Goal: Task Accomplishment & Management: Manage account settings

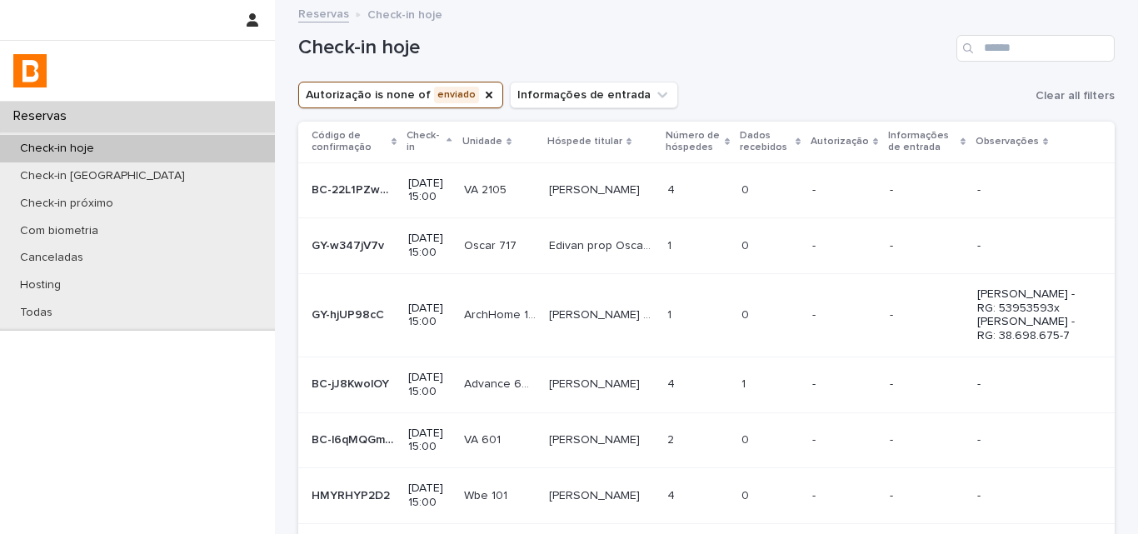
click at [721, 72] on div "Check-in hoje" at bounding box center [706, 42] width 817 height 80
click at [685, 170] on td "4 4" at bounding box center [698, 190] width 74 height 56
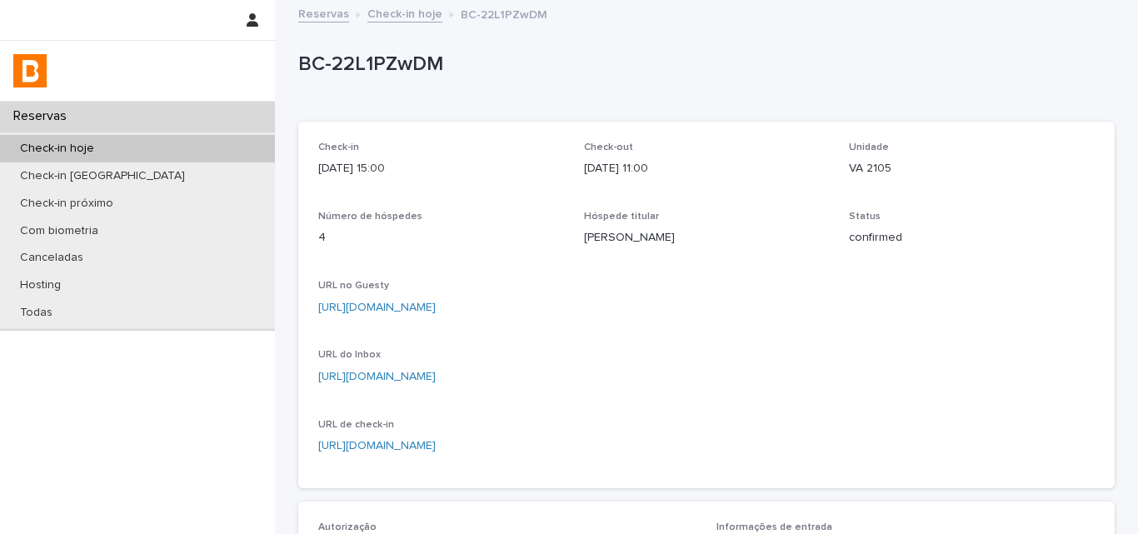
click at [614, 238] on p "[PERSON_NAME]" at bounding box center [707, 237] width 246 height 17
click at [889, 163] on p "VA 2105" at bounding box center [972, 168] width 246 height 17
click at [138, 146] on div "Check-in hoje" at bounding box center [137, 148] width 275 height 27
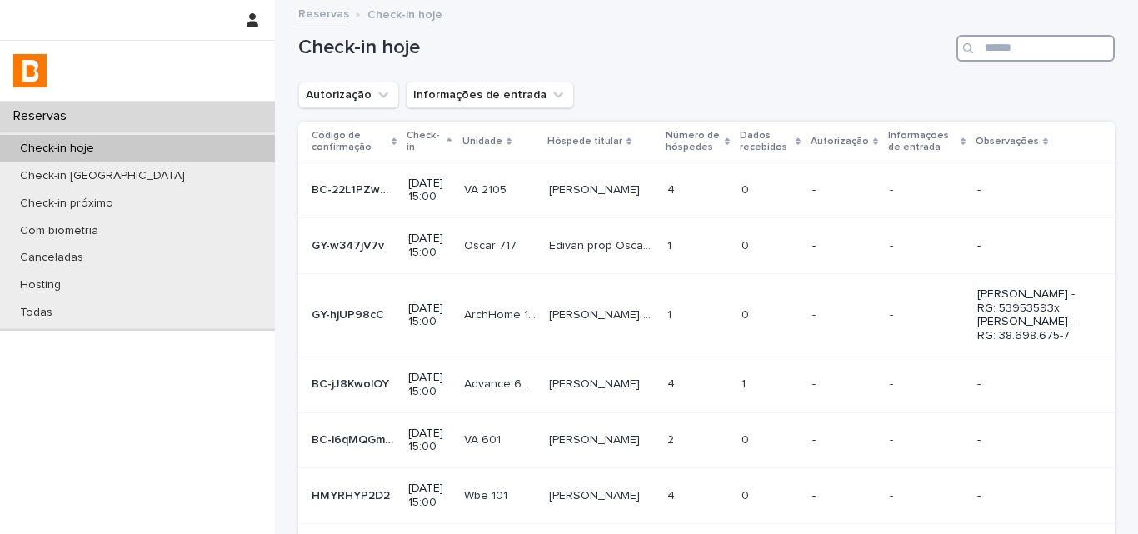
click at [986, 55] on input "Search" at bounding box center [1036, 48] width 158 height 27
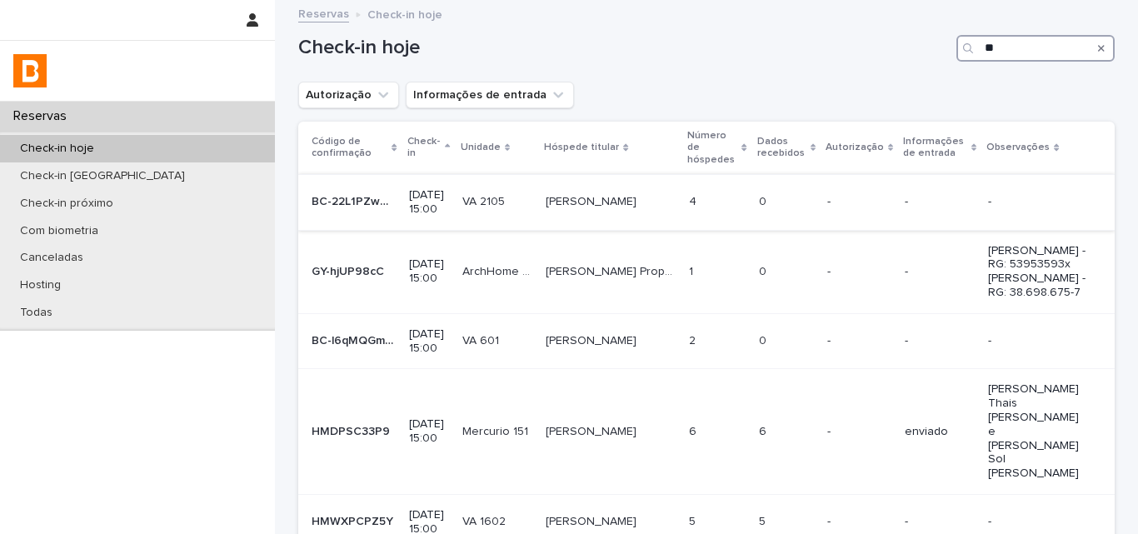
type input "*"
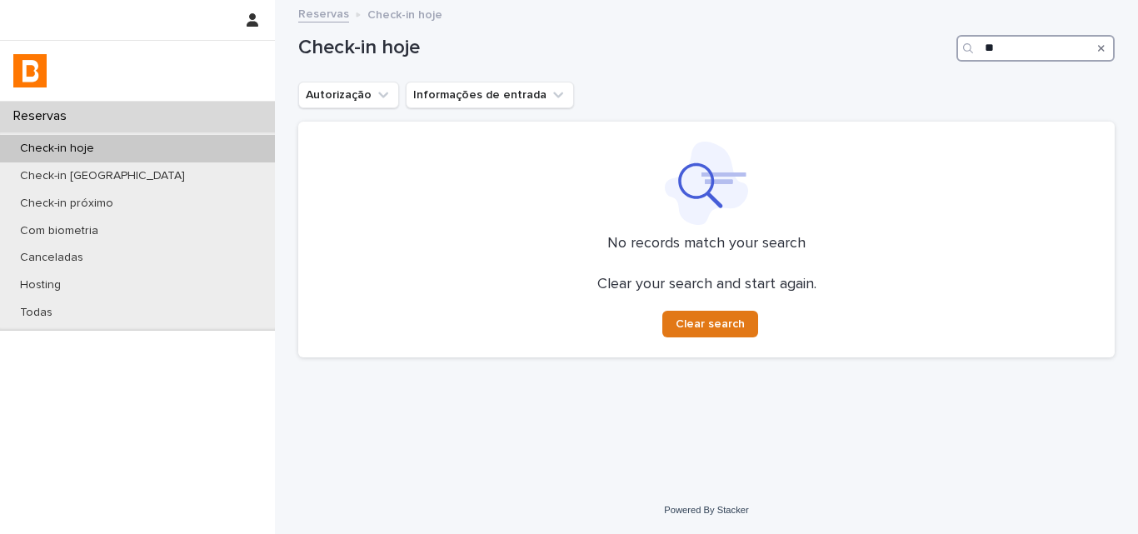
type input "*"
click at [830, 47] on h1 "Check-in hoje" at bounding box center [624, 48] width 652 height 24
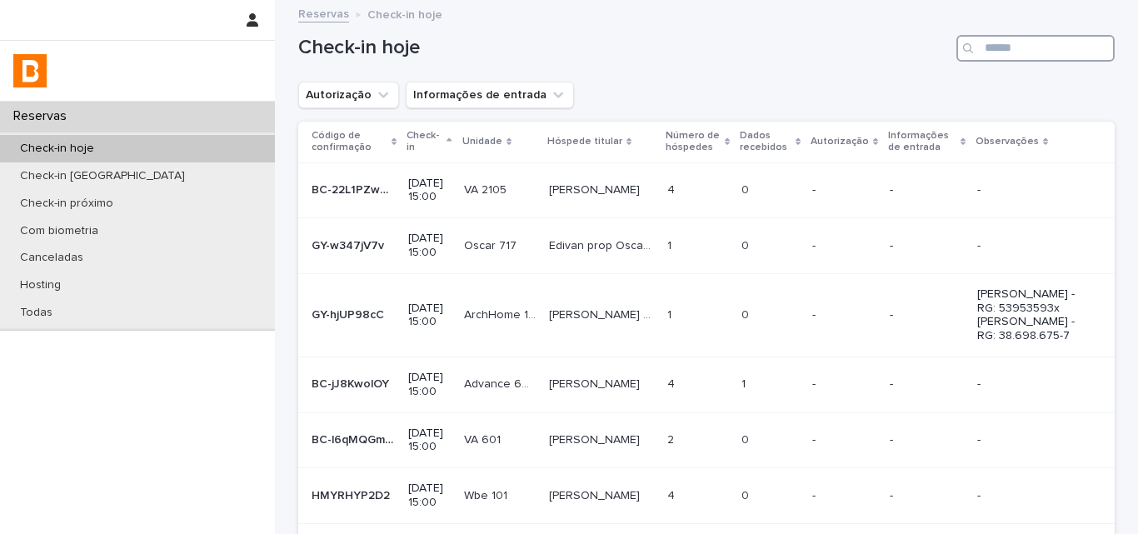
click at [997, 55] on input "Search" at bounding box center [1036, 48] width 158 height 27
type input "******"
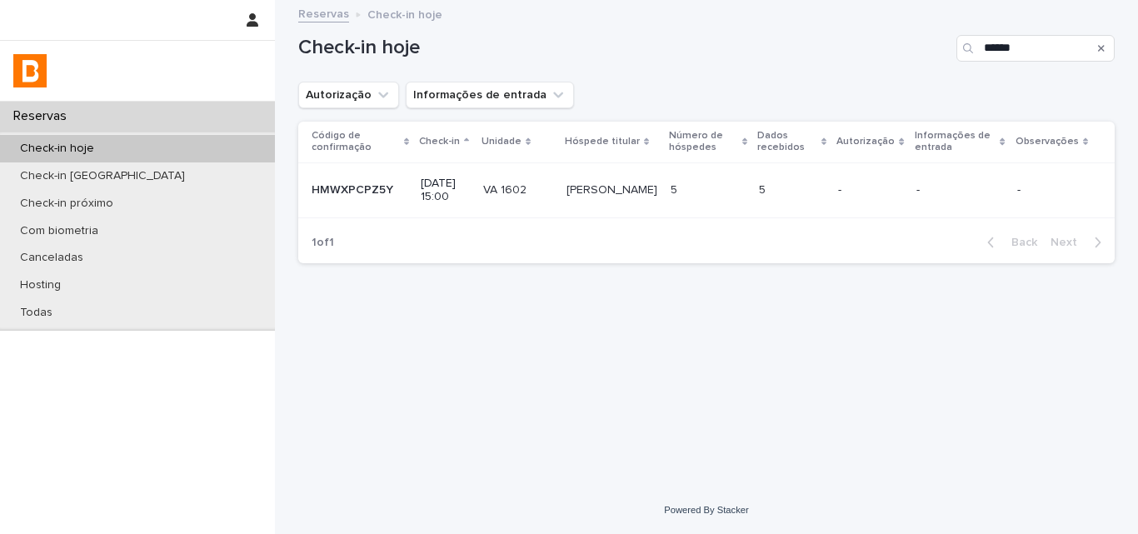
click at [880, 207] on td "-" at bounding box center [870, 190] width 77 height 56
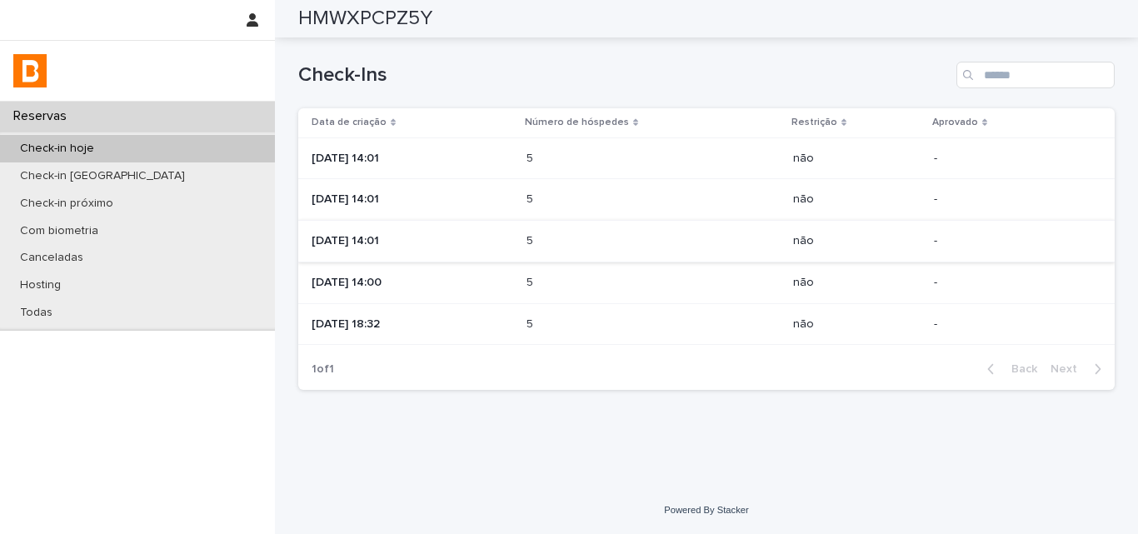
scroll to position [518, 0]
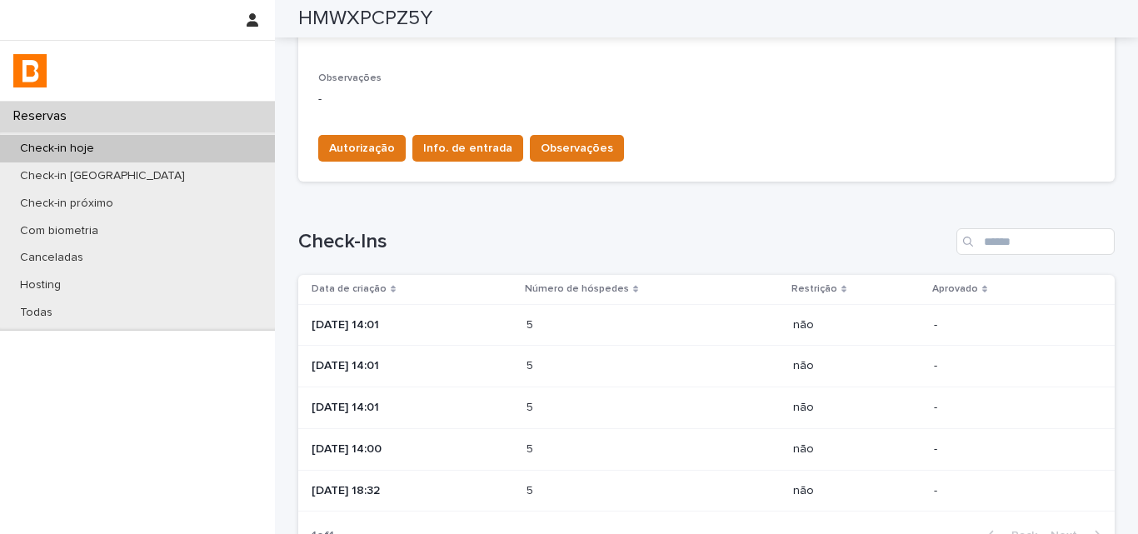
click at [657, 324] on p at bounding box center [600, 325] width 146 height 14
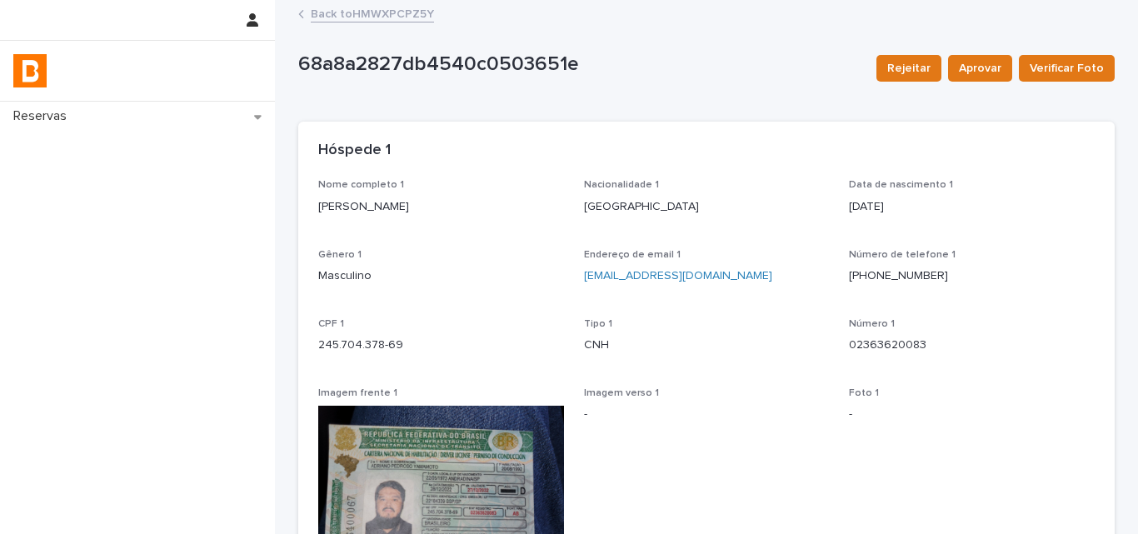
click at [441, 198] on p "[PERSON_NAME]" at bounding box center [441, 206] width 246 height 17
copy p "[PERSON_NAME]"
click at [365, 349] on p "245.704.378-69" at bounding box center [441, 345] width 246 height 17
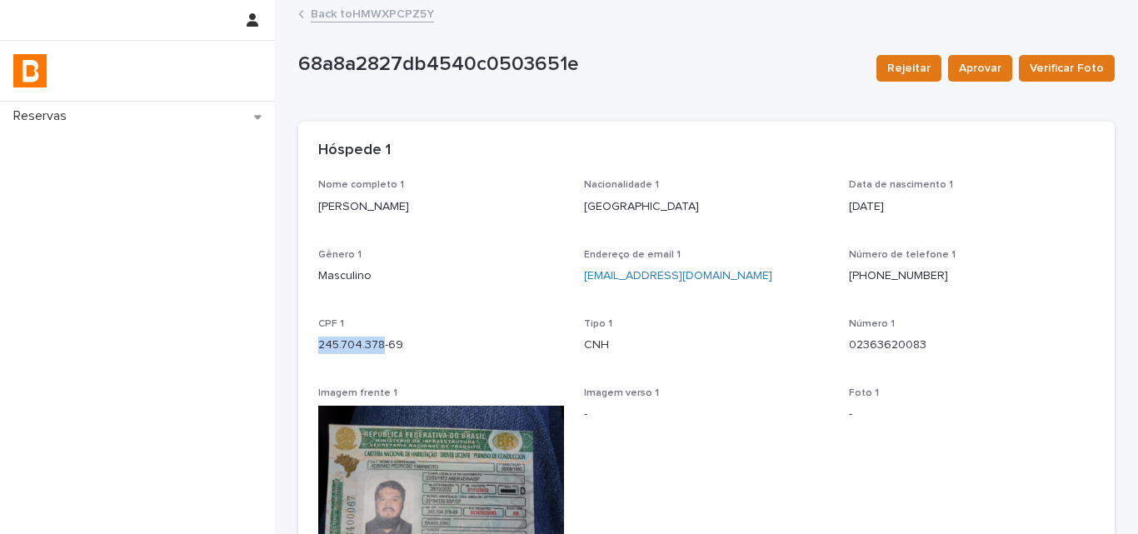
click at [365, 349] on p "245.704.378-69" at bounding box center [441, 345] width 246 height 17
copy p "245.704.378-69"
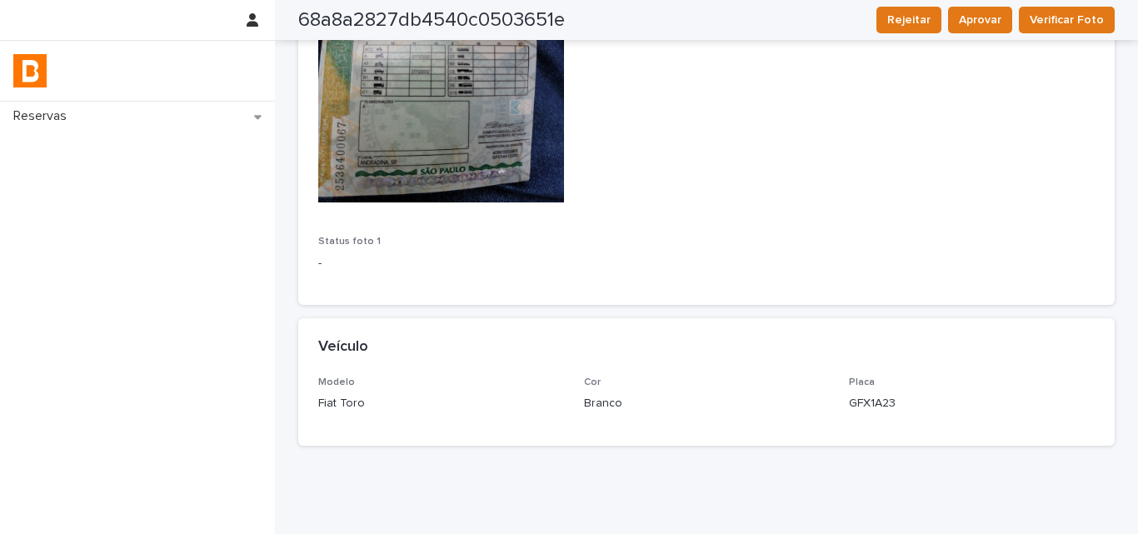
scroll to position [587, 0]
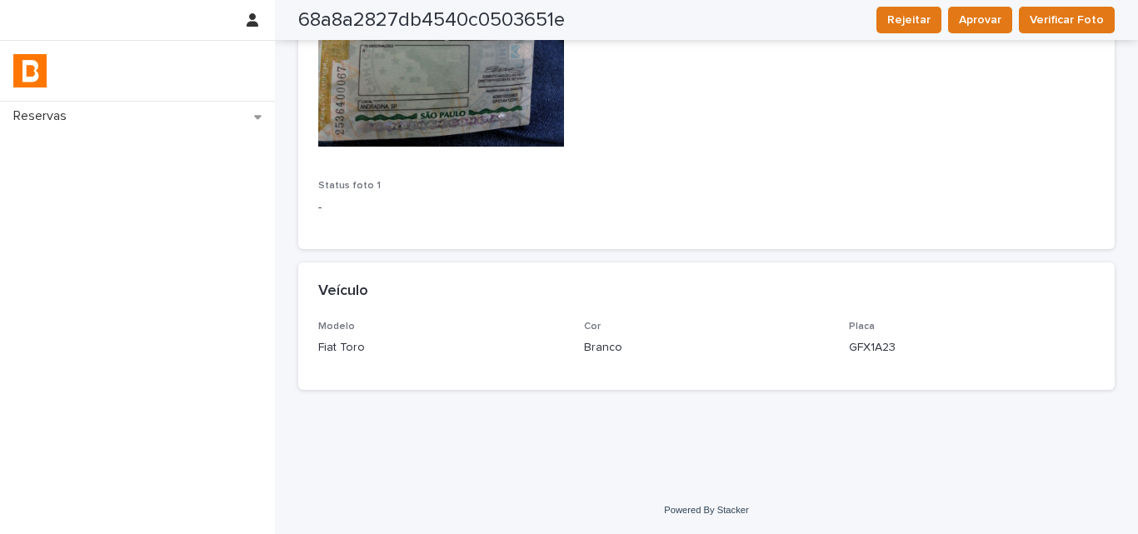
click at [851, 342] on p "GFX1A23" at bounding box center [972, 347] width 246 height 17
copy p "GFX1A23"
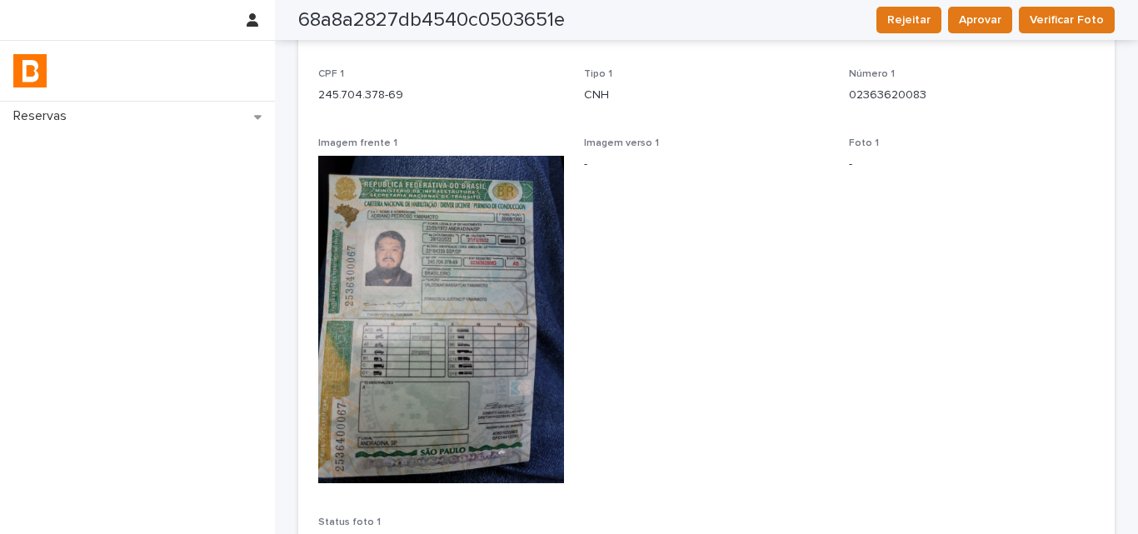
scroll to position [0, 0]
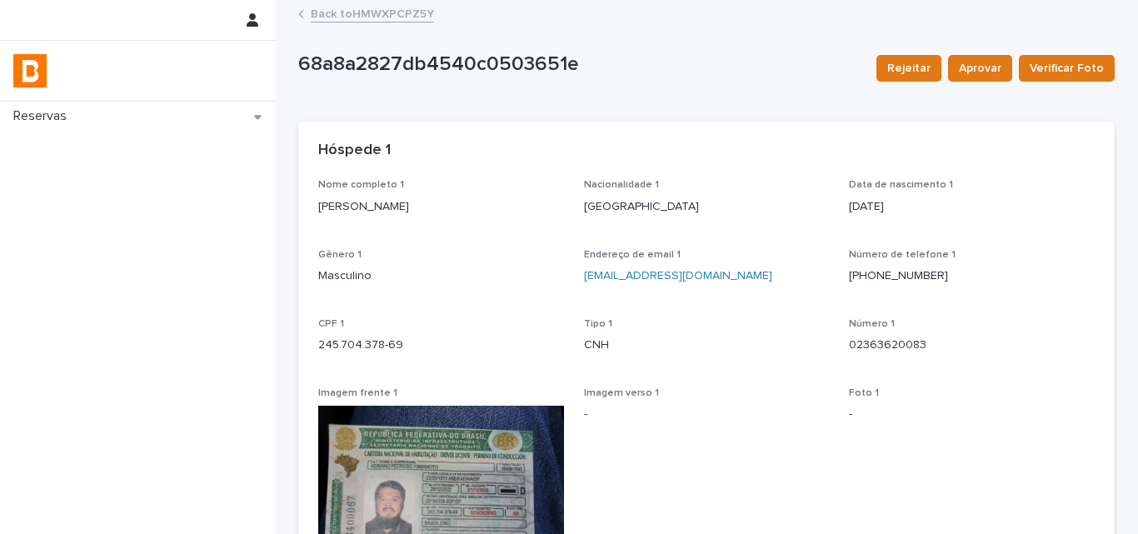
click at [421, 15] on link "Back to HMWXPCPZ5Y" at bounding box center [372, 12] width 123 height 19
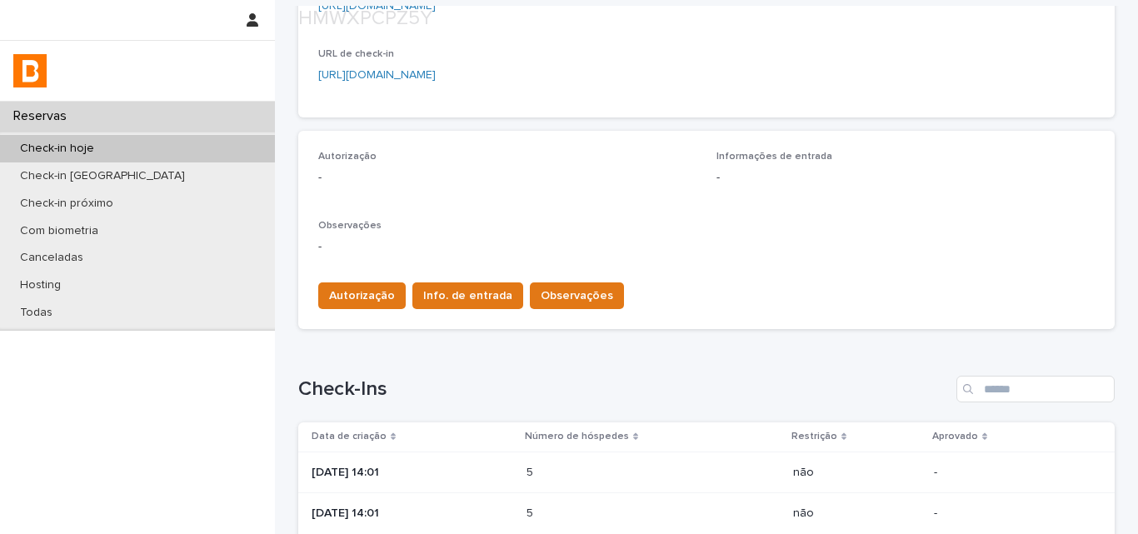
scroll to position [511, 0]
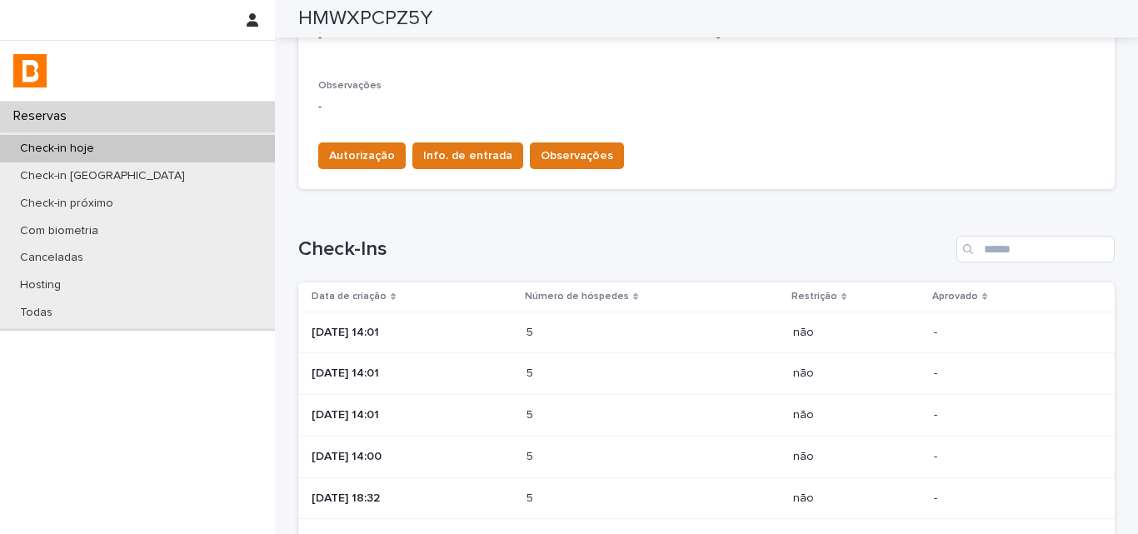
click at [537, 372] on p "5" at bounding box center [532, 371] width 10 height 17
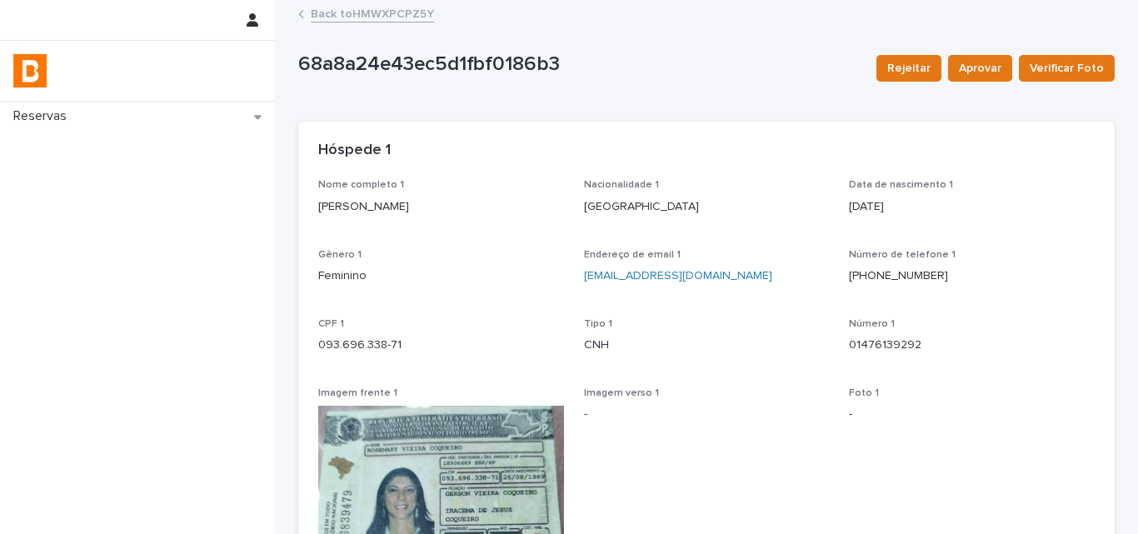
click at [392, 198] on p "[PERSON_NAME]" at bounding box center [441, 206] width 246 height 17
copy p "[PERSON_NAME]"
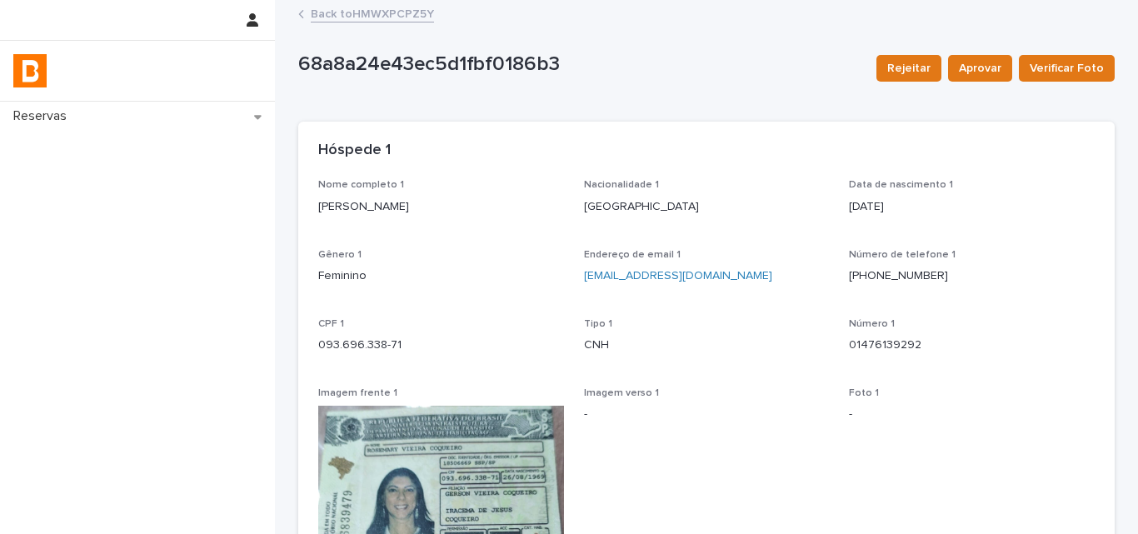
click at [362, 337] on p "093.696.338-71" at bounding box center [441, 345] width 246 height 17
copy p "093.696.338"
click at [347, 345] on p "093.696.338-71" at bounding box center [441, 345] width 246 height 17
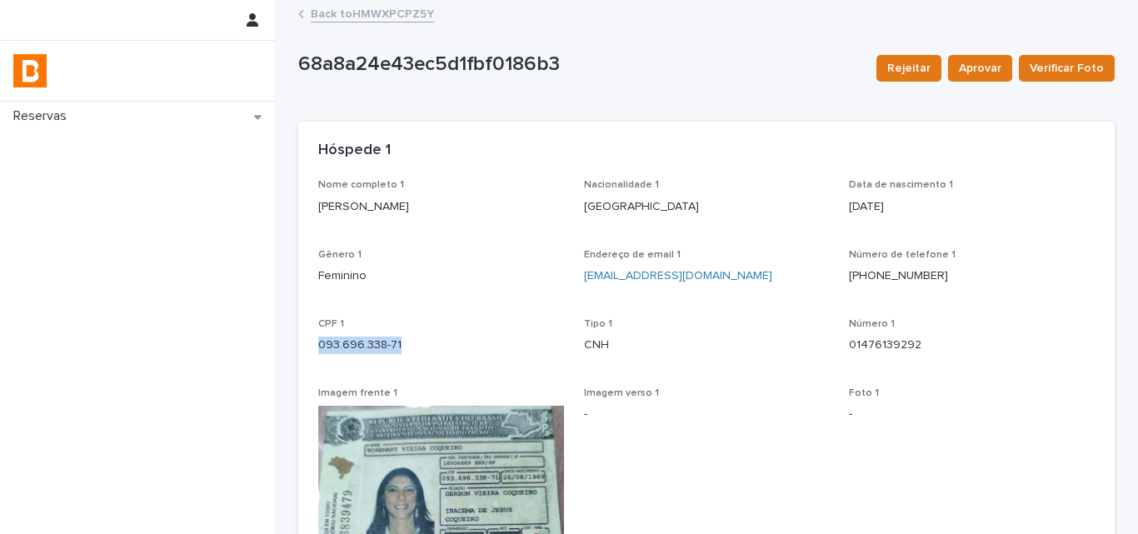
click at [347, 345] on p "093.696.338-71" at bounding box center [441, 345] width 246 height 17
click at [374, 13] on link "Back to HMWXPCPZ5Y" at bounding box center [372, 12] width 123 height 19
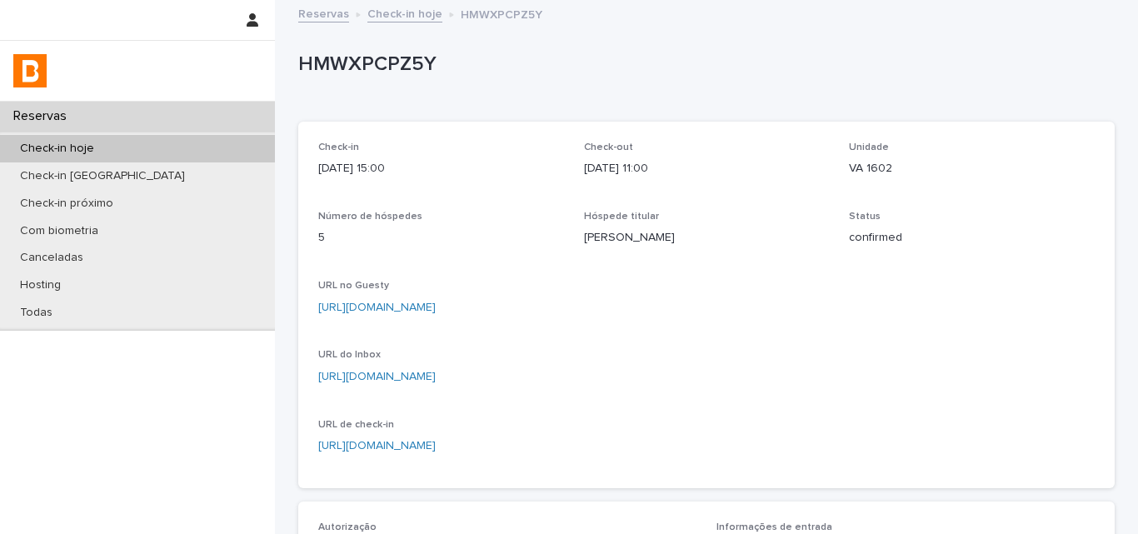
scroll to position [500, 0]
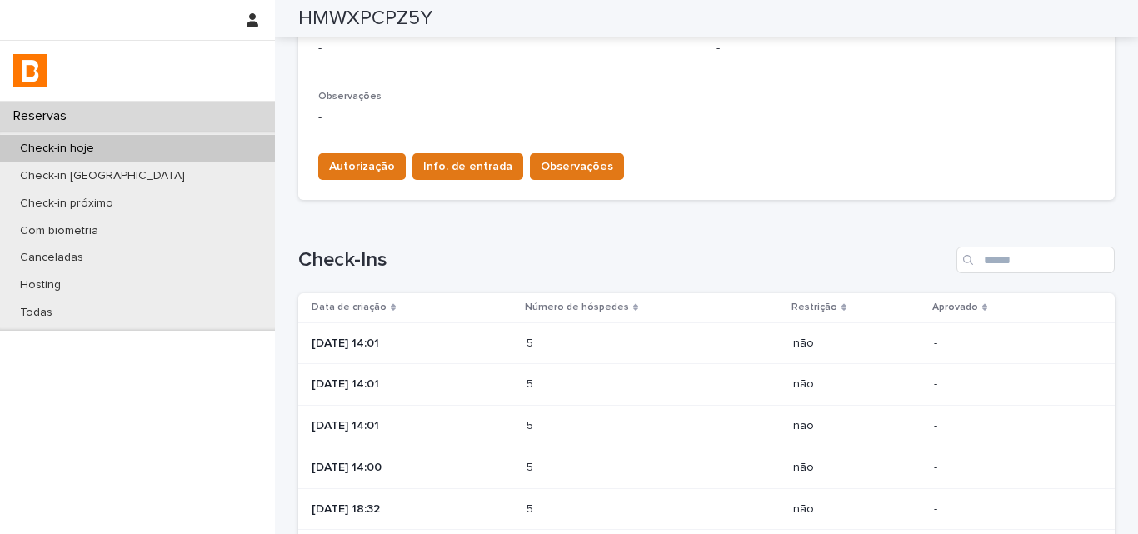
click at [472, 423] on p "[DATE] 14:01" at bounding box center [413, 426] width 202 height 14
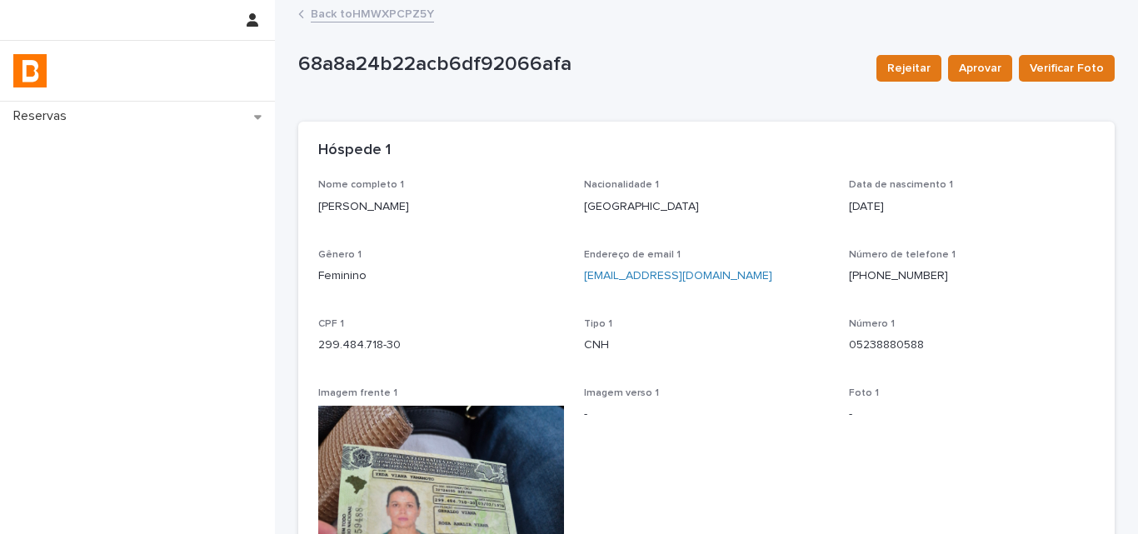
click at [352, 210] on p "[PERSON_NAME]" at bounding box center [441, 206] width 246 height 17
copy p "[PERSON_NAME]"
click at [367, 347] on p "299.484.718-30" at bounding box center [441, 345] width 246 height 17
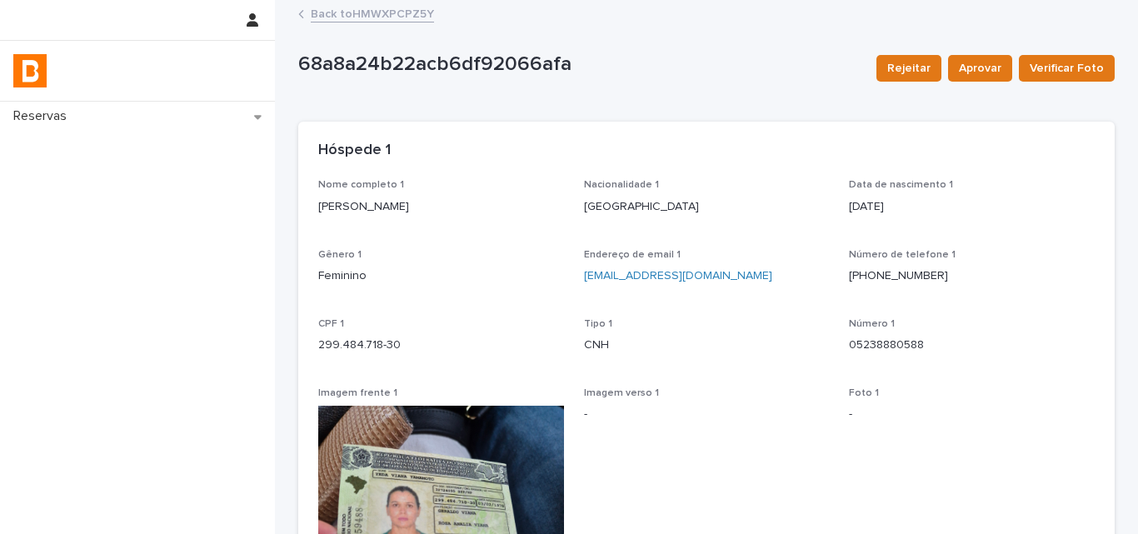
click at [367, 347] on p "299.484.718-30" at bounding box center [441, 345] width 246 height 17
copy p "299.484.718-30"
click at [360, 12] on link "Back to HMWXPCPZ5Y" at bounding box center [372, 12] width 123 height 19
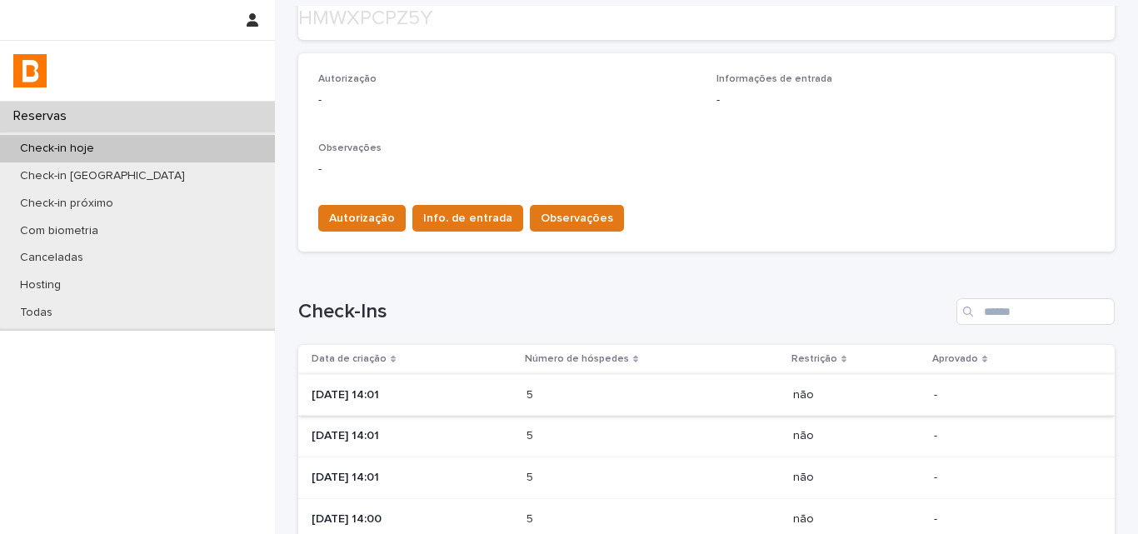
scroll to position [667, 0]
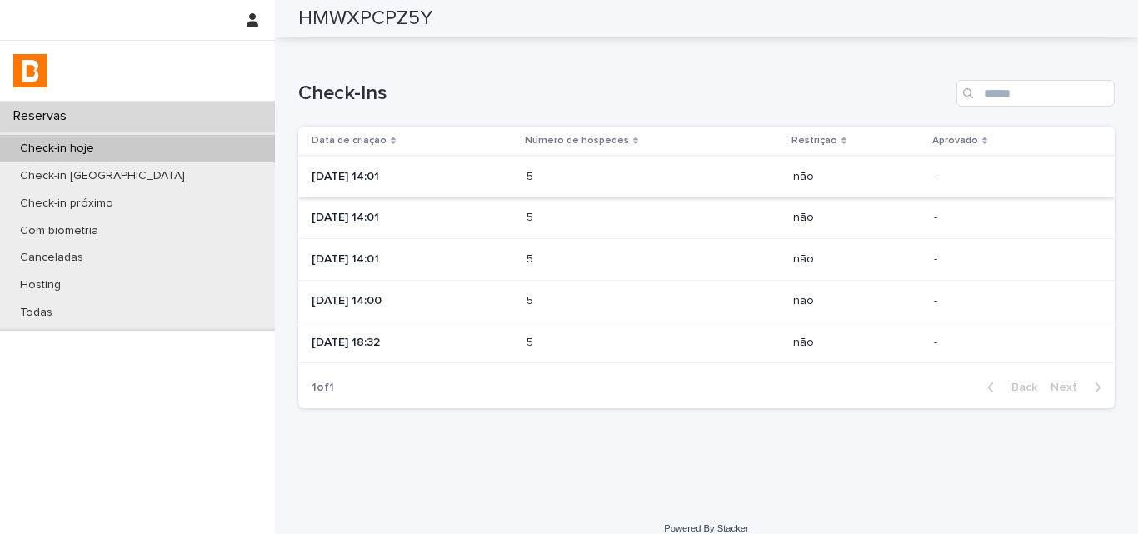
click at [480, 312] on div "[DATE] 14:00" at bounding box center [413, 300] width 202 height 27
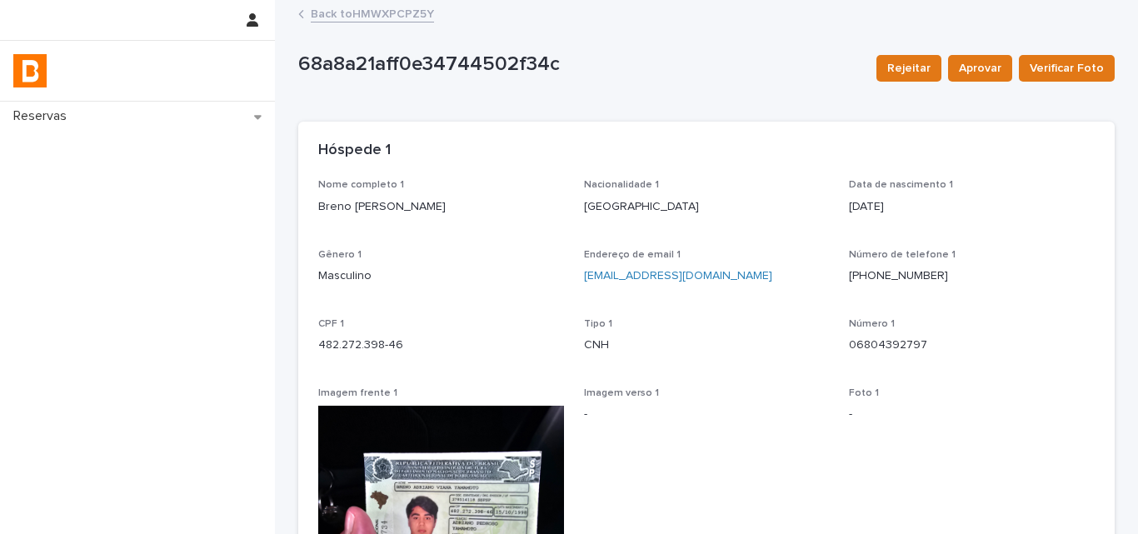
click at [363, 204] on p "Breno [PERSON_NAME]" at bounding box center [441, 206] width 246 height 17
copy p "Breno [PERSON_NAME]"
click at [376, 352] on p "482.272.398-46" at bounding box center [441, 345] width 246 height 17
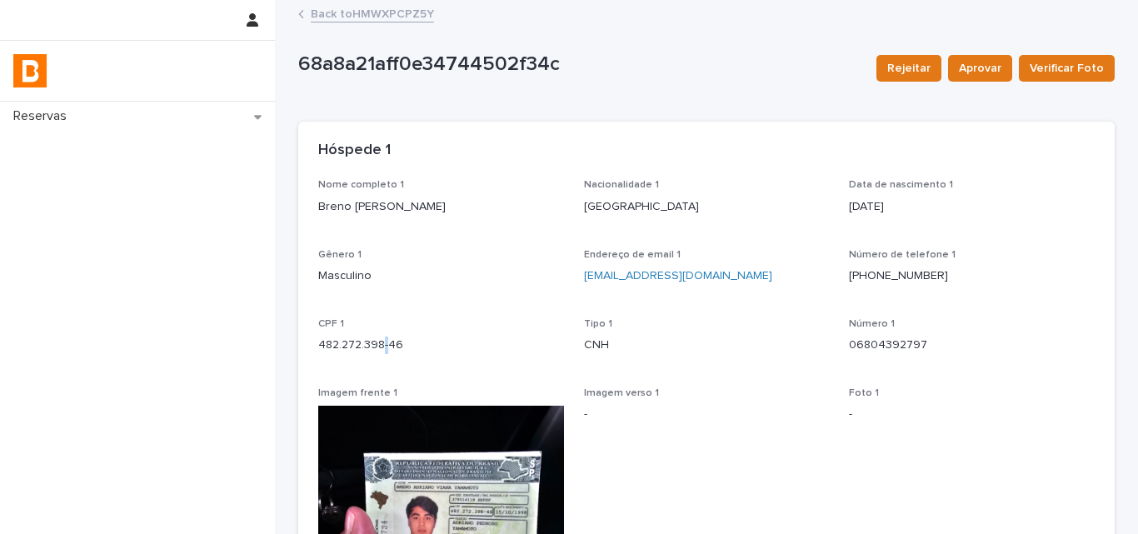
click at [376, 352] on p "482.272.398-46" at bounding box center [441, 345] width 246 height 17
copy p "482.272.398-46"
click at [366, 19] on link "Back to HMWXPCPZ5Y" at bounding box center [372, 12] width 123 height 19
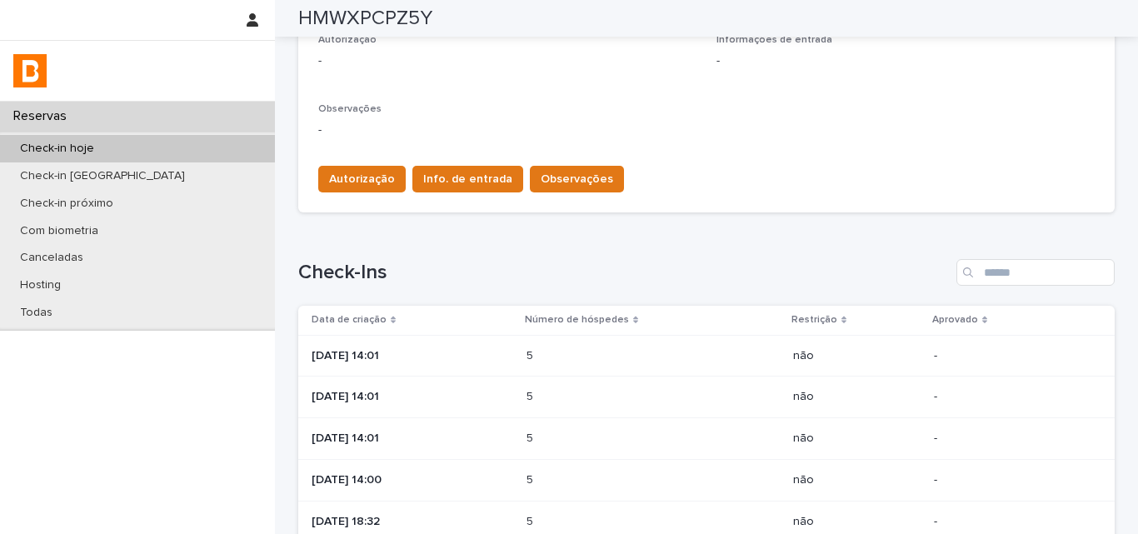
scroll to position [583, 0]
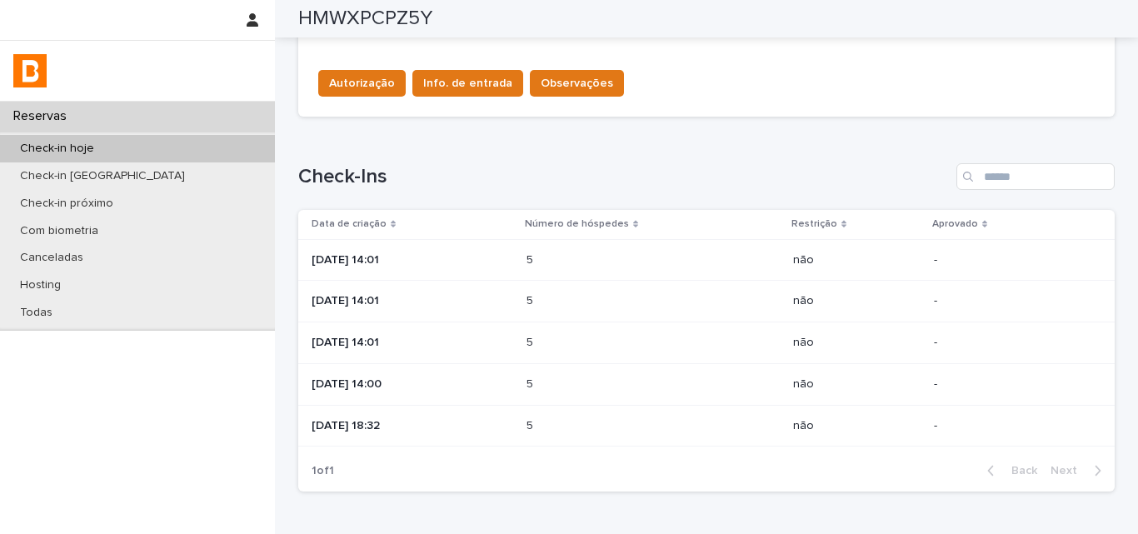
click at [483, 427] on p "[DATE] 18:32" at bounding box center [413, 426] width 202 height 14
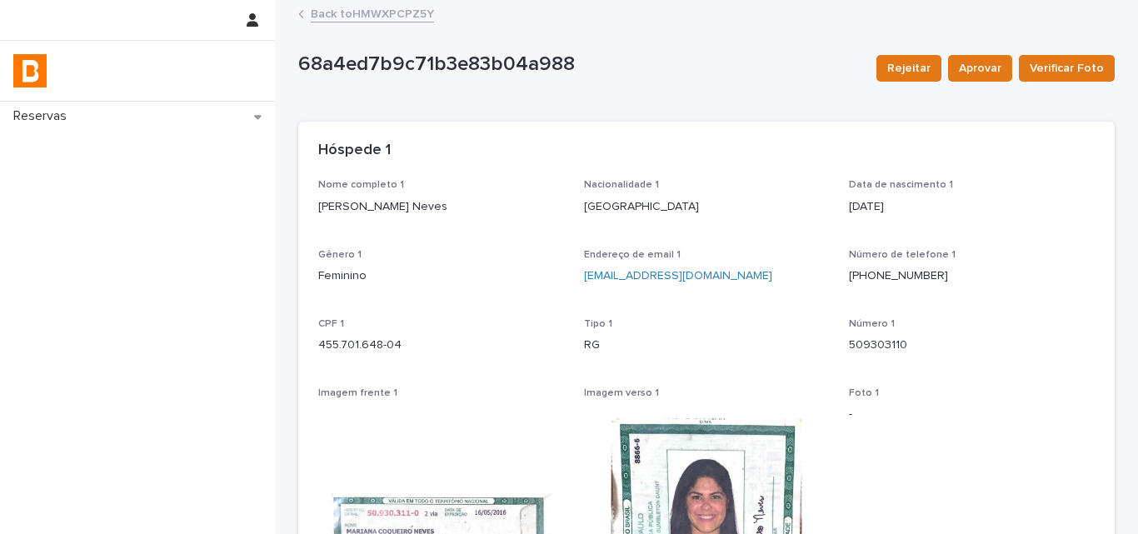
click at [409, 207] on p "[PERSON_NAME] Neves" at bounding box center [441, 206] width 246 height 17
copy p "[PERSON_NAME] Neves"
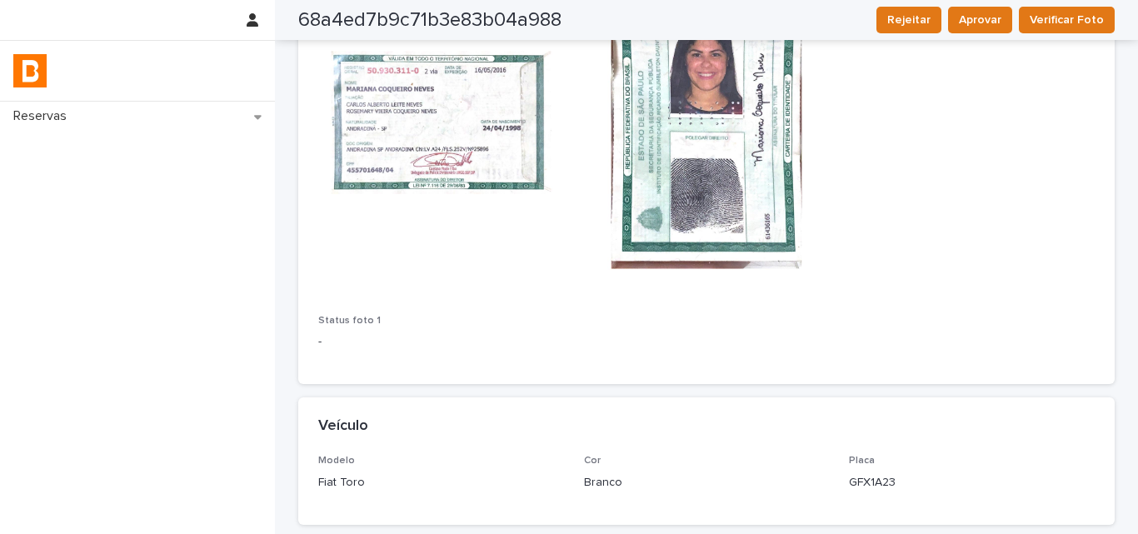
scroll to position [160, 0]
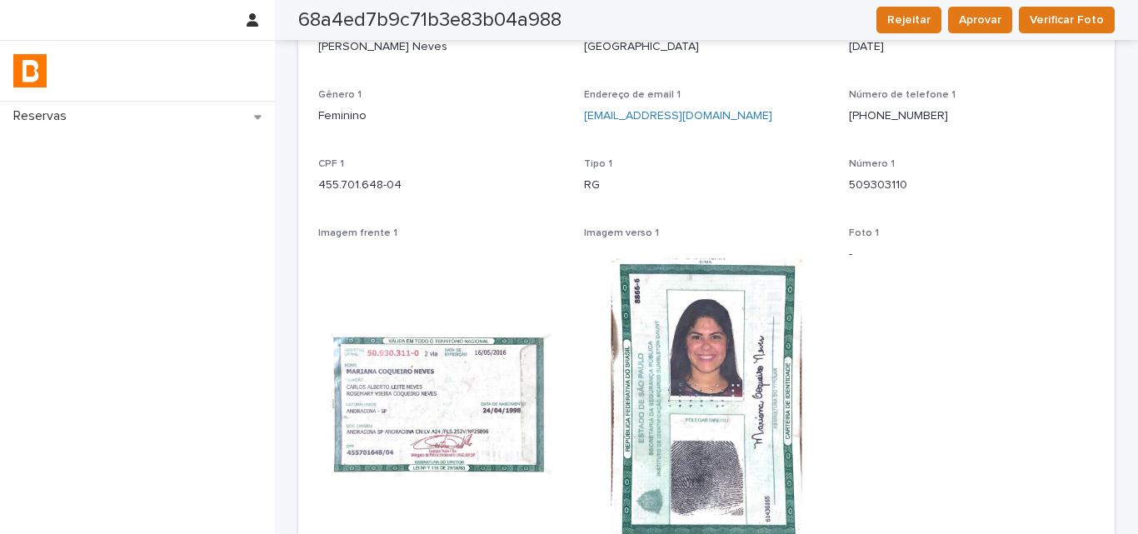
click at [366, 194] on div "CPF 1 455.701.648-04" at bounding box center [441, 182] width 246 height 49
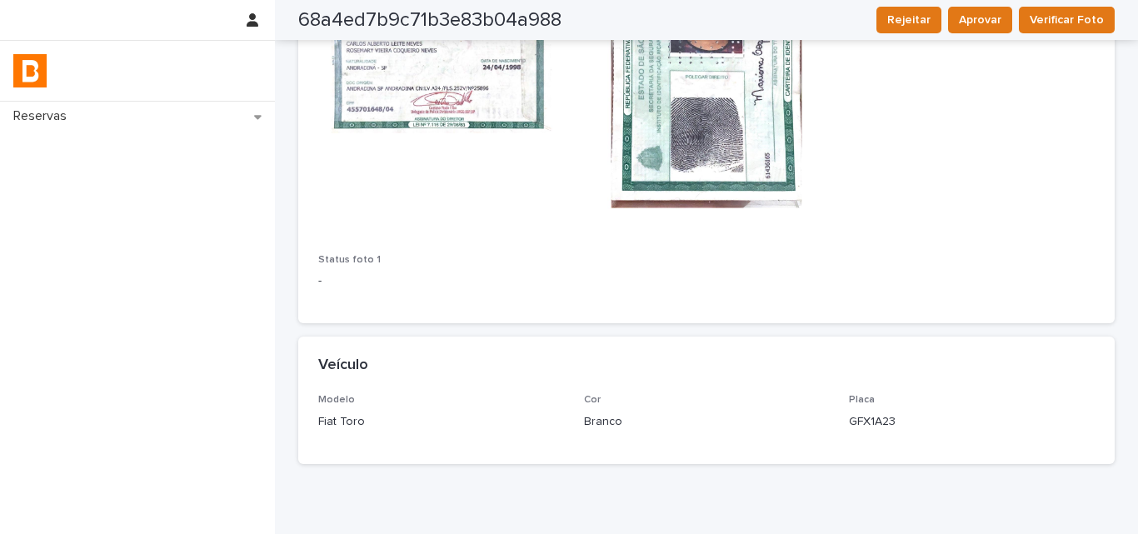
scroll to position [577, 0]
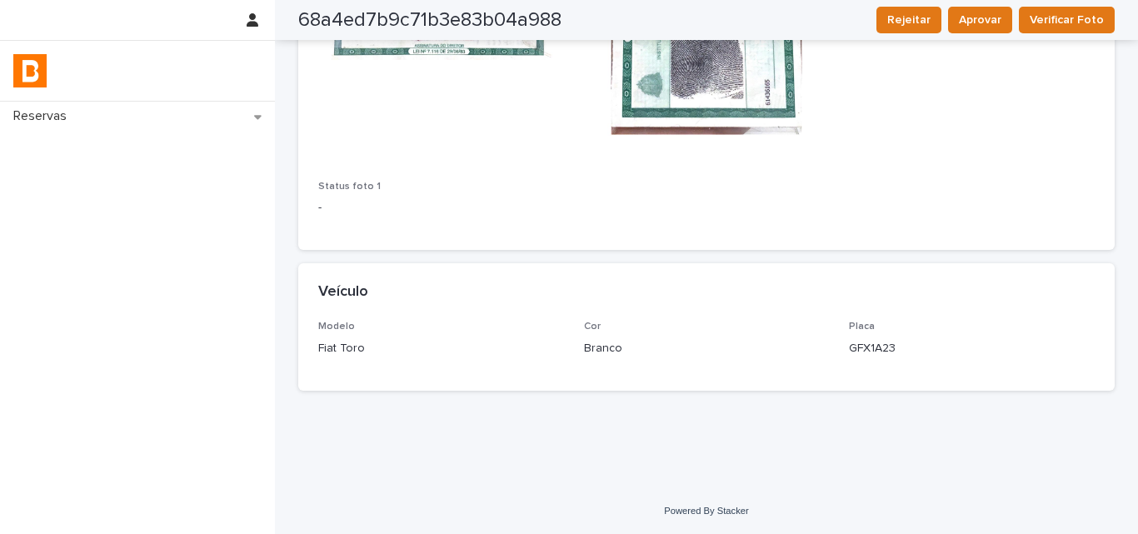
click at [862, 351] on p "GFX1A23" at bounding box center [972, 348] width 246 height 17
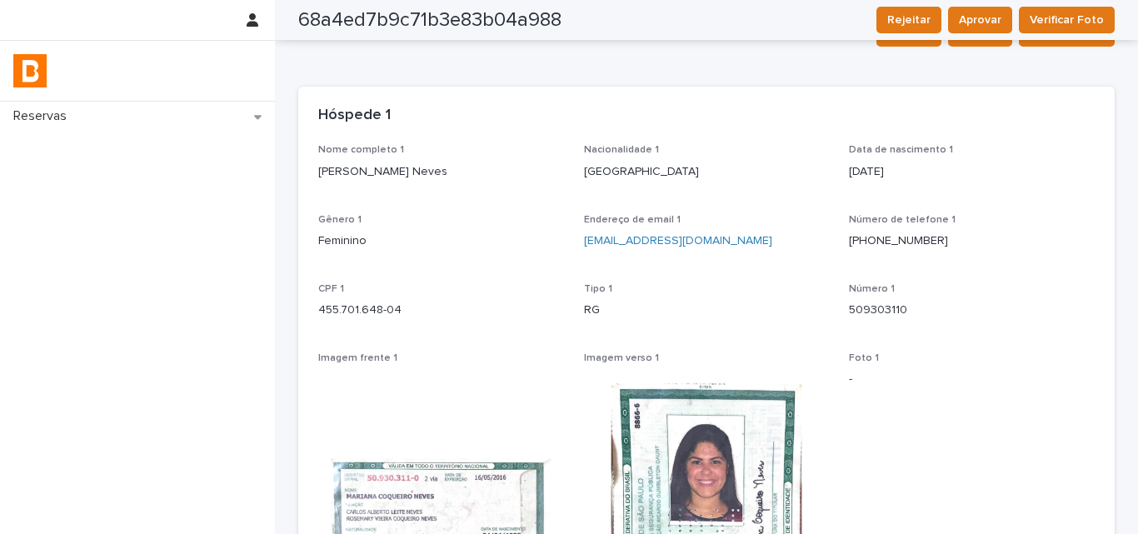
scroll to position [0, 0]
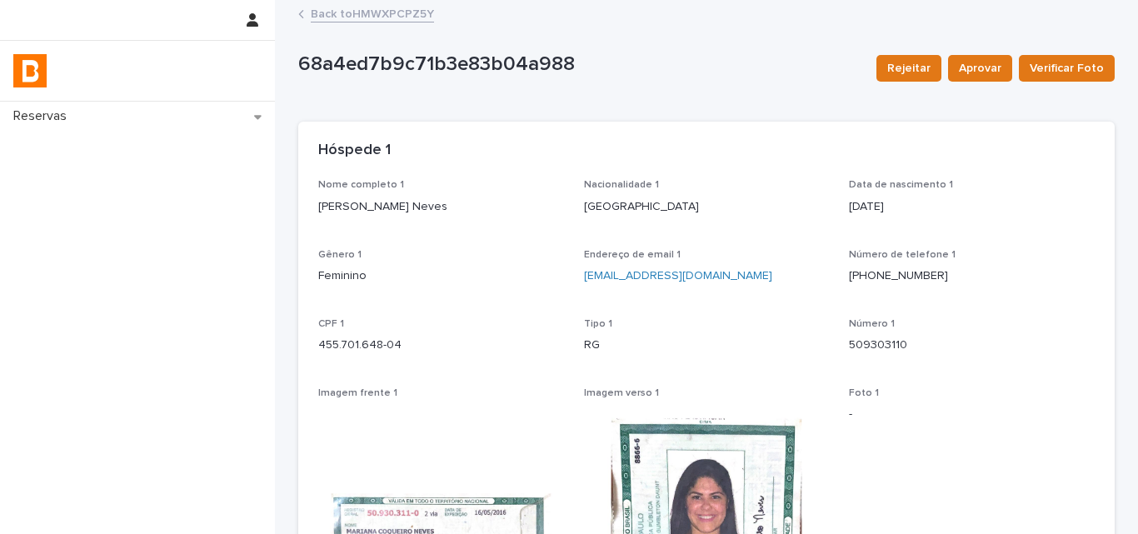
click at [352, 7] on link "Back to HMWXPCPZ5Y" at bounding box center [372, 12] width 123 height 19
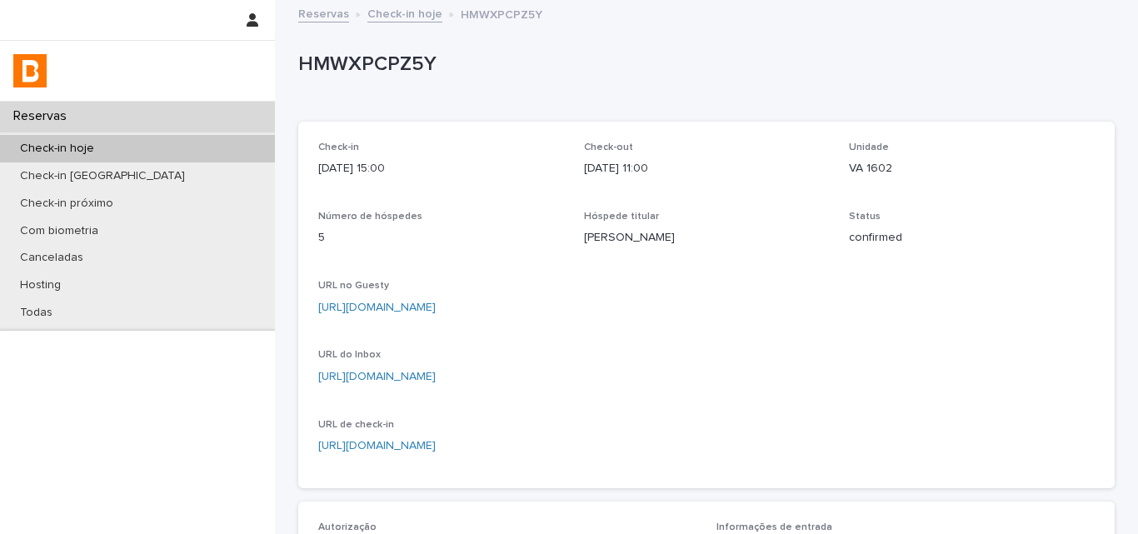
scroll to position [333, 0]
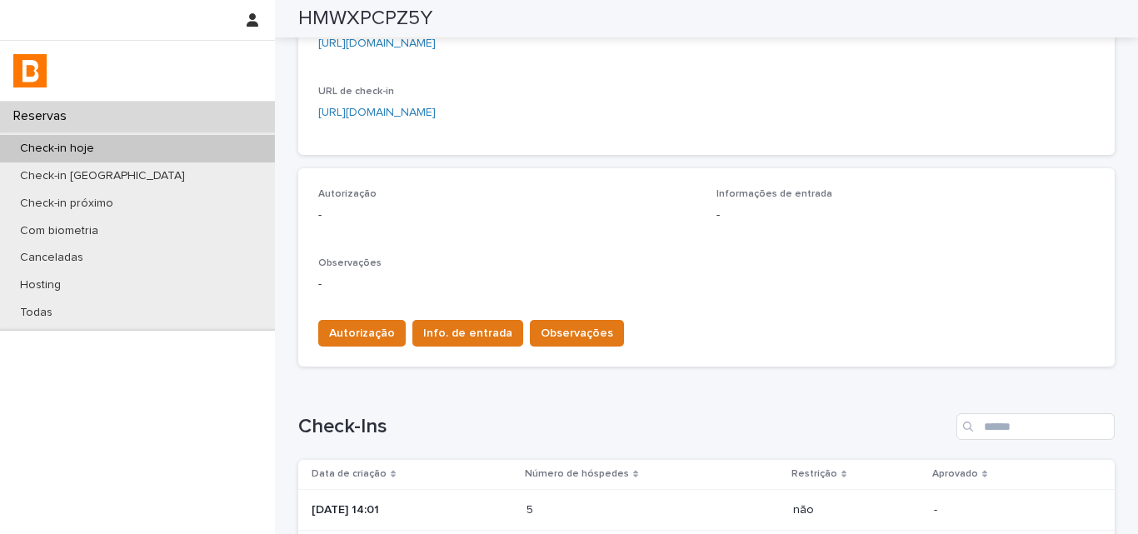
click at [534, 314] on div "Autorização Info. de entrada Observações" at bounding box center [706, 330] width 777 height 47
click at [530, 323] on button "Observações" at bounding box center [577, 333] width 94 height 27
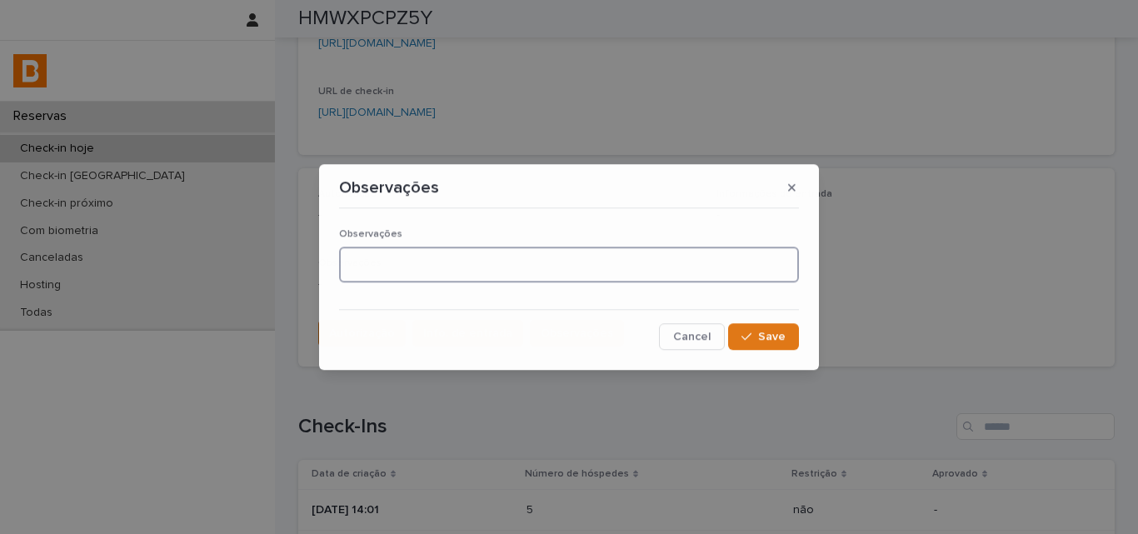
click at [456, 277] on textarea at bounding box center [569, 265] width 460 height 36
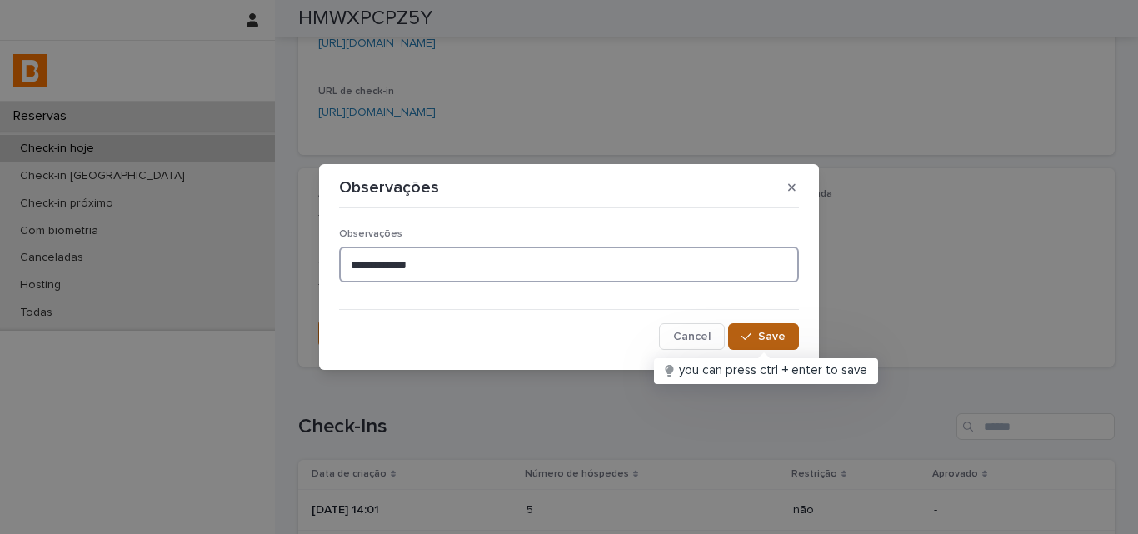
type textarea "**********"
click at [762, 342] on span "Save" at bounding box center [771, 337] width 27 height 12
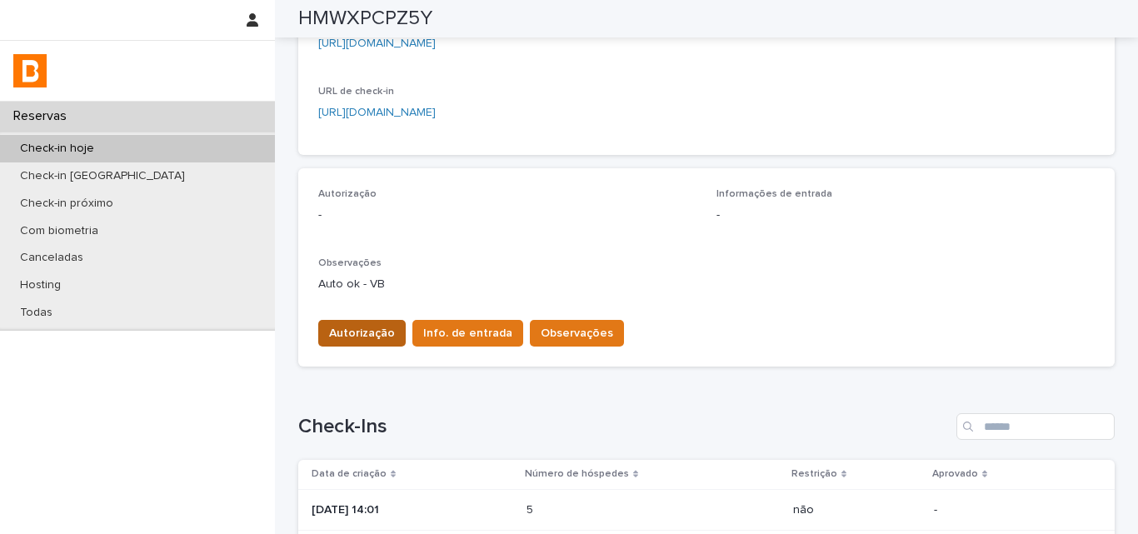
click at [318, 327] on button "Autorização" at bounding box center [361, 333] width 87 height 27
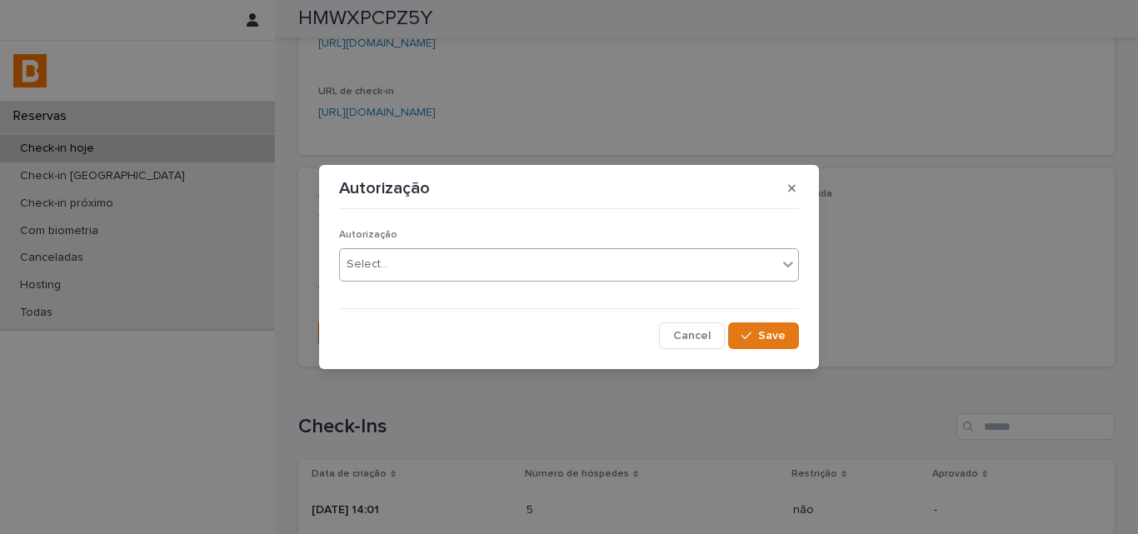
click at [362, 268] on div "Select..." at bounding box center [368, 264] width 42 height 17
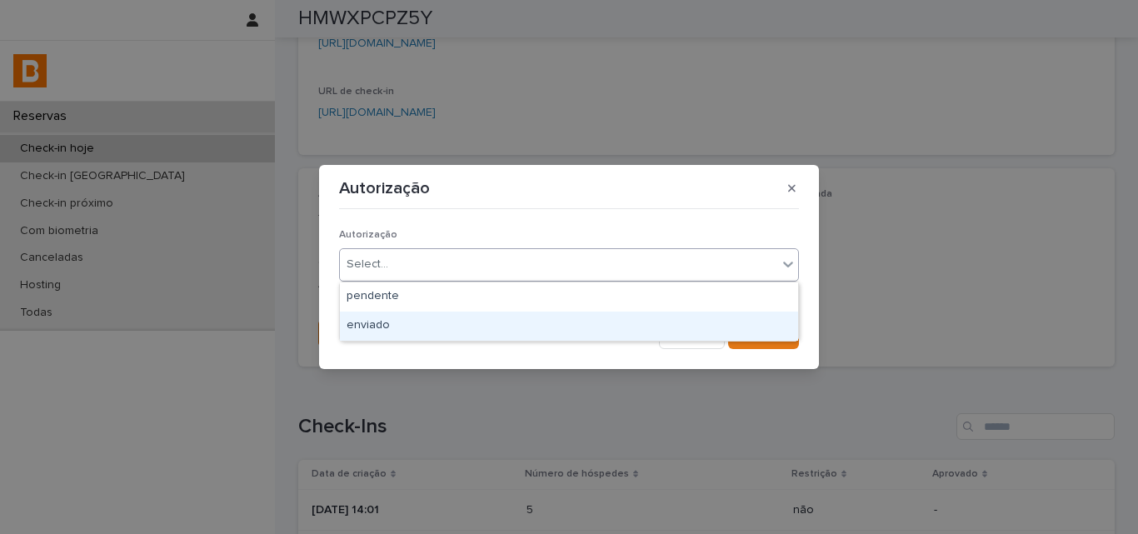
click at [357, 313] on div "enviado" at bounding box center [569, 326] width 458 height 29
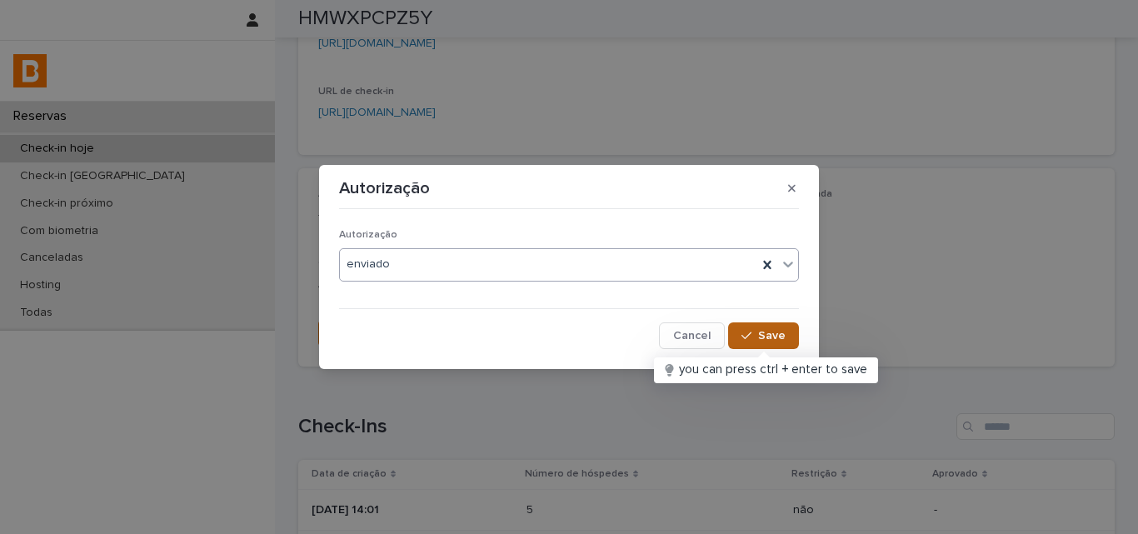
click at [750, 334] on icon "button" at bounding box center [747, 336] width 10 height 12
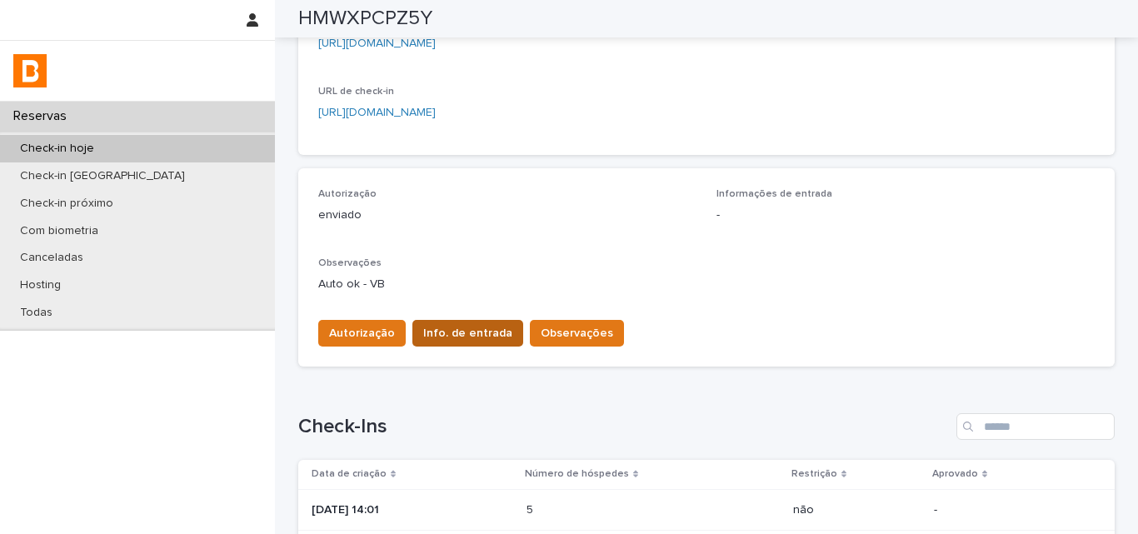
click at [470, 324] on button "Info. de entrada" at bounding box center [467, 333] width 111 height 27
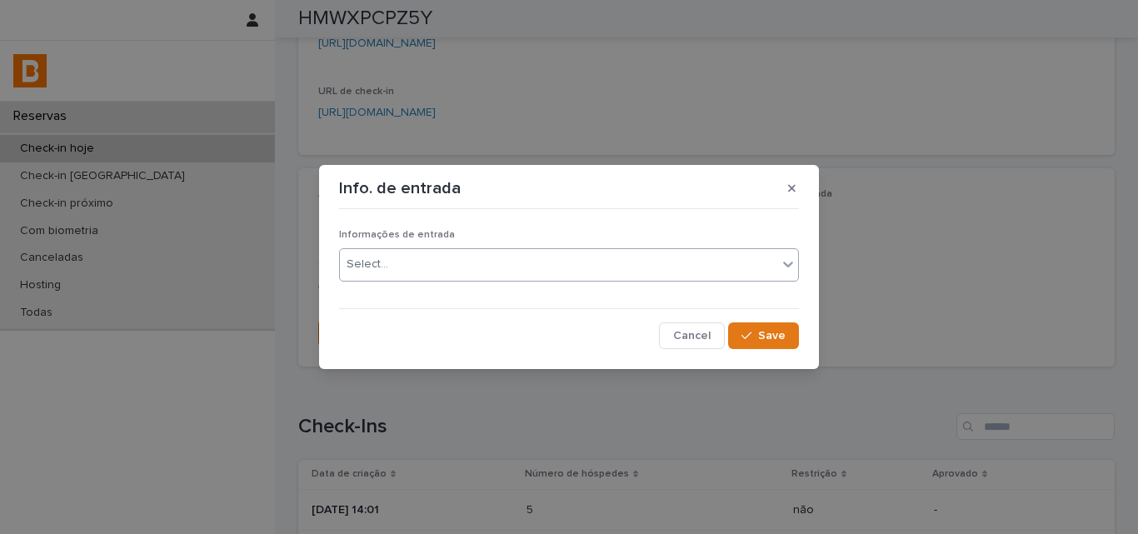
click at [475, 263] on div "Select..." at bounding box center [558, 264] width 437 height 27
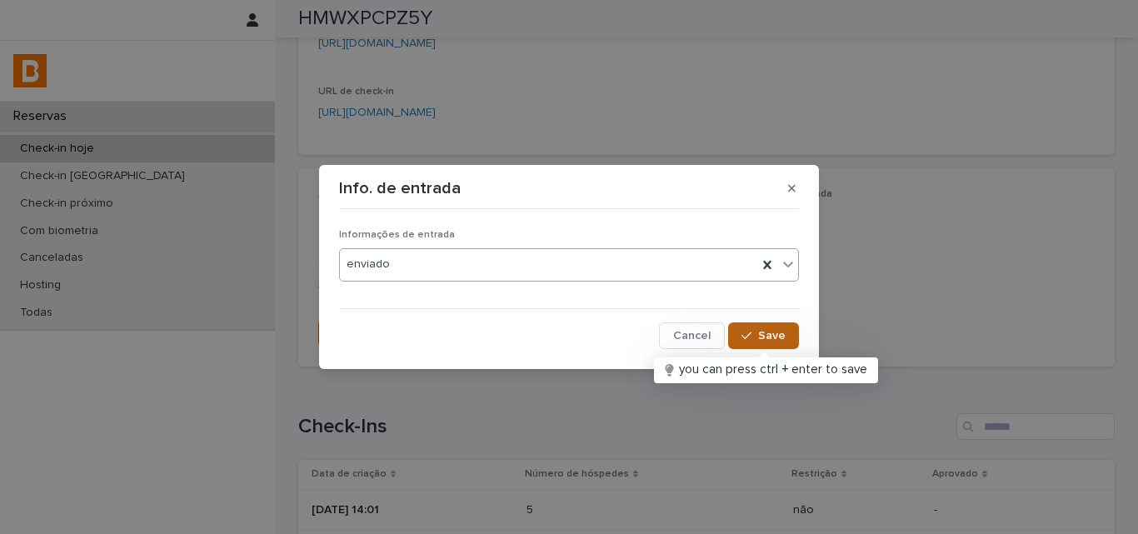
click at [776, 340] on span "Save" at bounding box center [771, 336] width 27 height 12
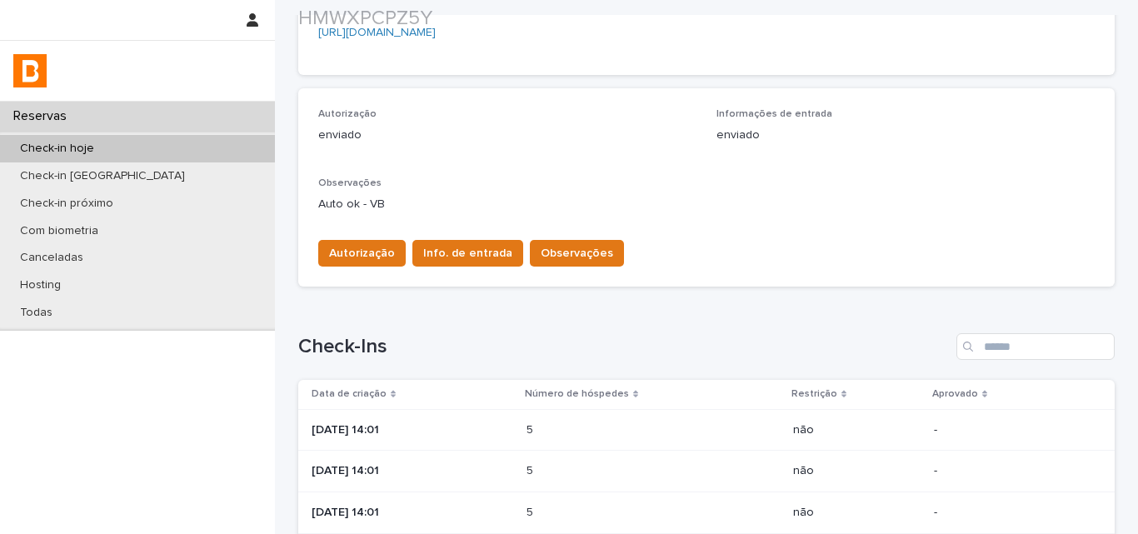
scroll to position [417, 0]
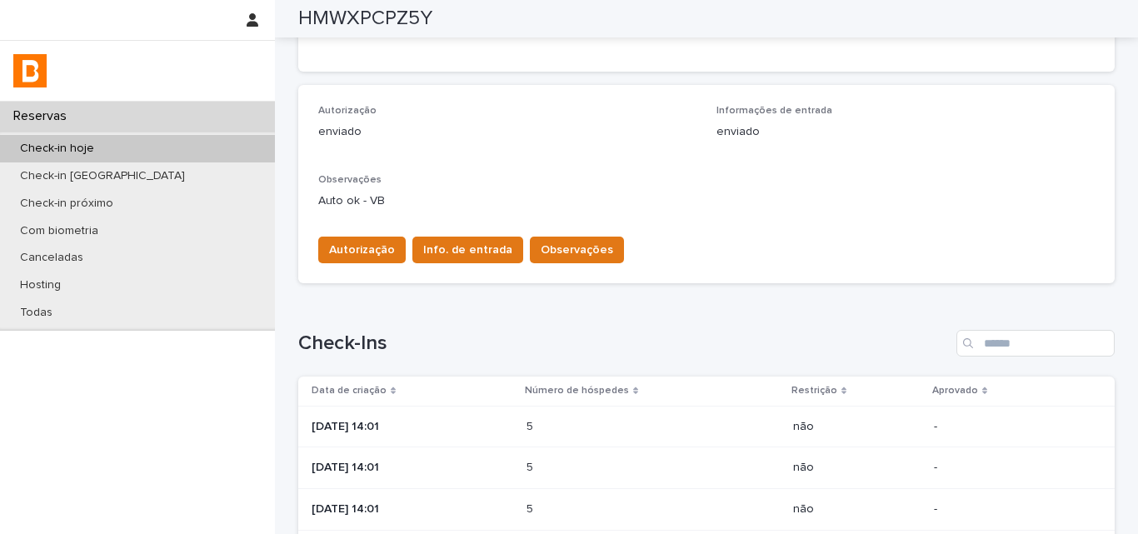
click at [162, 142] on div "Check-in hoje" at bounding box center [137, 148] width 275 height 27
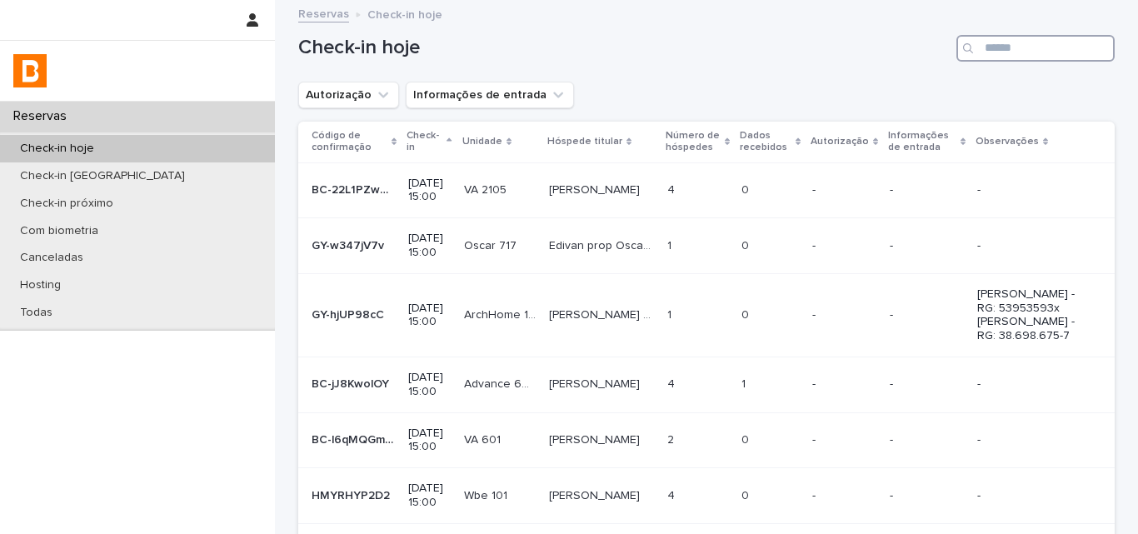
click at [1029, 52] on input "Search" at bounding box center [1036, 48] width 158 height 27
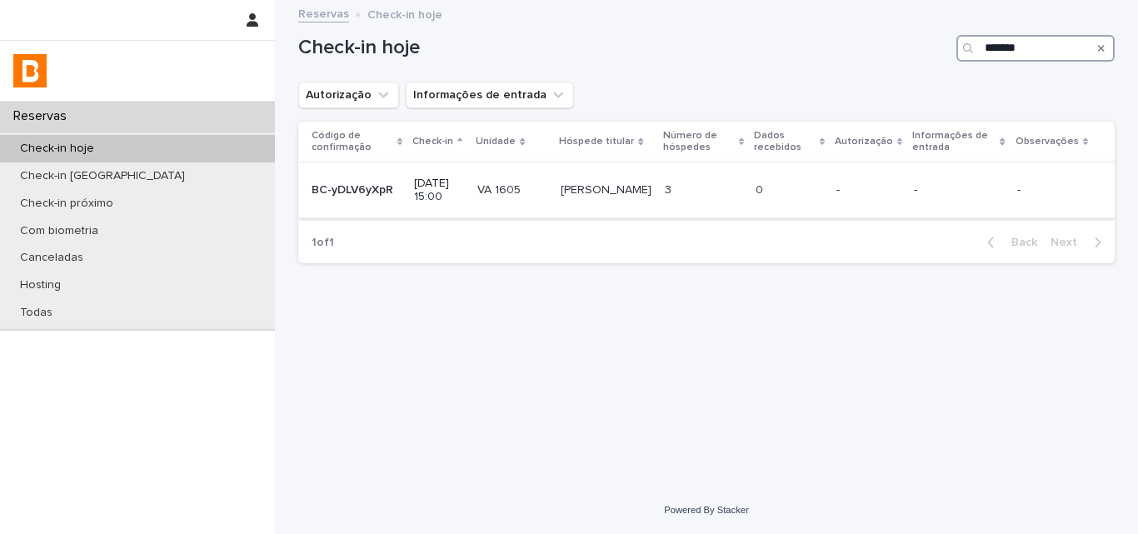
type input "*******"
click at [749, 206] on td "3 3" at bounding box center [703, 190] width 91 height 56
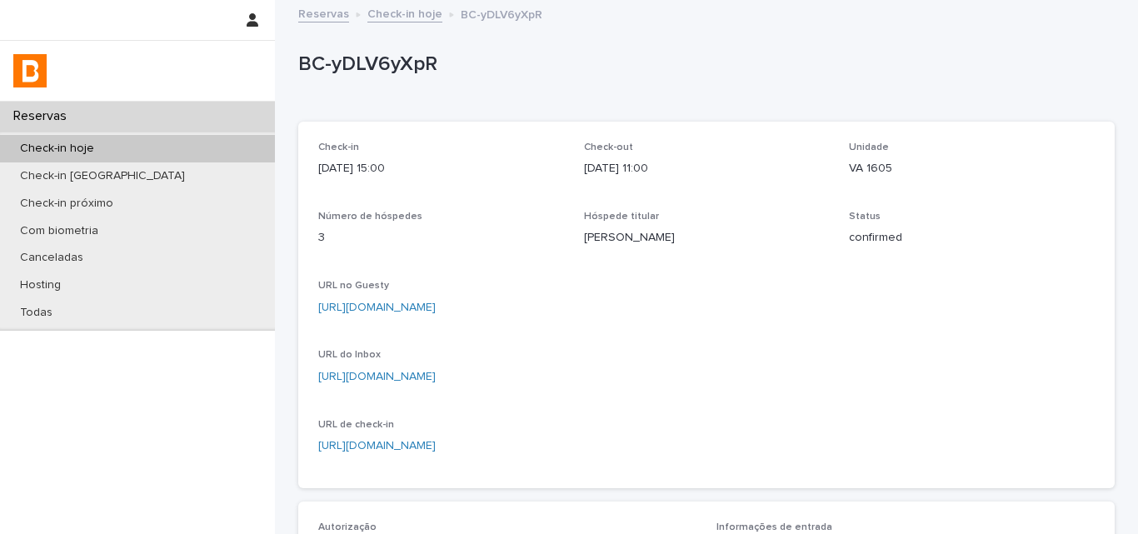
click at [387, 85] on div "BC-yDLV6yXpR" at bounding box center [706, 68] width 817 height 67
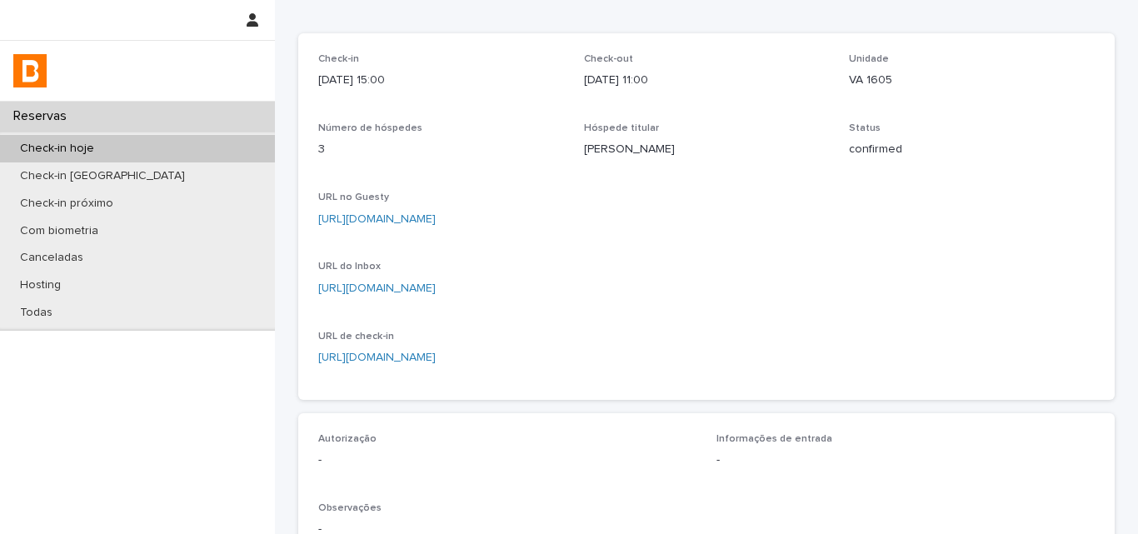
scroll to position [250, 0]
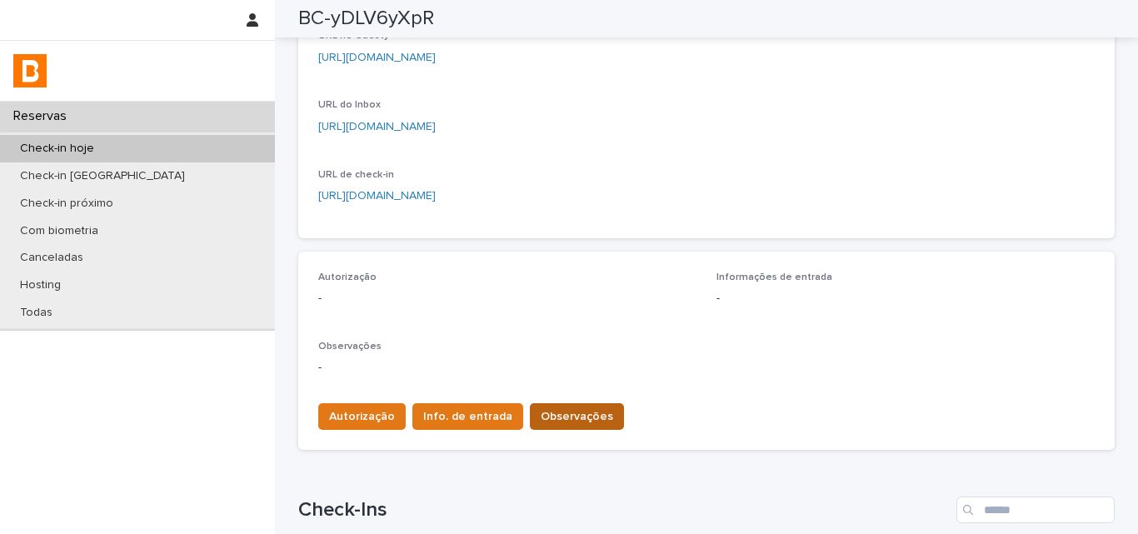
click at [558, 427] on button "Observações" at bounding box center [577, 416] width 94 height 27
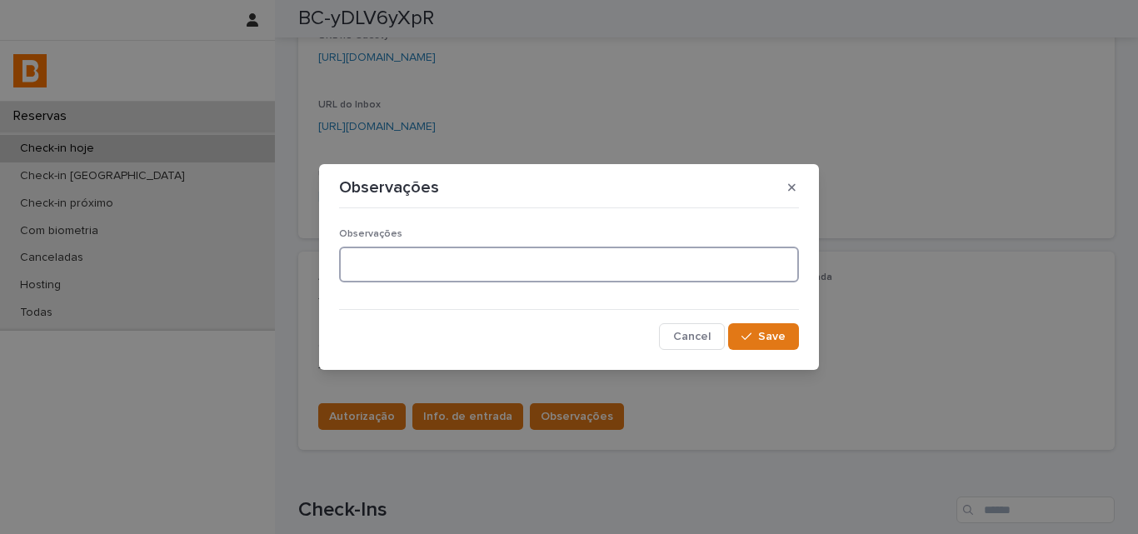
click at [435, 267] on textarea at bounding box center [569, 265] width 460 height 36
type textarea "*******"
click at [786, 341] on button "Save" at bounding box center [763, 336] width 71 height 27
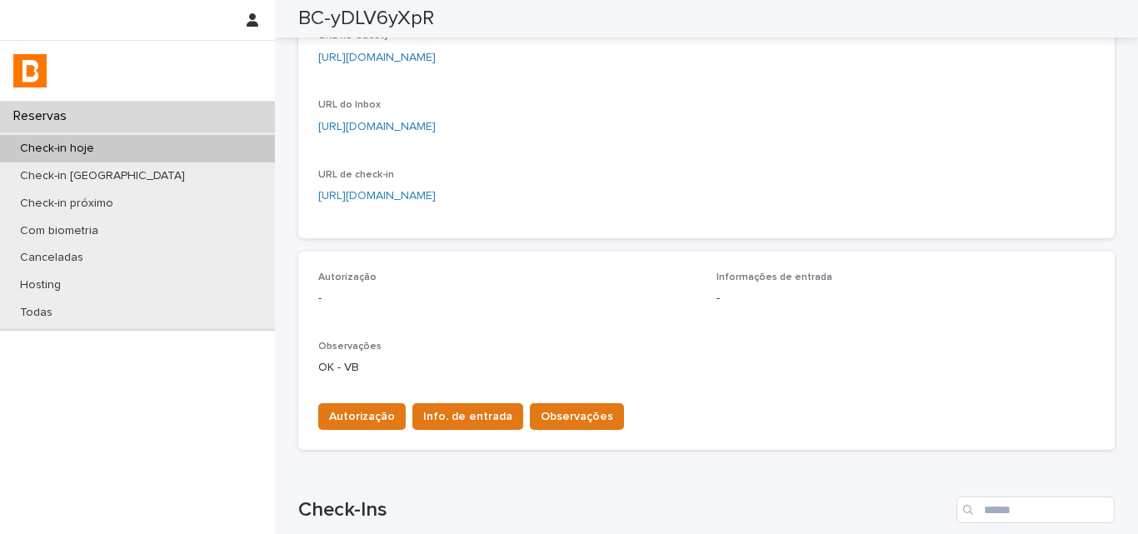
click at [354, 395] on div "Autorização Info. de entrada Observações" at bounding box center [706, 413] width 777 height 47
click at [357, 414] on span "Autorização" at bounding box center [362, 416] width 66 height 17
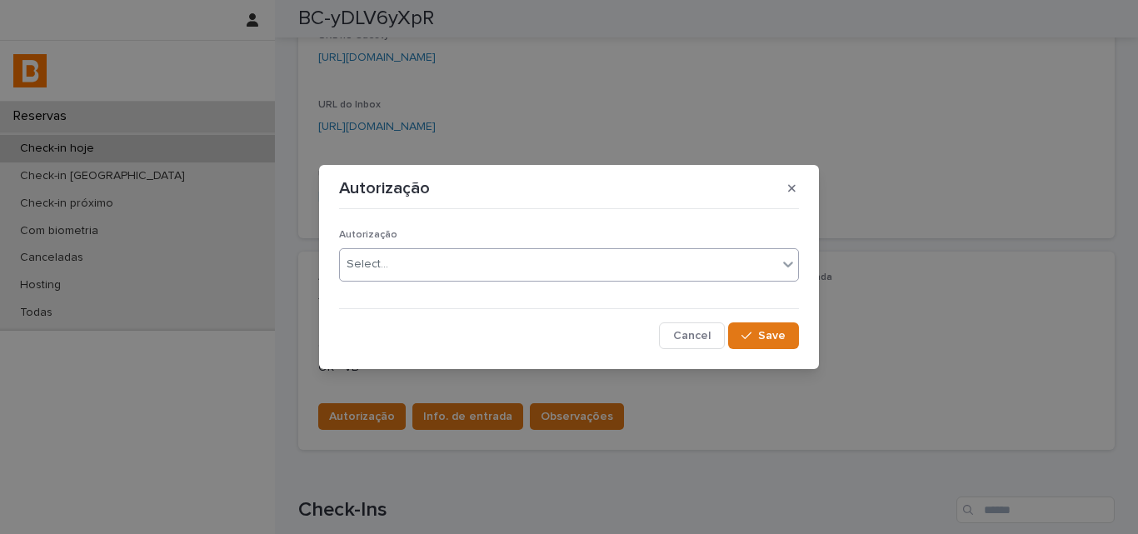
click at [397, 270] on div "Select..." at bounding box center [558, 264] width 437 height 27
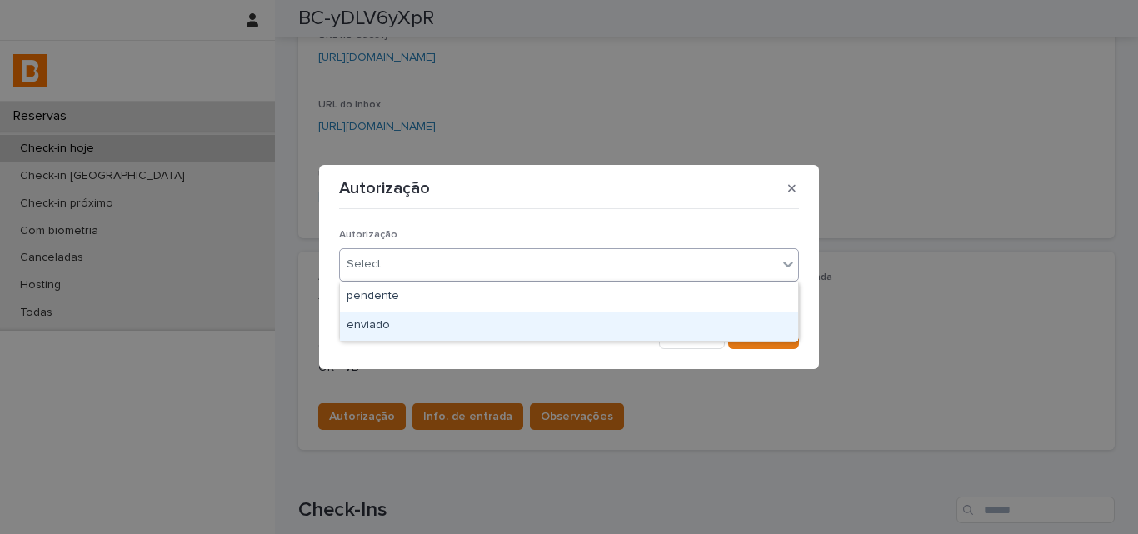
click at [396, 354] on section "Autorização Autorização option enviado focused, 2 of 2. 2 results available. Us…" at bounding box center [569, 266] width 500 height 203
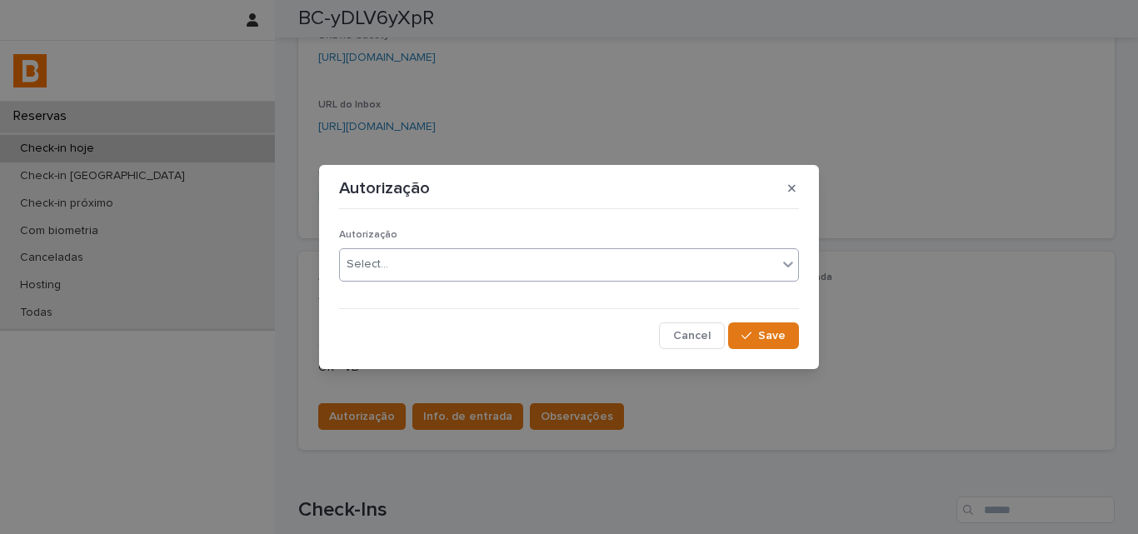
click at [396, 281] on body "Reservas Check-in hoje Check-in amanhã Check-in próximo Com biometria Cancelada…" at bounding box center [569, 267] width 1138 height 534
click at [752, 333] on icon "button" at bounding box center [747, 336] width 10 height 12
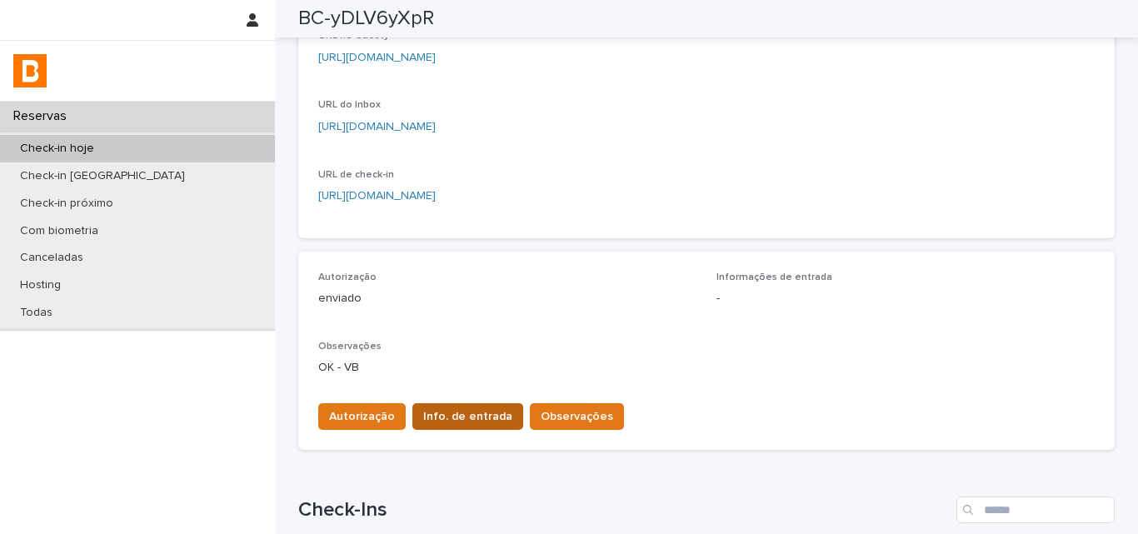
click at [460, 411] on span "Info. de entrada" at bounding box center [467, 416] width 89 height 17
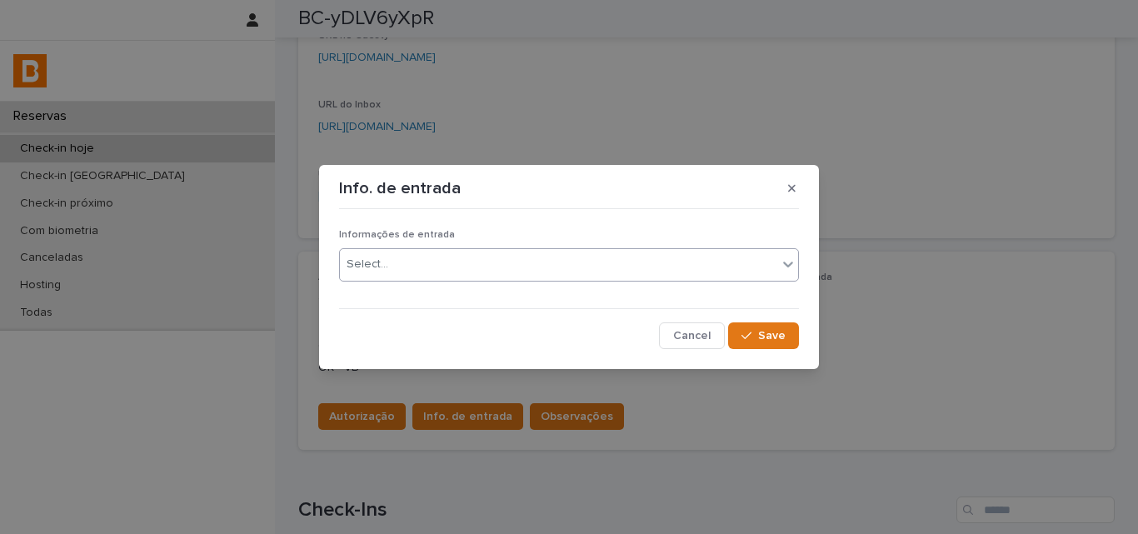
click at [426, 271] on div "Select..." at bounding box center [558, 264] width 437 height 27
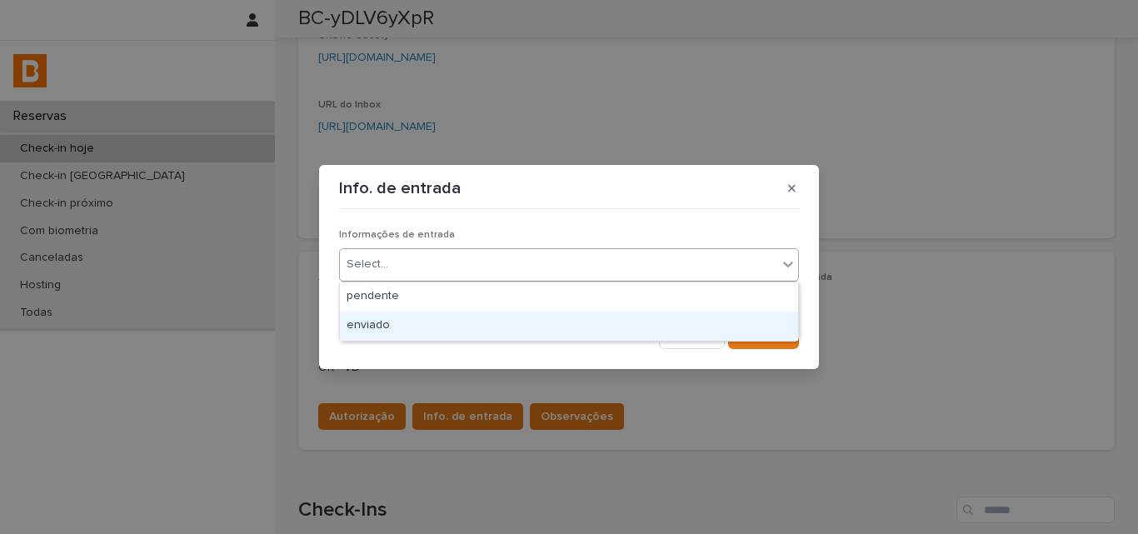
click at [423, 328] on div "enviado" at bounding box center [569, 326] width 458 height 29
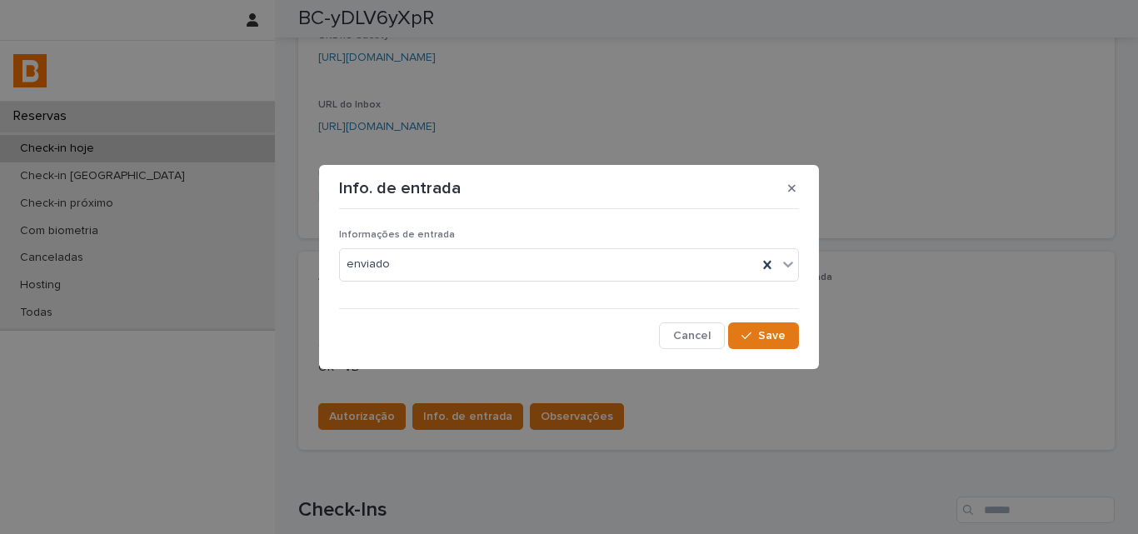
click at [782, 357] on section "Info. de entrada Informações de entrada enviado Cancel Save" at bounding box center [569, 266] width 500 height 203
click at [781, 351] on div "Informações de entrada enviado Cancel Save" at bounding box center [569, 282] width 468 height 141
click at [780, 351] on div "Informações de entrada enviado Cancel Save" at bounding box center [569, 282] width 468 height 141
click at [779, 338] on span "Save" at bounding box center [771, 336] width 27 height 12
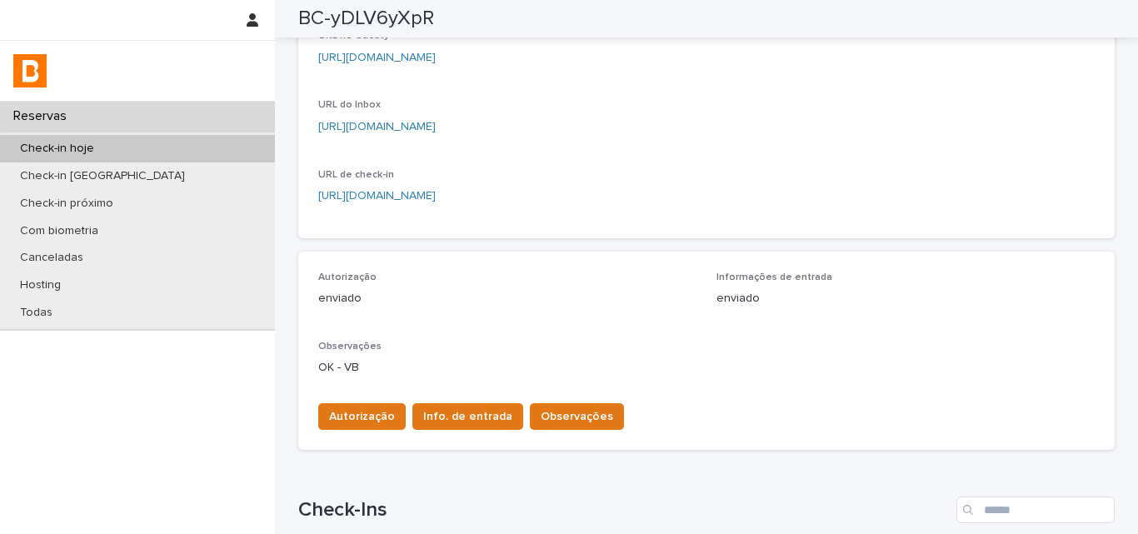
click at [647, 346] on p "Observações" at bounding box center [706, 347] width 777 height 12
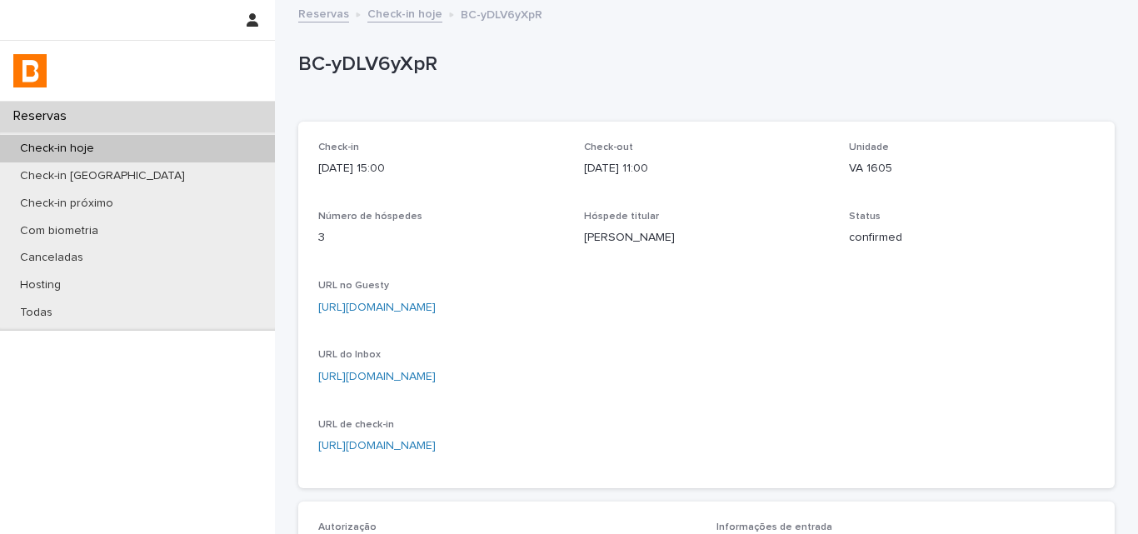
click at [534, 71] on p "BC-yDLV6yXpR" at bounding box center [703, 64] width 810 height 24
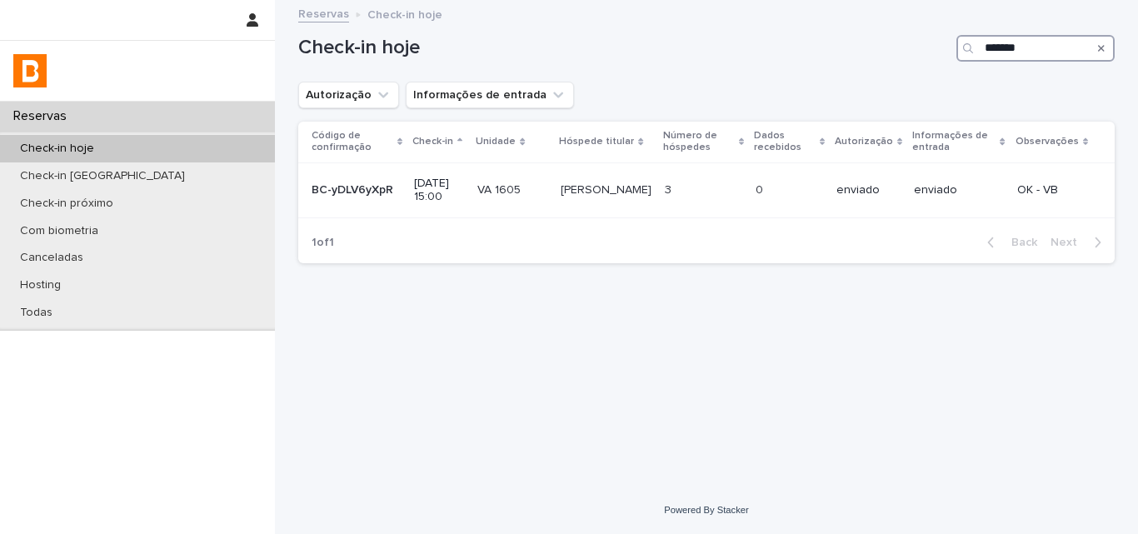
click at [1032, 49] on input "*******" at bounding box center [1036, 48] width 158 height 27
click at [1032, 48] on input "*******" at bounding box center [1036, 48] width 158 height 27
click at [817, 45] on h1 "Check-in hoje" at bounding box center [624, 48] width 652 height 24
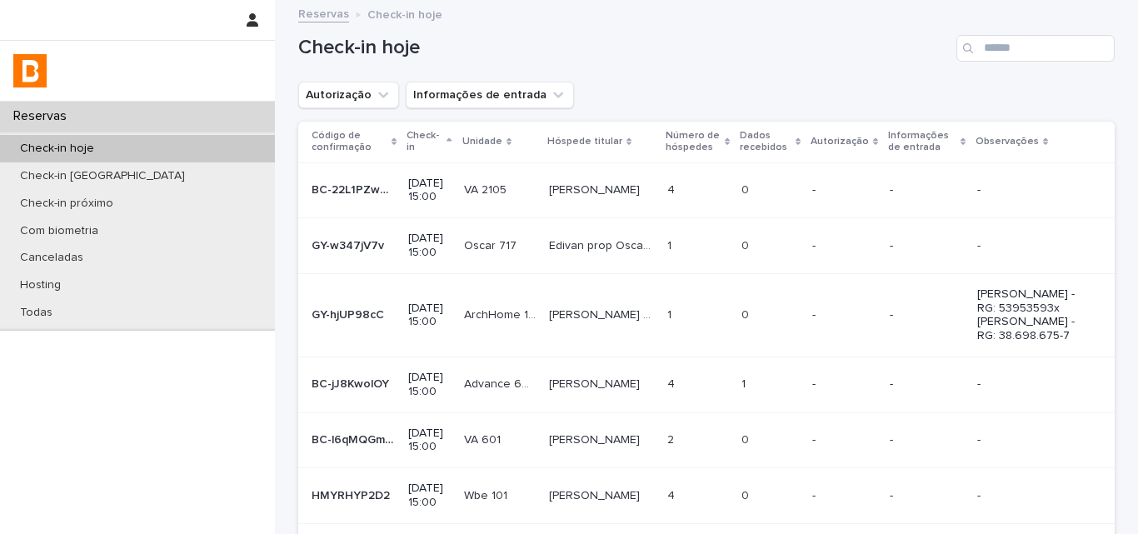
click at [976, 52] on div "Search" at bounding box center [970, 48] width 27 height 27
click at [979, 51] on input "Search" at bounding box center [1036, 48] width 158 height 27
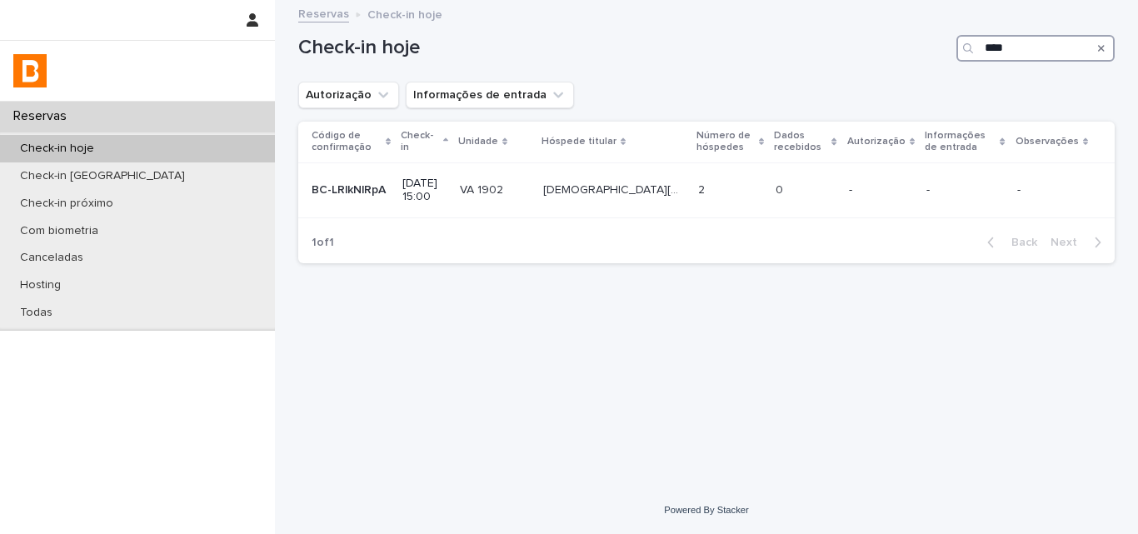
type input "****"
click at [741, 192] on p at bounding box center [730, 190] width 64 height 14
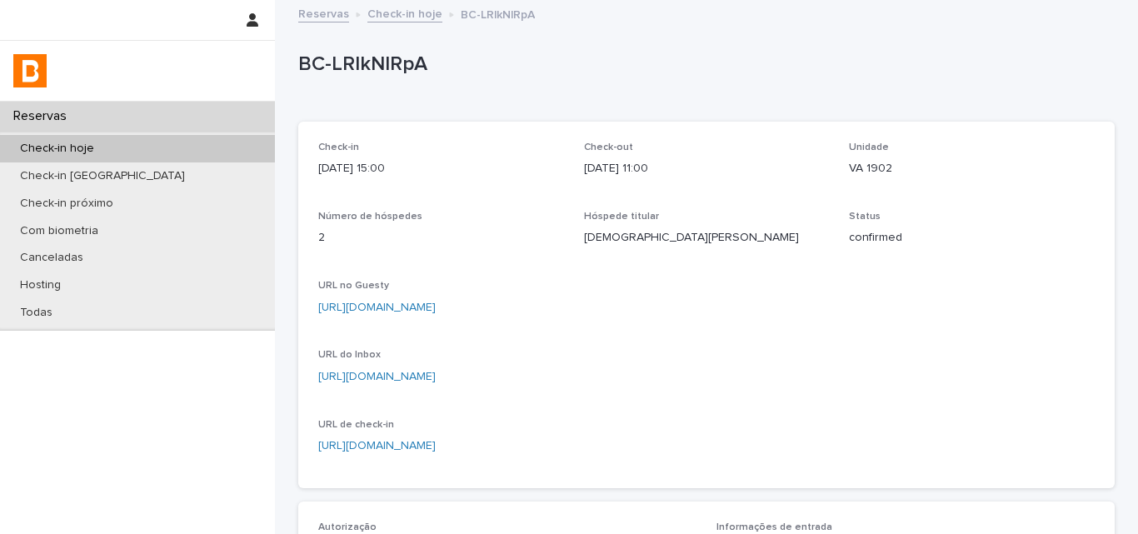
click at [158, 143] on div "Check-in hoje" at bounding box center [137, 148] width 275 height 27
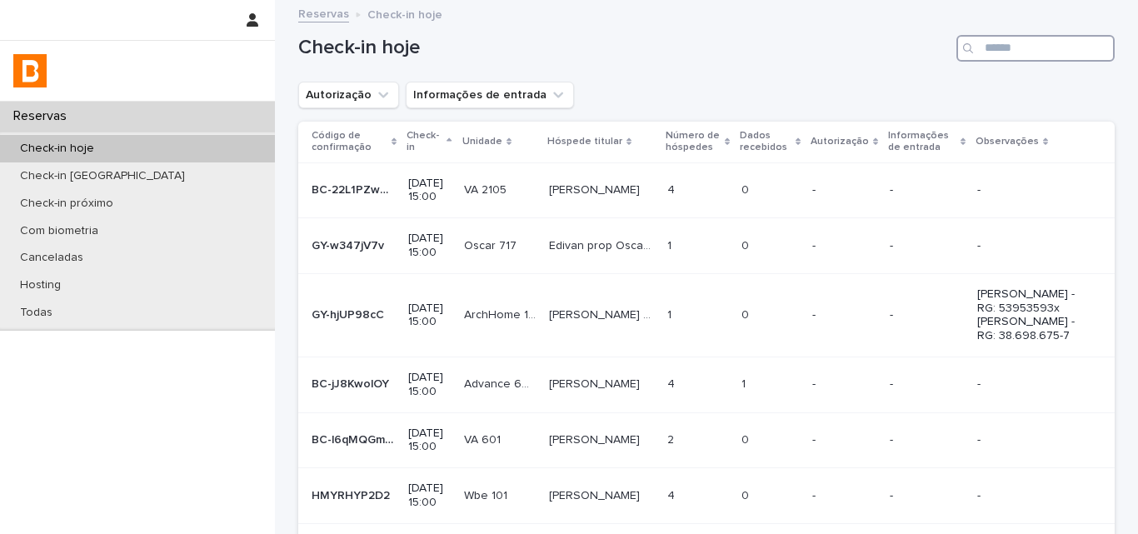
click at [990, 56] on input "Search" at bounding box center [1036, 48] width 158 height 27
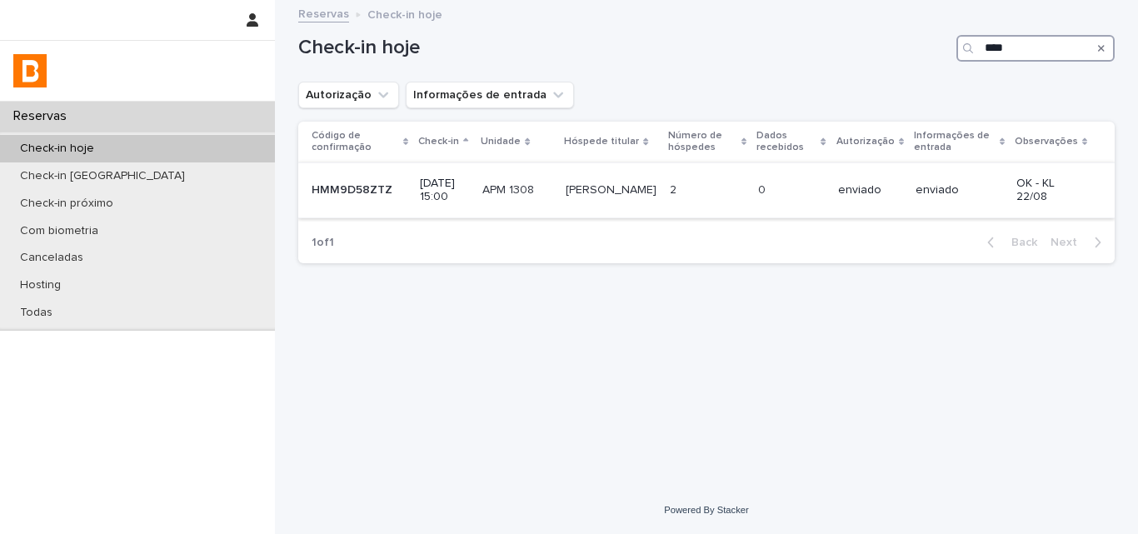
type input "****"
click at [897, 177] on div "enviado" at bounding box center [870, 190] width 64 height 27
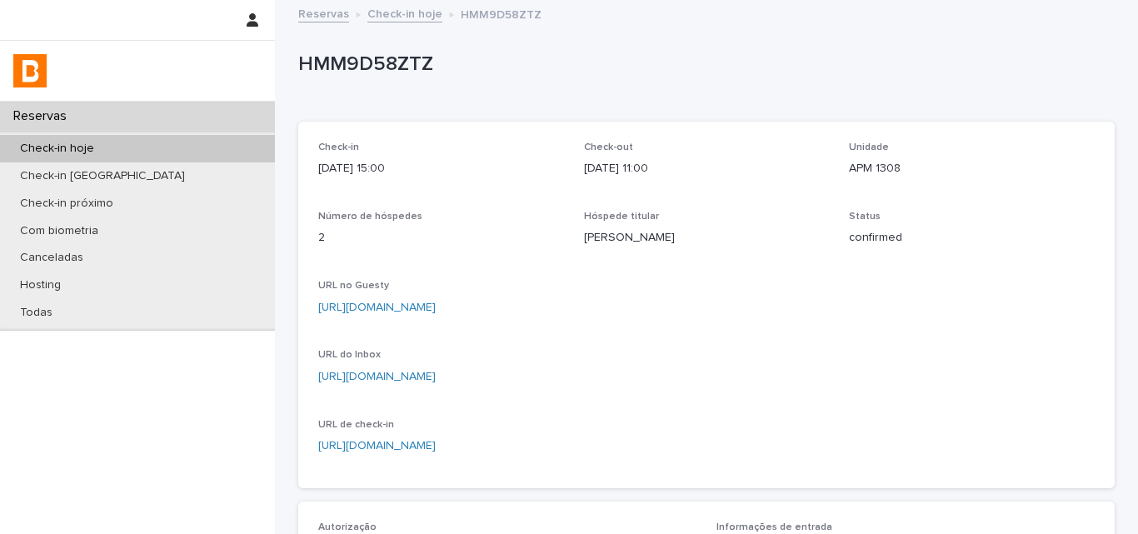
click at [198, 147] on div "Check-in hoje" at bounding box center [137, 148] width 275 height 27
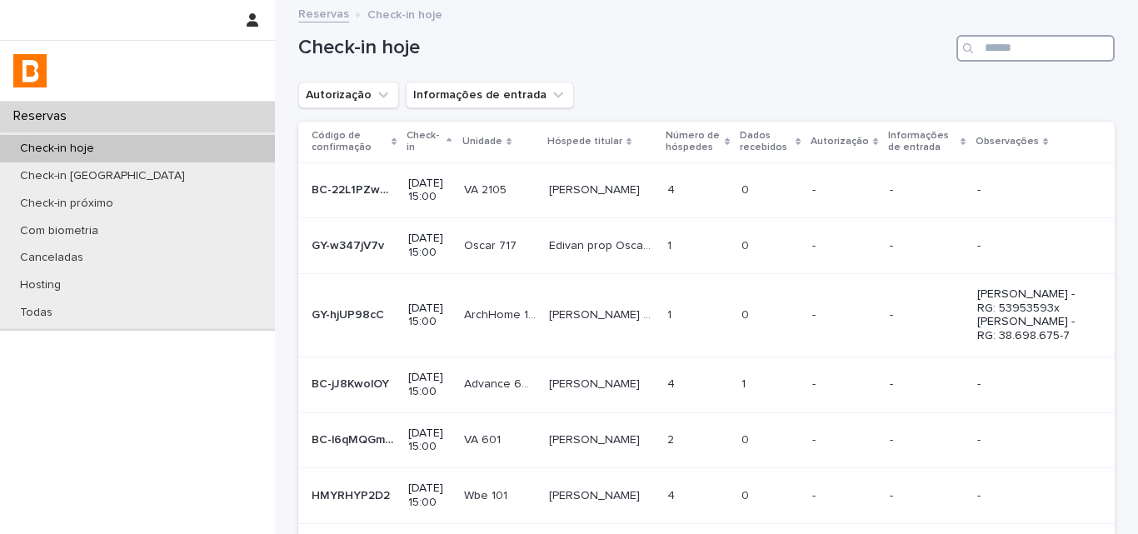
click at [1008, 48] on input "Search" at bounding box center [1036, 48] width 158 height 27
type input "****"
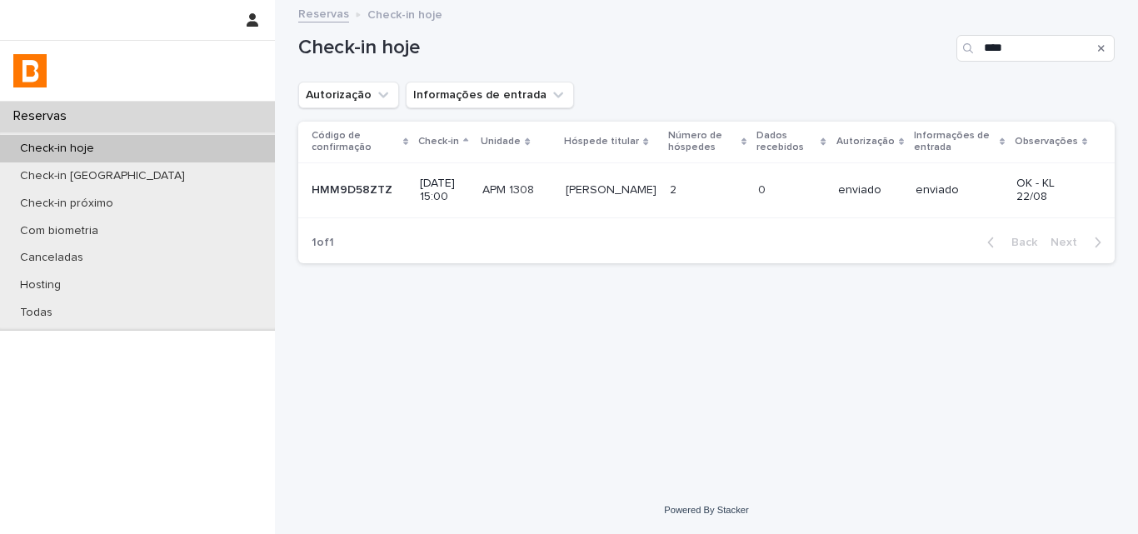
click at [154, 147] on div "Check-in hoje" at bounding box center [137, 148] width 275 height 27
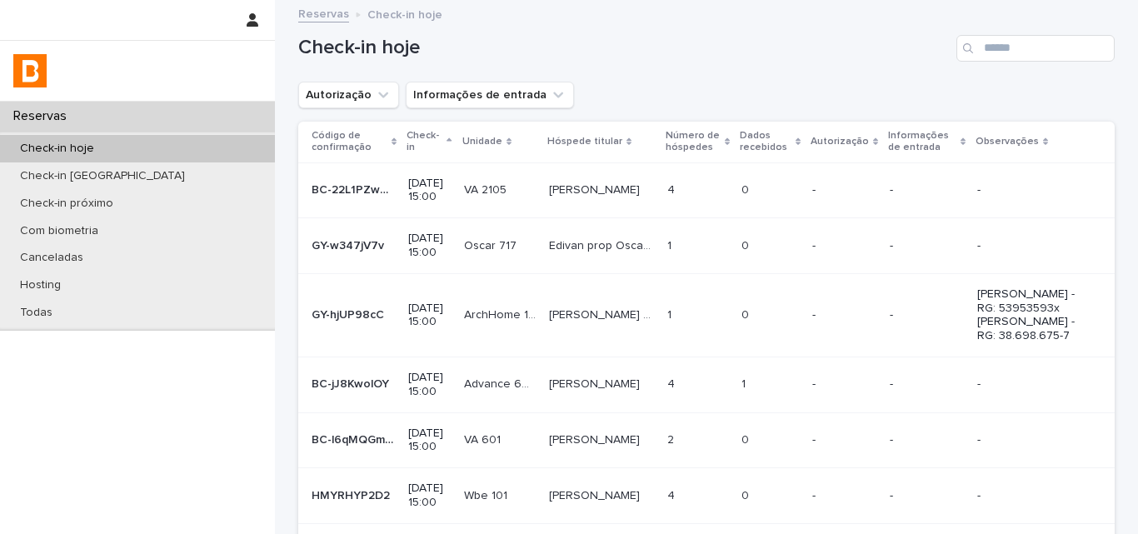
click at [963, 43] on icon "Search" at bounding box center [968, 48] width 10 height 10
click at [995, 59] on input "Search" at bounding box center [1036, 48] width 158 height 27
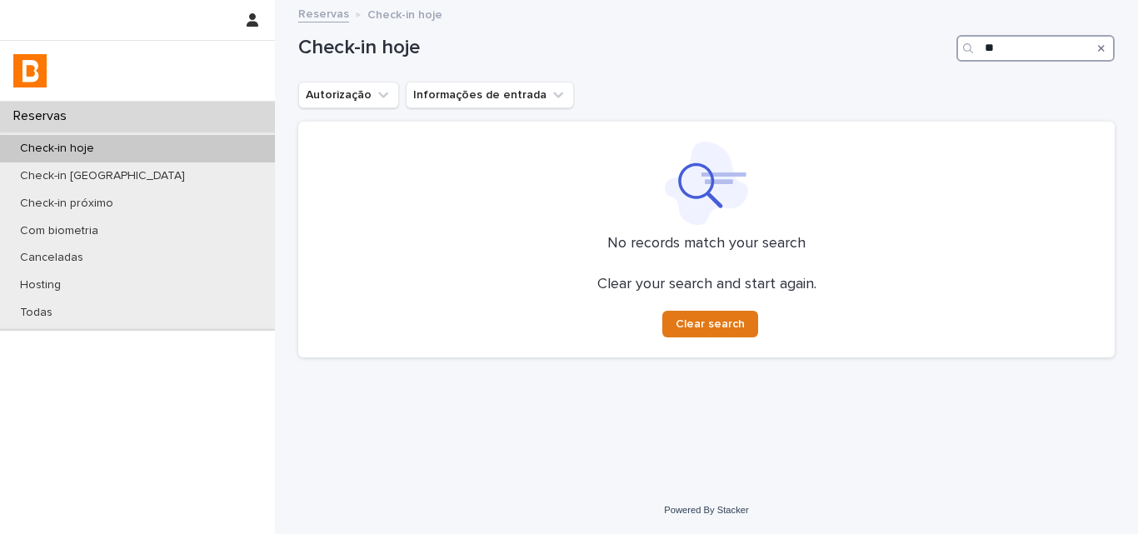
type input "*"
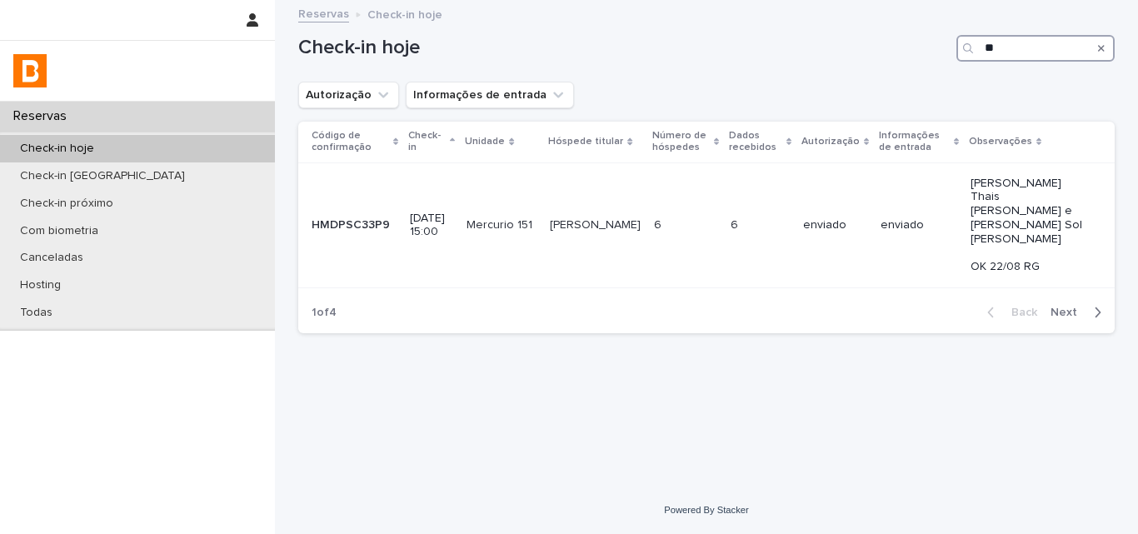
type input "*"
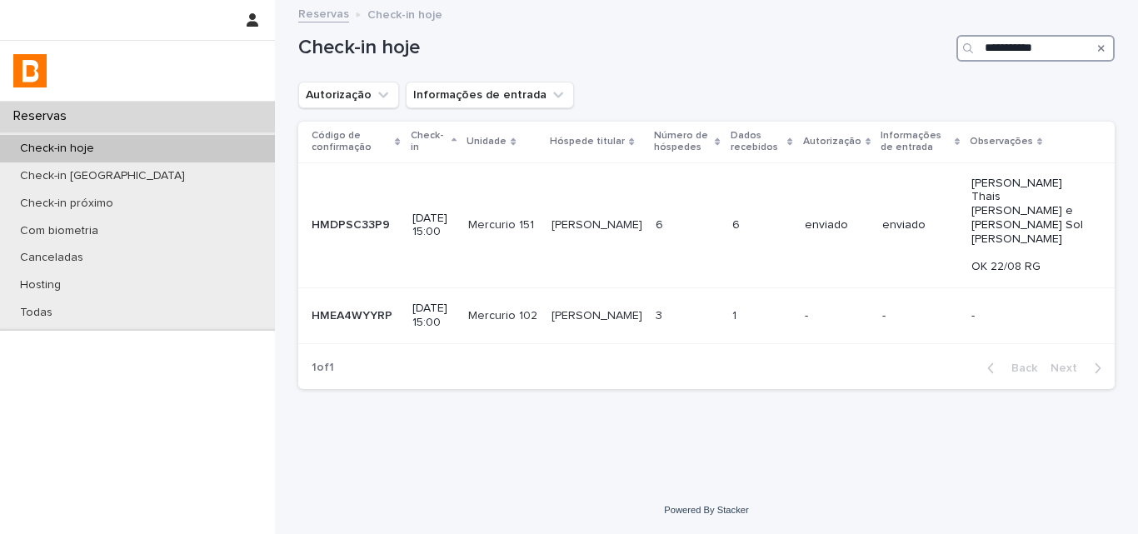
type input "**********"
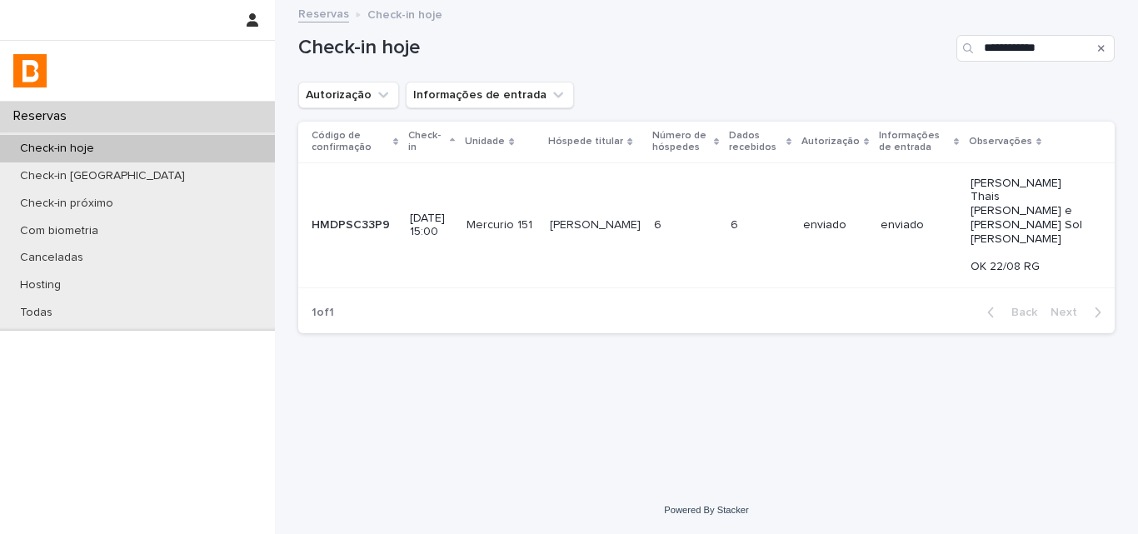
click at [959, 240] on td "enviado" at bounding box center [918, 225] width 89 height 126
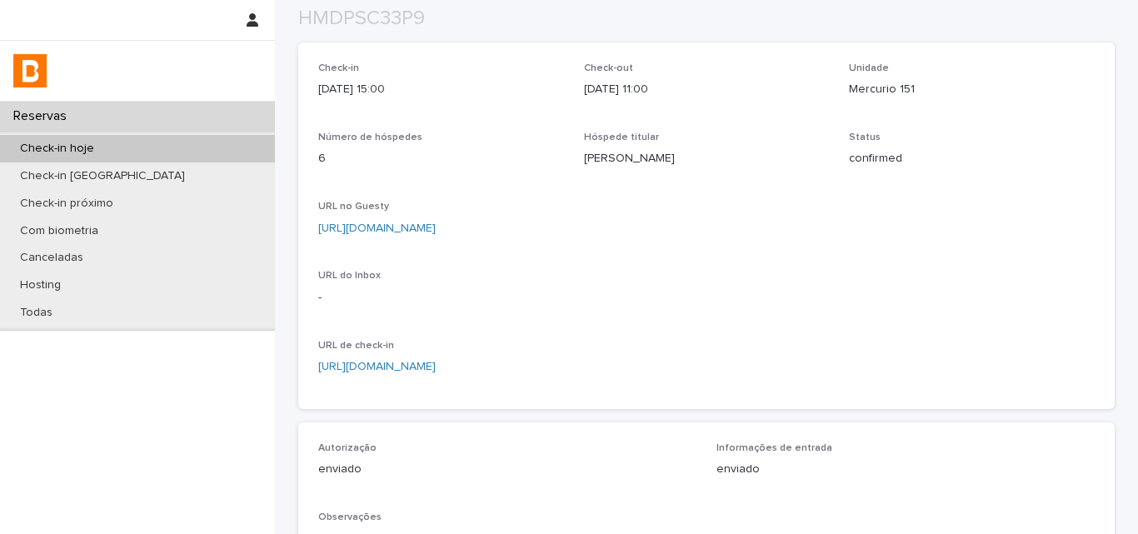
scroll to position [400, 0]
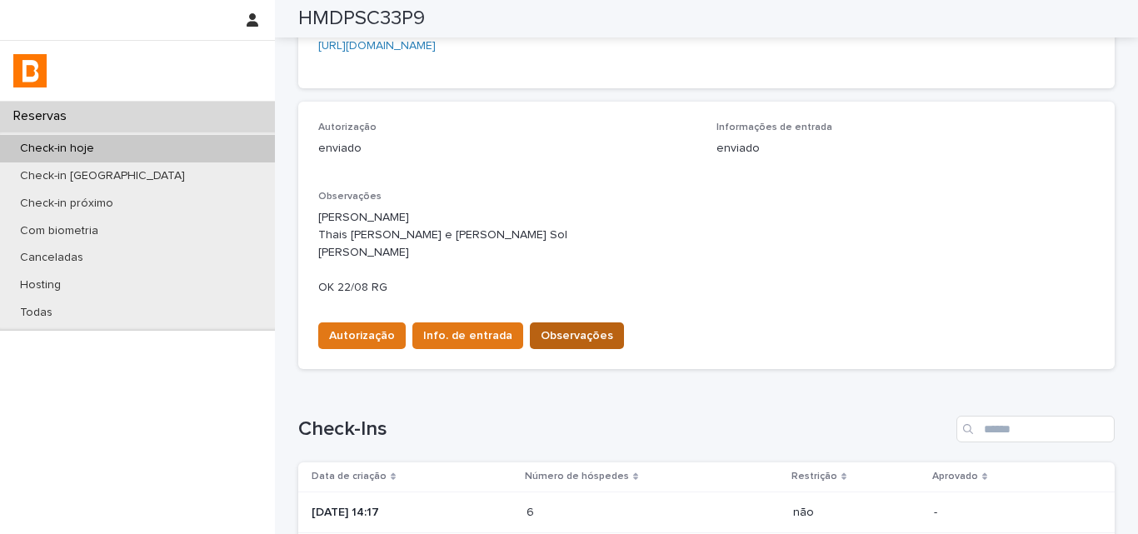
click at [568, 344] on span "Observações" at bounding box center [577, 335] width 72 height 17
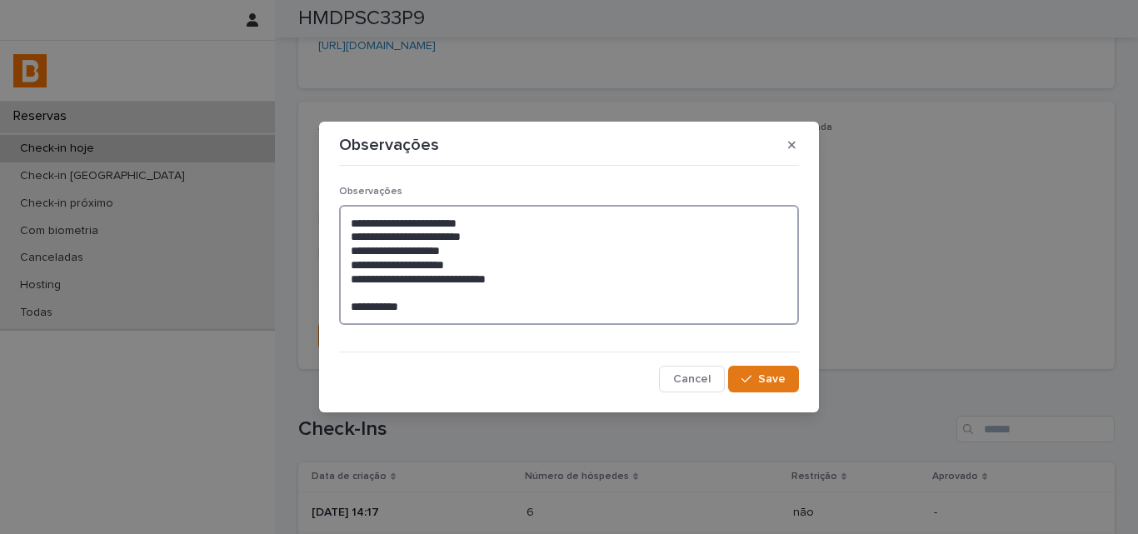
click at [547, 291] on textarea "**********" at bounding box center [569, 265] width 460 height 120
type textarea "**********"
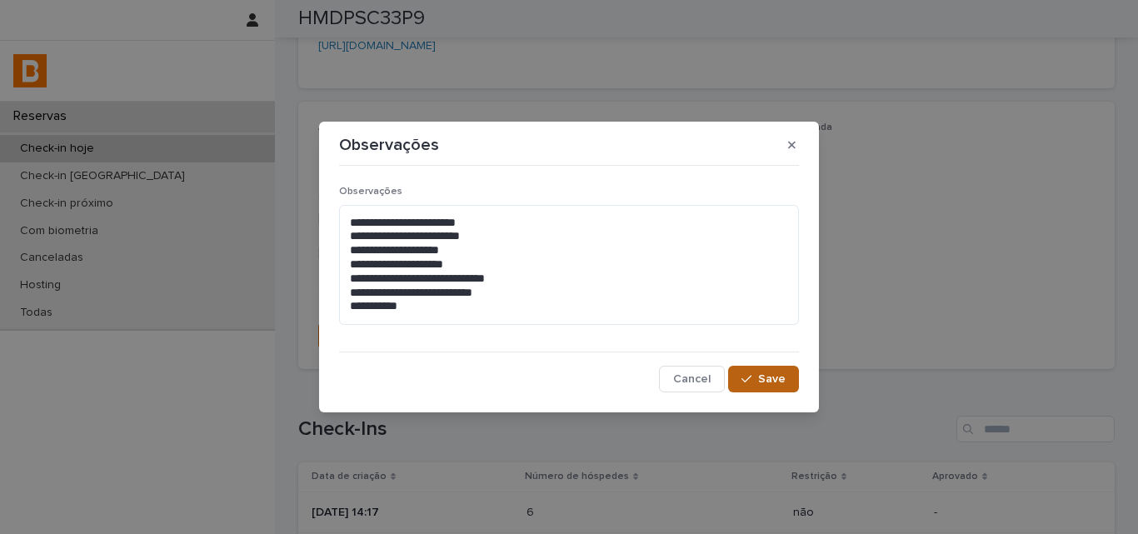
click at [767, 377] on span "Save" at bounding box center [771, 379] width 27 height 12
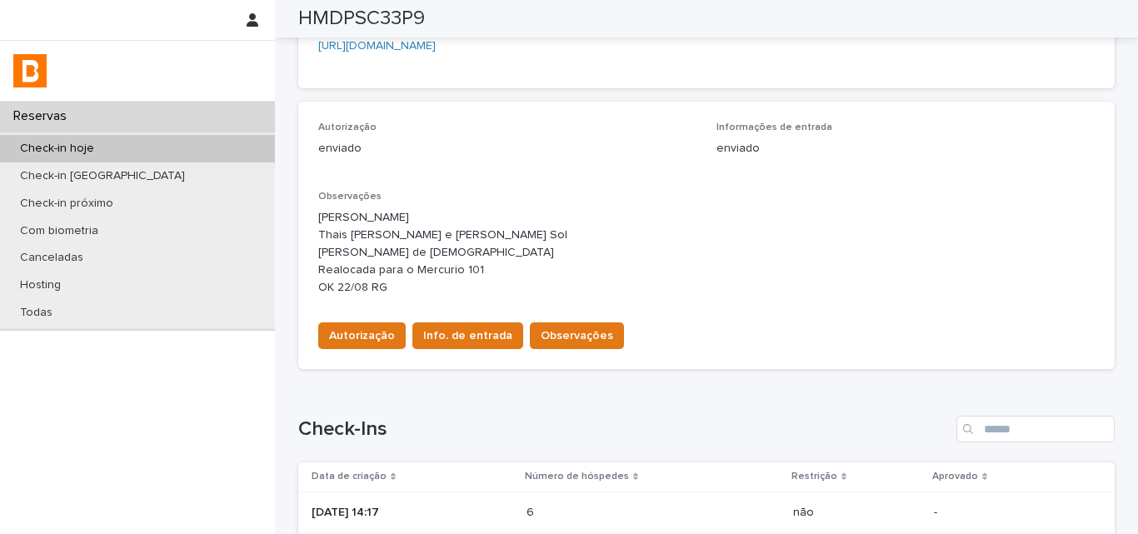
scroll to position [0, 0]
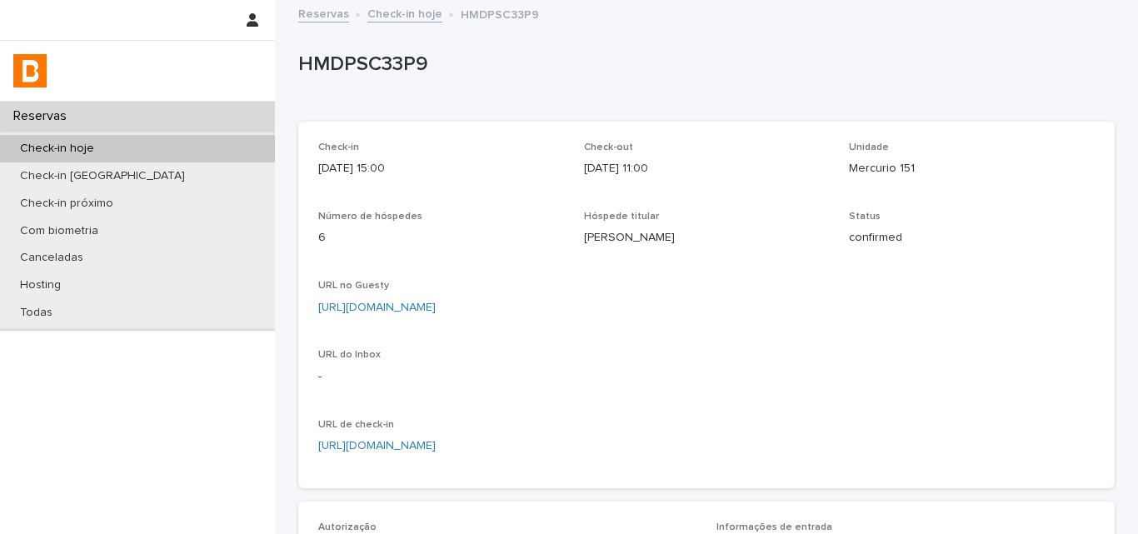
click at [136, 141] on div "Check-in hoje" at bounding box center [137, 148] width 275 height 27
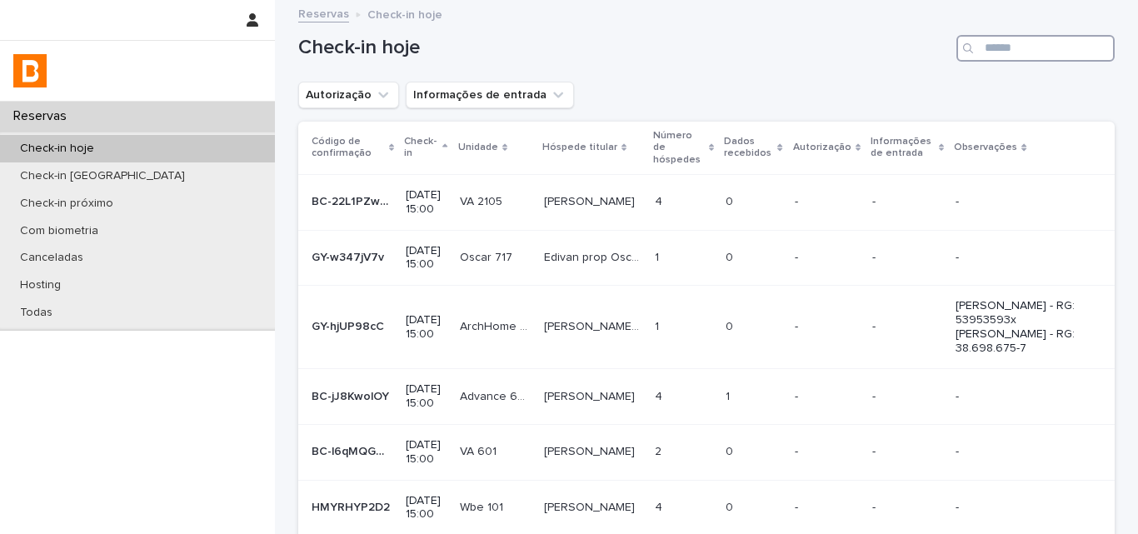
click at [1006, 58] on input "Search" at bounding box center [1036, 48] width 158 height 27
type input "*"
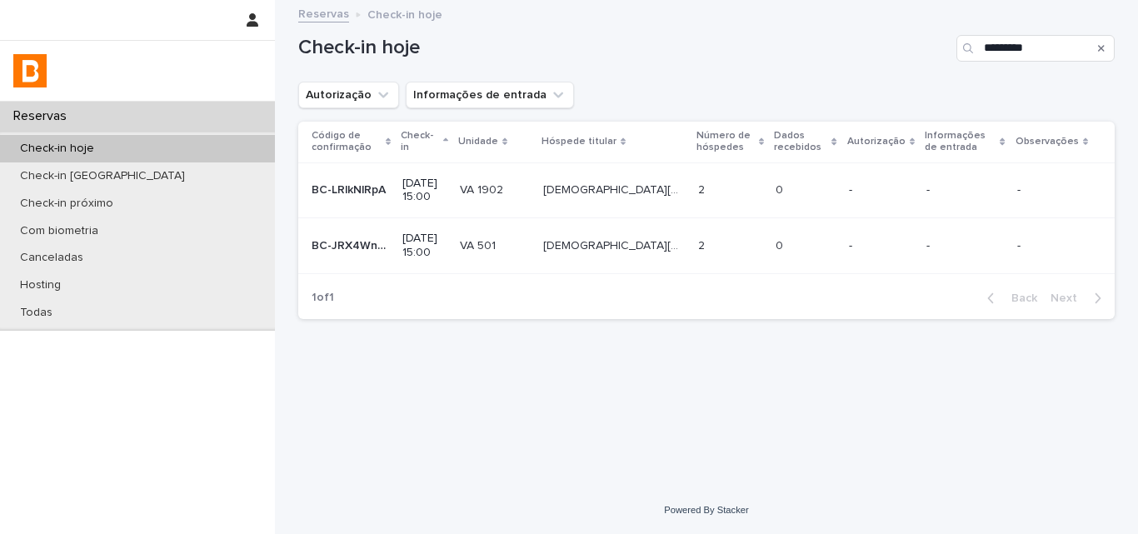
drag, startPoint x: 688, startPoint y: 87, endPoint x: 694, endPoint y: 99, distance: 13.0
click at [689, 87] on div "Autorização Informações de entrada" at bounding box center [706, 95] width 817 height 27
click at [692, 92] on div "Autorização Informações de entrada" at bounding box center [706, 95] width 817 height 27
drag, startPoint x: 1037, startPoint y: 52, endPoint x: 887, endPoint y: 47, distance: 149.2
click at [894, 47] on div "Check-in hoje *********" at bounding box center [706, 48] width 817 height 27
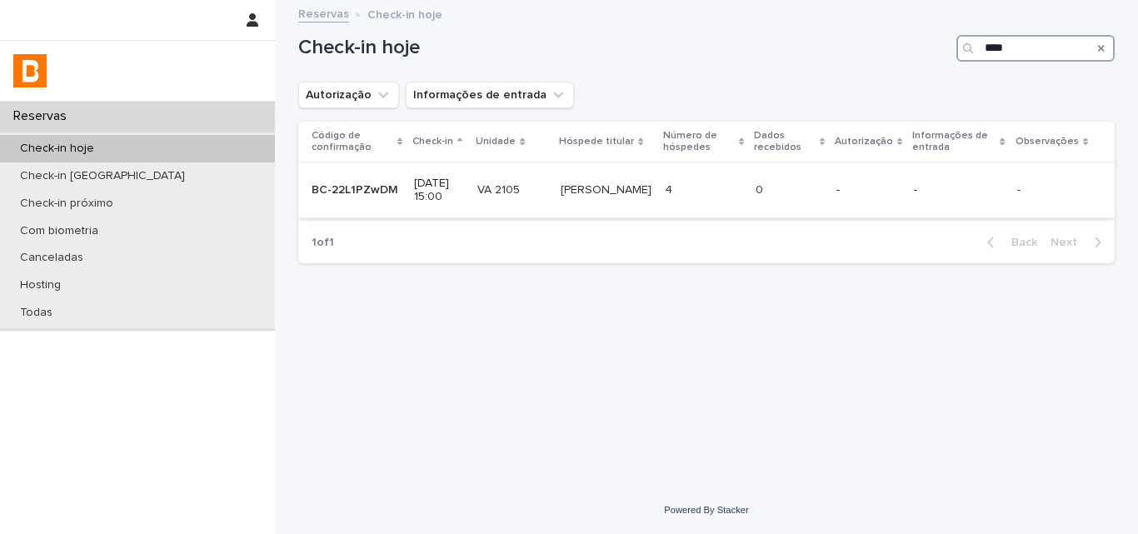
type input "****"
click at [823, 203] on div "0 0" at bounding box center [789, 190] width 67 height 27
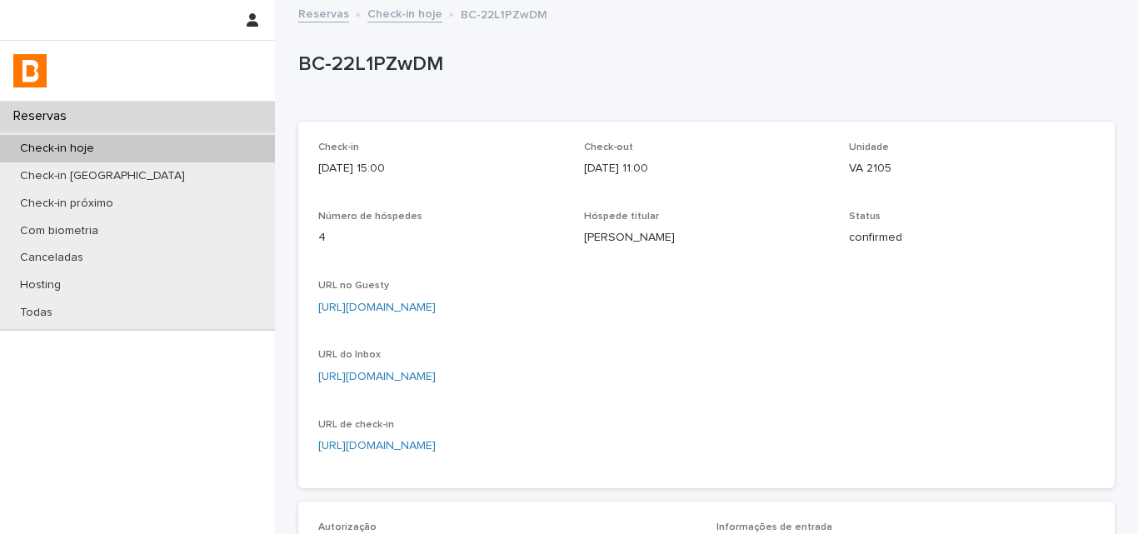
click at [335, 94] on div "BC-22L1PZwDM" at bounding box center [706, 68] width 817 height 67
click at [337, 77] on div "BC-22L1PZwDM" at bounding box center [703, 67] width 810 height 31
click at [337, 77] on p "BC-22L1PZwDM" at bounding box center [703, 64] width 810 height 24
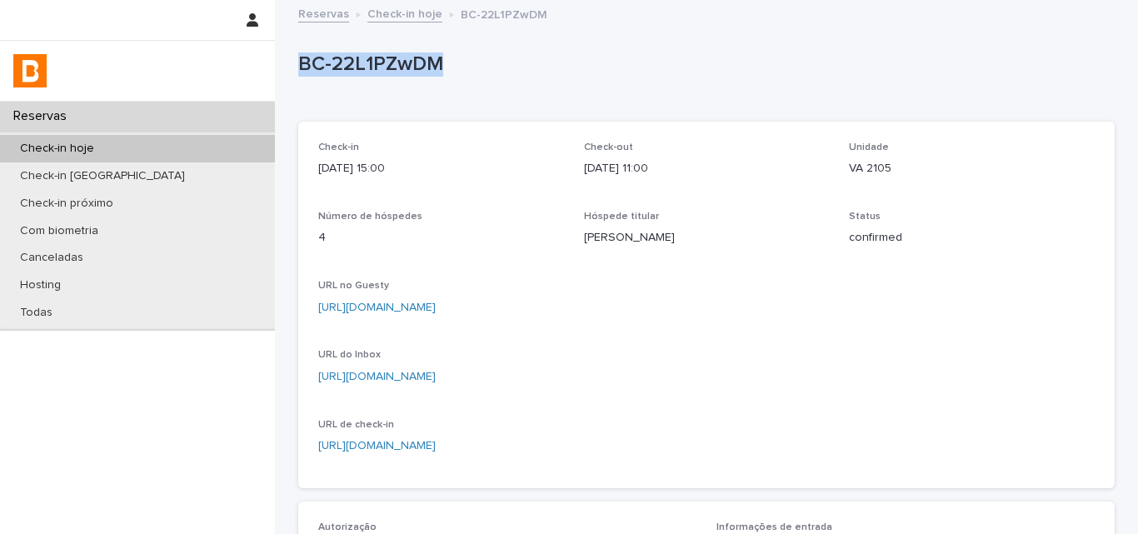
click at [553, 239] on p "4" at bounding box center [441, 237] width 246 height 17
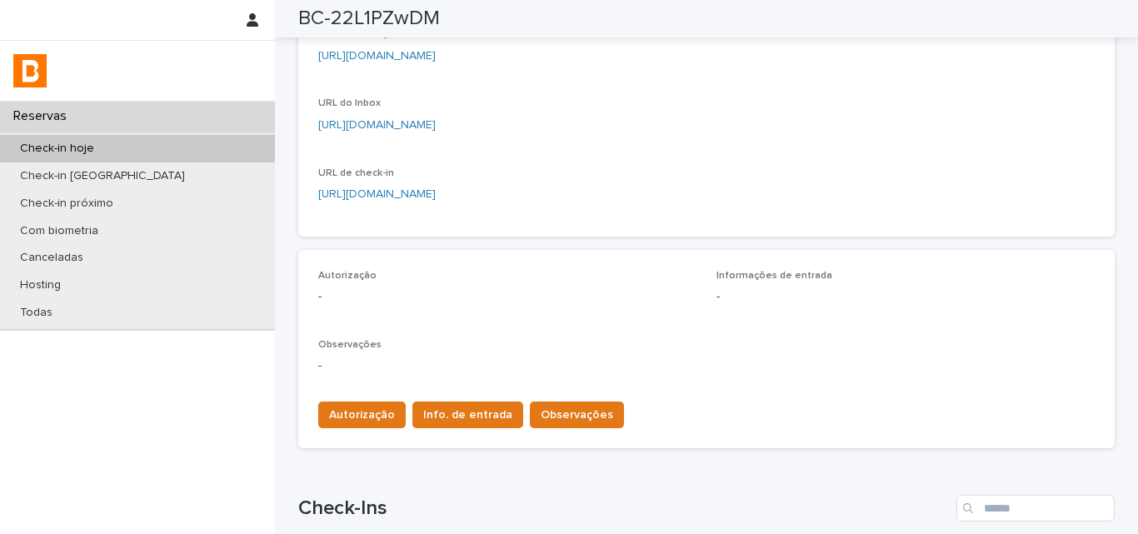
scroll to position [250, 0]
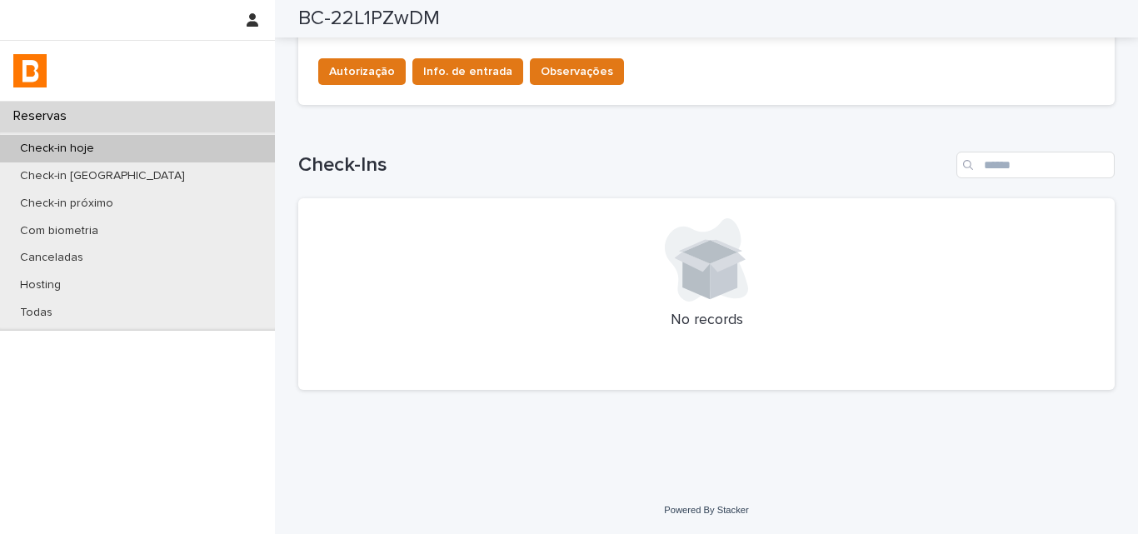
click at [763, 186] on div "Check-Ins No records" at bounding box center [706, 271] width 817 height 238
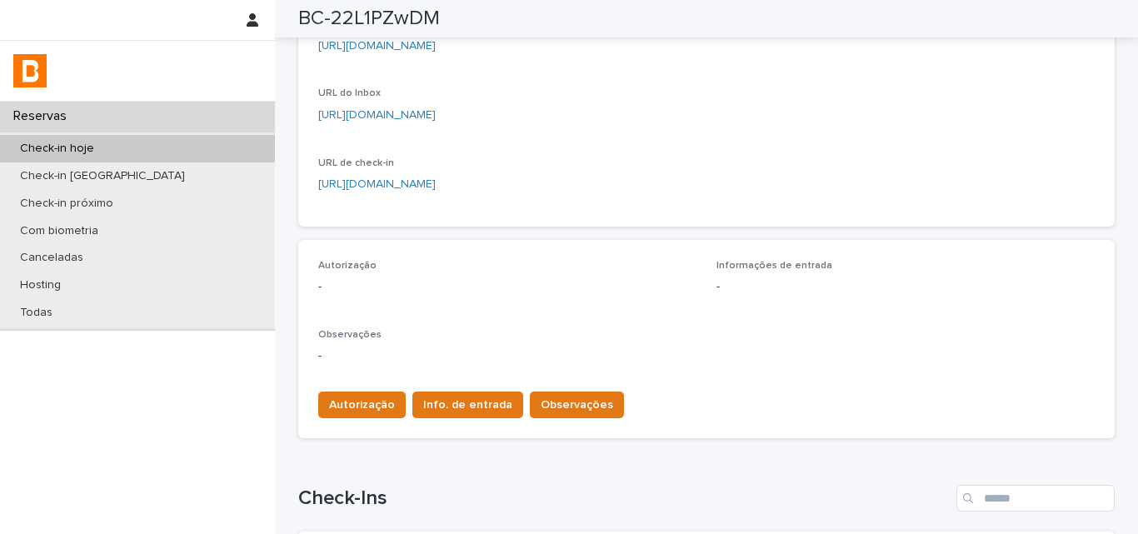
scroll to position [0, 0]
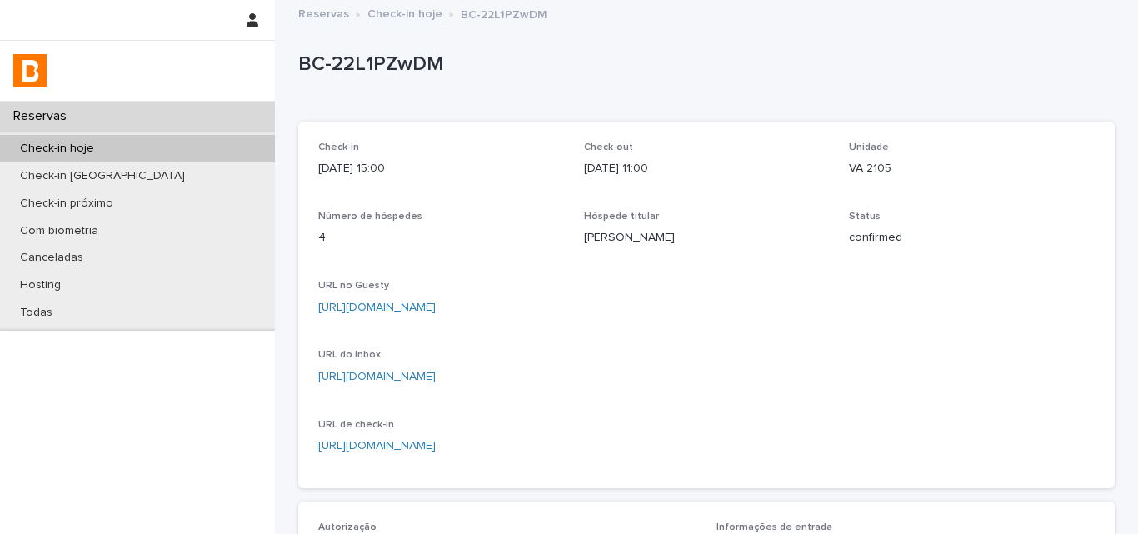
click at [127, 137] on div "Check-in hoje" at bounding box center [137, 148] width 275 height 27
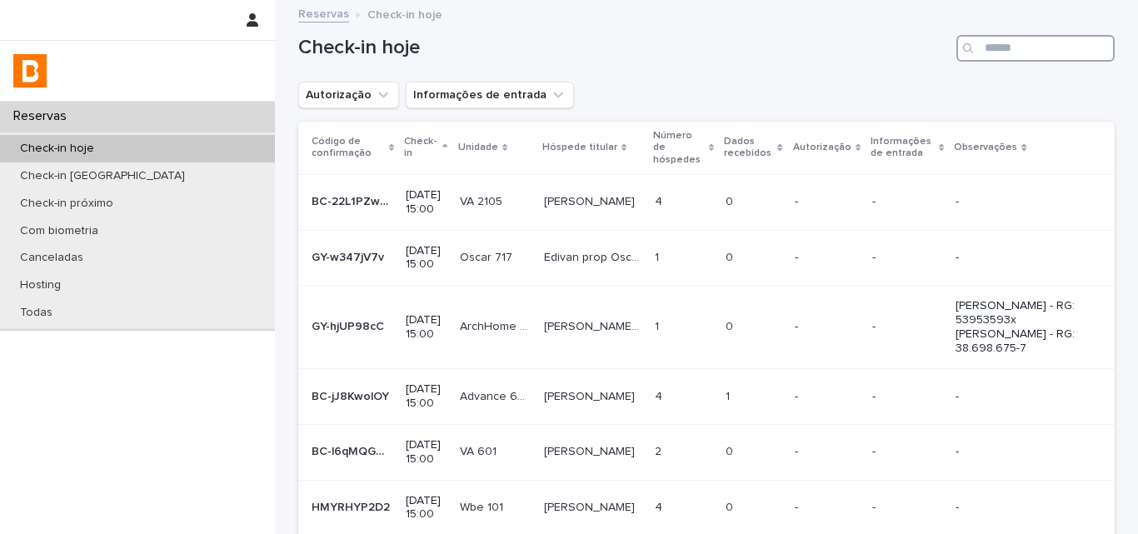
click at [1011, 52] on input "Search" at bounding box center [1036, 48] width 158 height 27
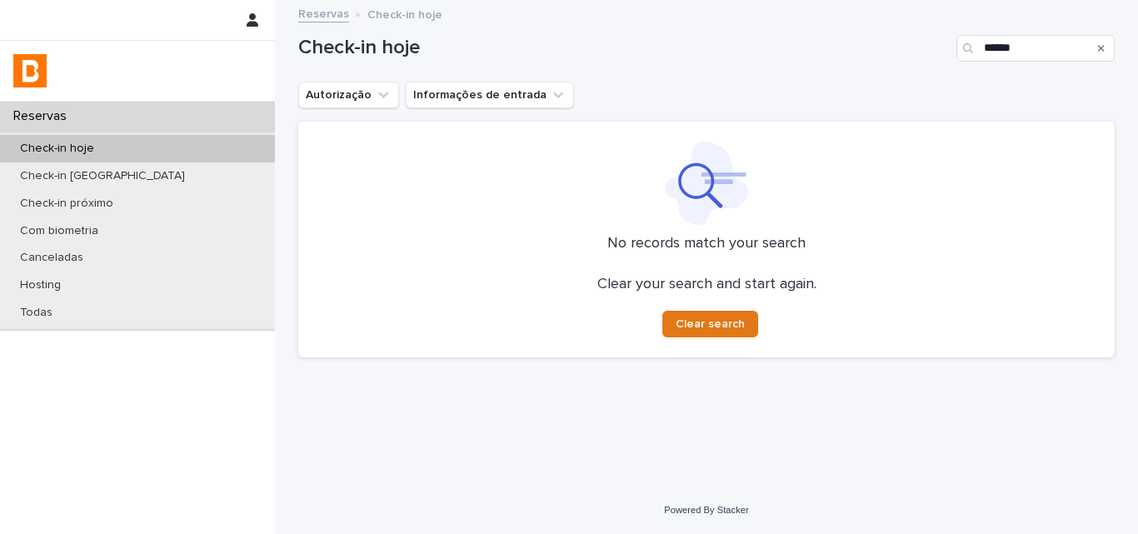
click at [898, 74] on div "Check-in hoje ******" at bounding box center [706, 42] width 817 height 80
click at [1027, 44] on input "******" at bounding box center [1036, 48] width 158 height 27
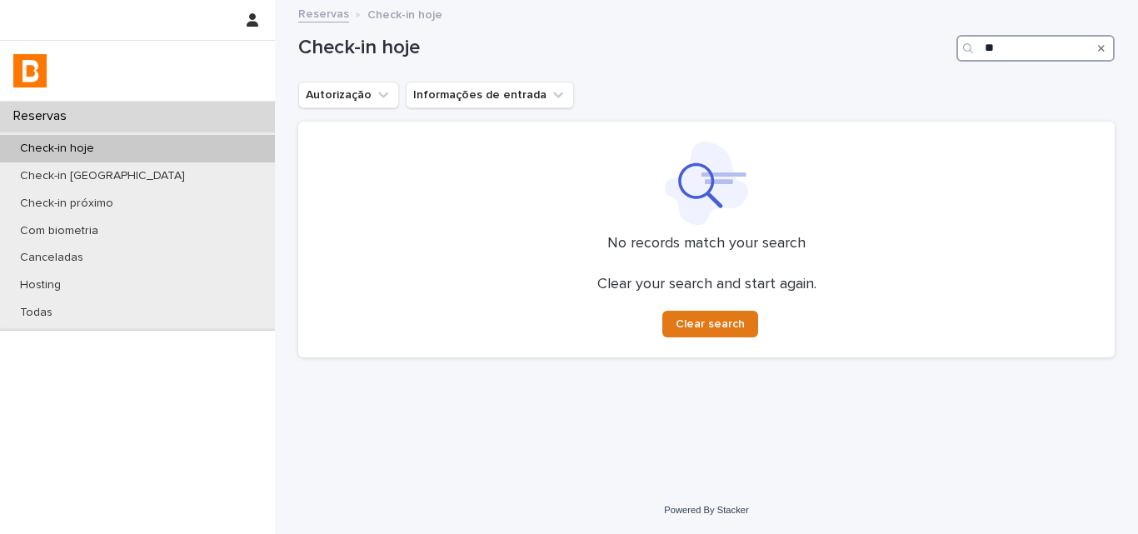
type input "*"
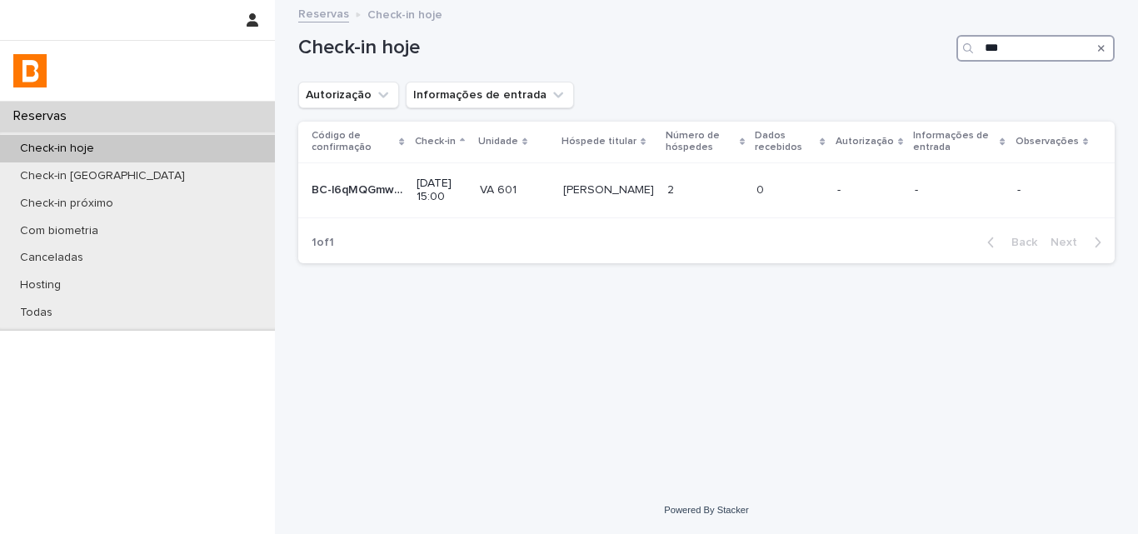
type input "***"
click at [237, 147] on div "Check-in hoje" at bounding box center [137, 148] width 275 height 27
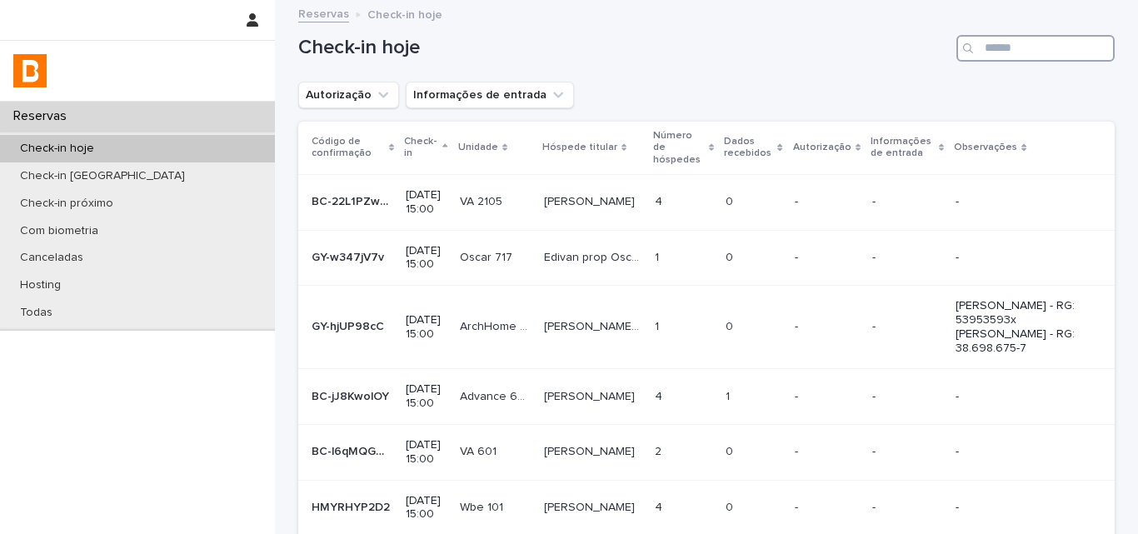
click at [1018, 51] on input "Search" at bounding box center [1036, 48] width 158 height 27
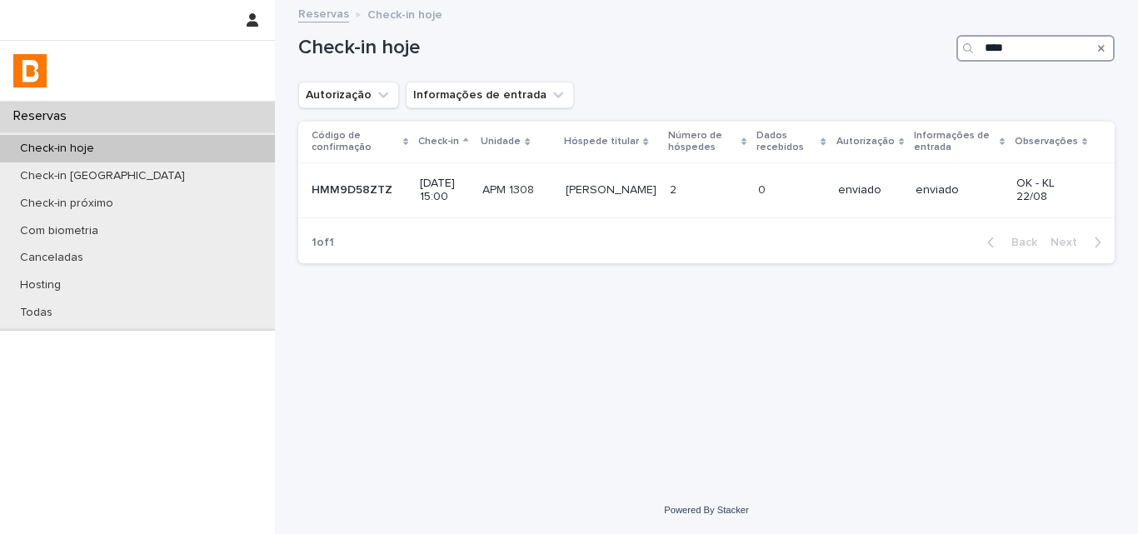
drag, startPoint x: 1019, startPoint y: 45, endPoint x: 842, endPoint y: 2, distance: 181.7
click at [880, 22] on div "Reservas Check-in hoje Check-in amanhã Check-in próximo Com biometria Cancelada…" at bounding box center [706, 267] width 863 height 534
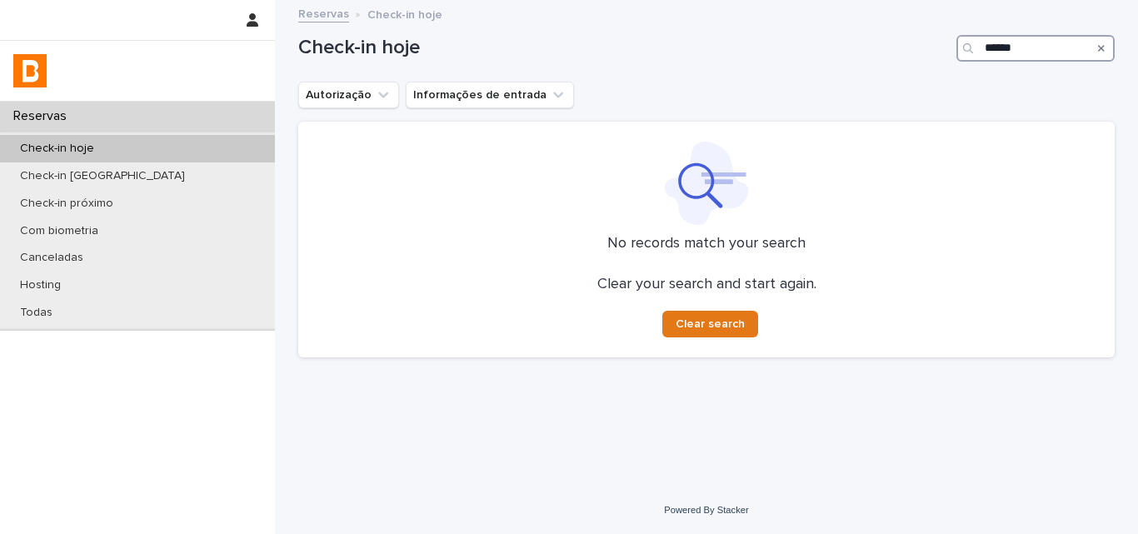
drag, startPoint x: 1028, startPoint y: 50, endPoint x: 824, endPoint y: 13, distance: 207.4
click at [918, 35] on div "Check-in hoje ******" at bounding box center [706, 48] width 817 height 27
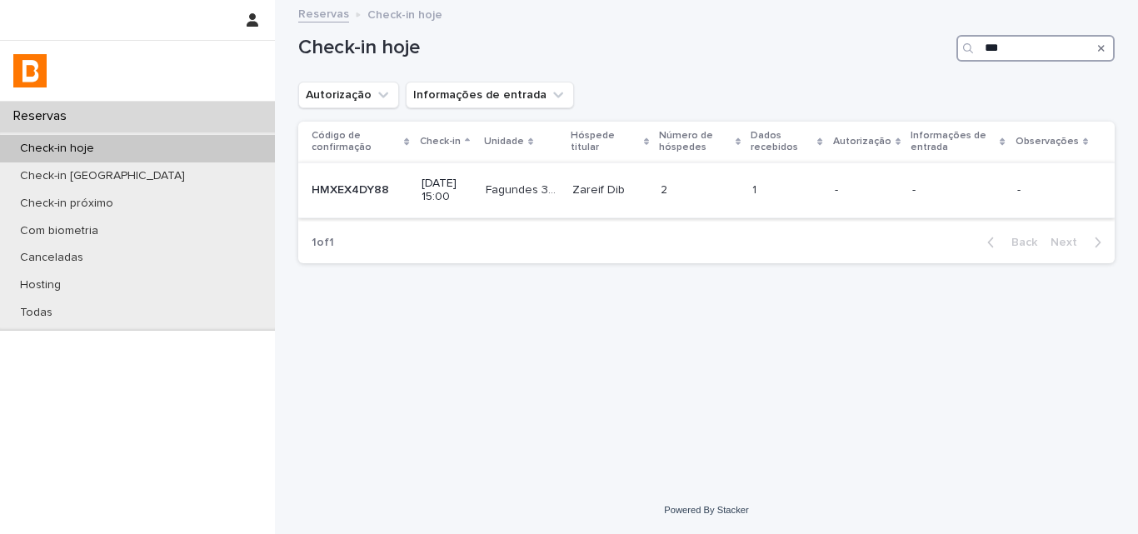
type input "***"
click at [762, 175] on td "1 1" at bounding box center [787, 190] width 82 height 56
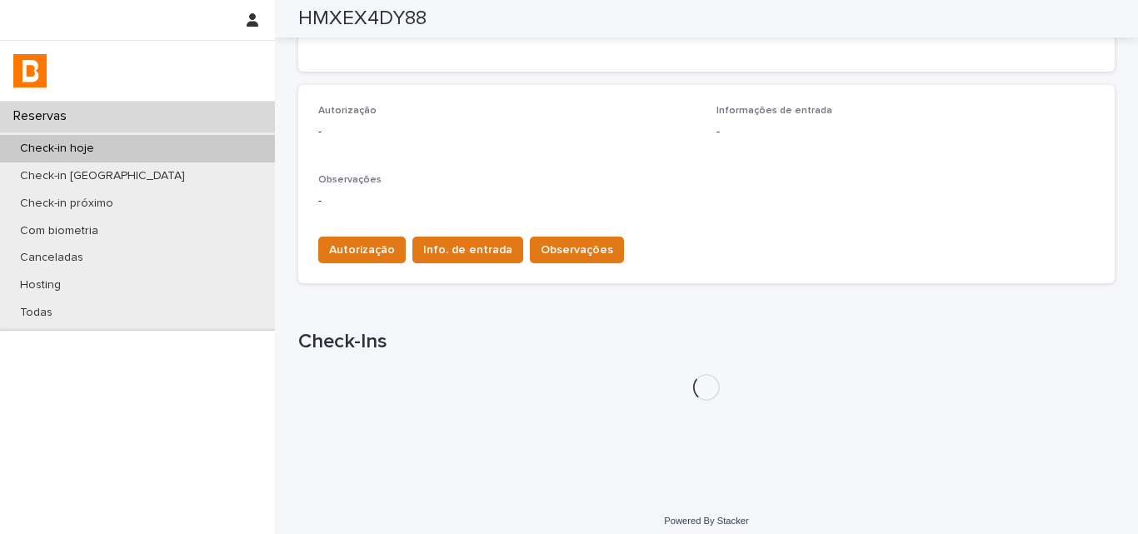
scroll to position [462, 0]
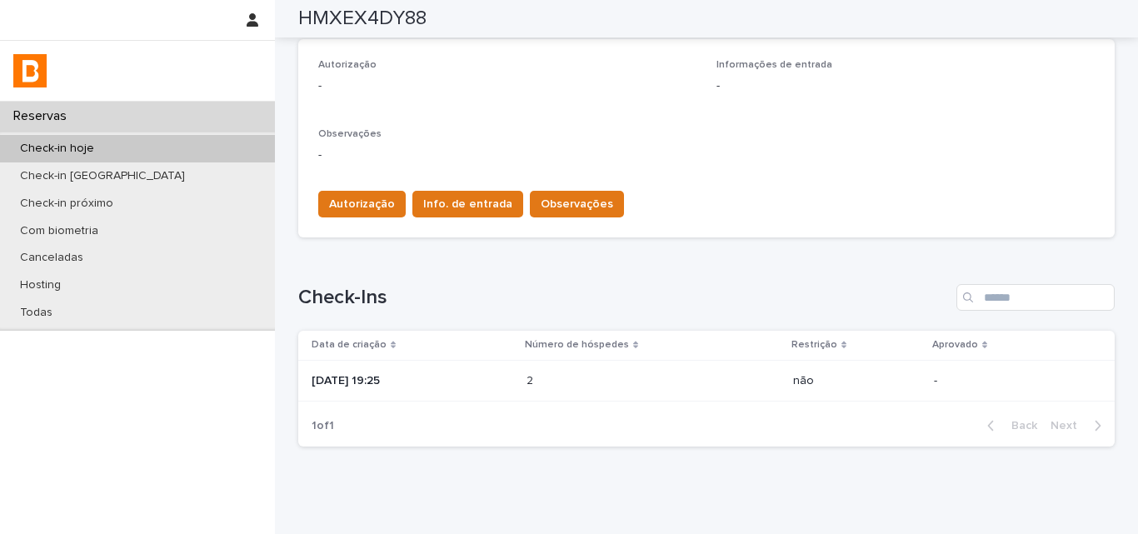
click at [737, 381] on div "2 2" at bounding box center [653, 380] width 253 height 27
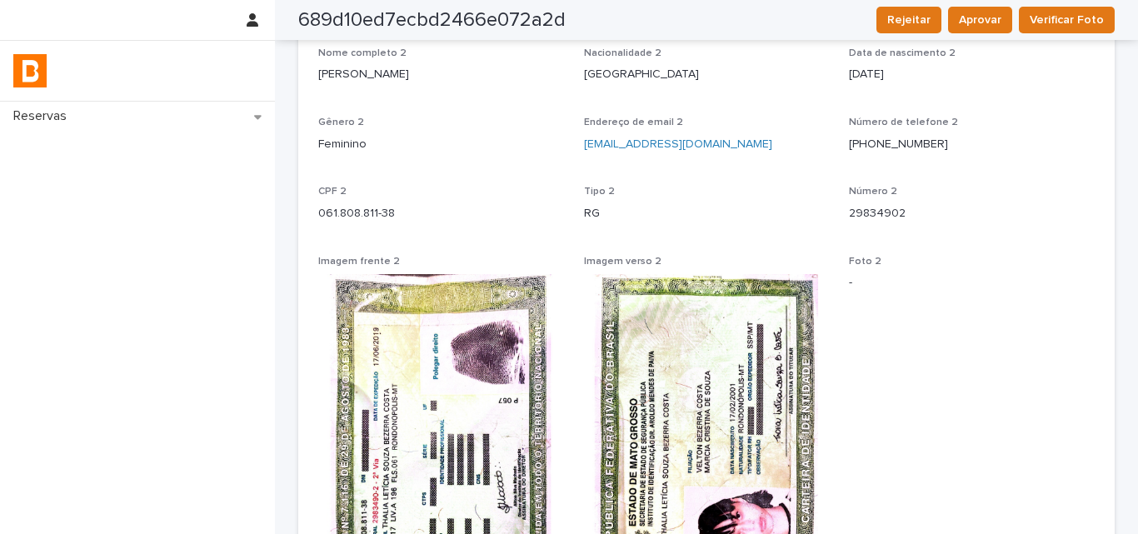
scroll to position [1000, 0]
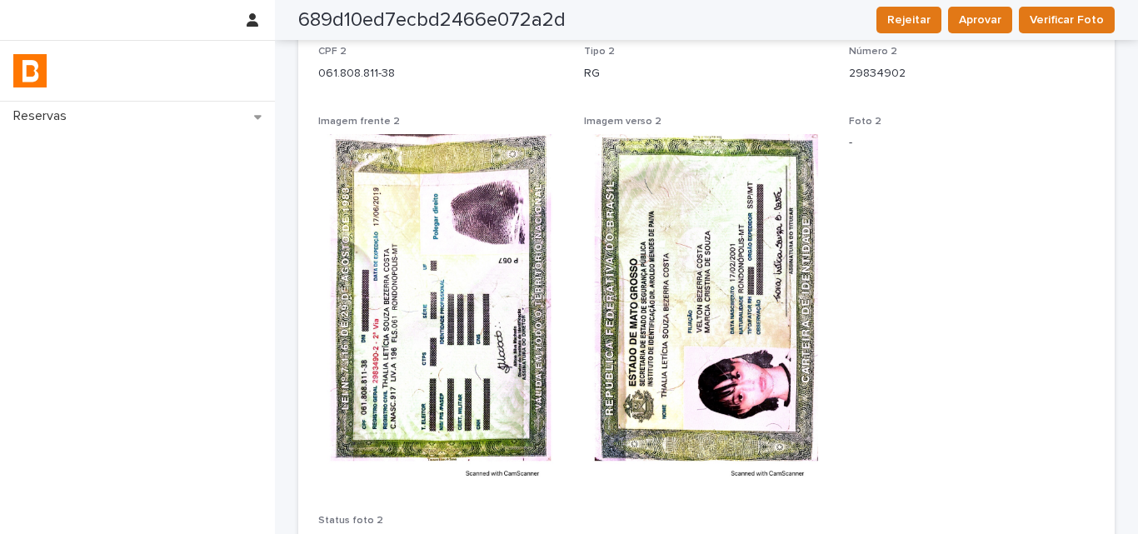
drag, startPoint x: 694, startPoint y: 352, endPoint x: 496, endPoint y: 238, distance: 228.4
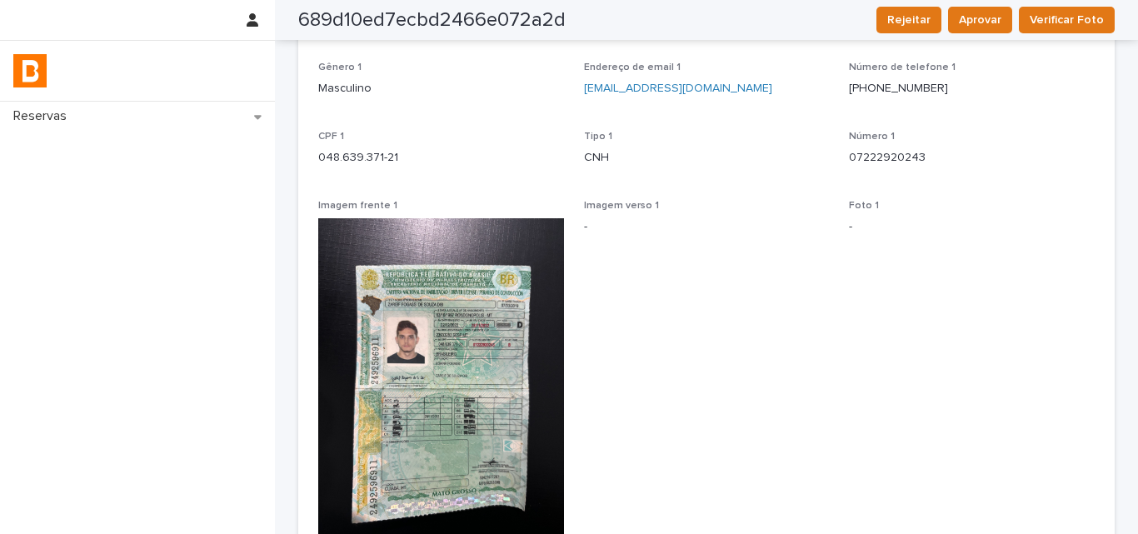
scroll to position [0, 0]
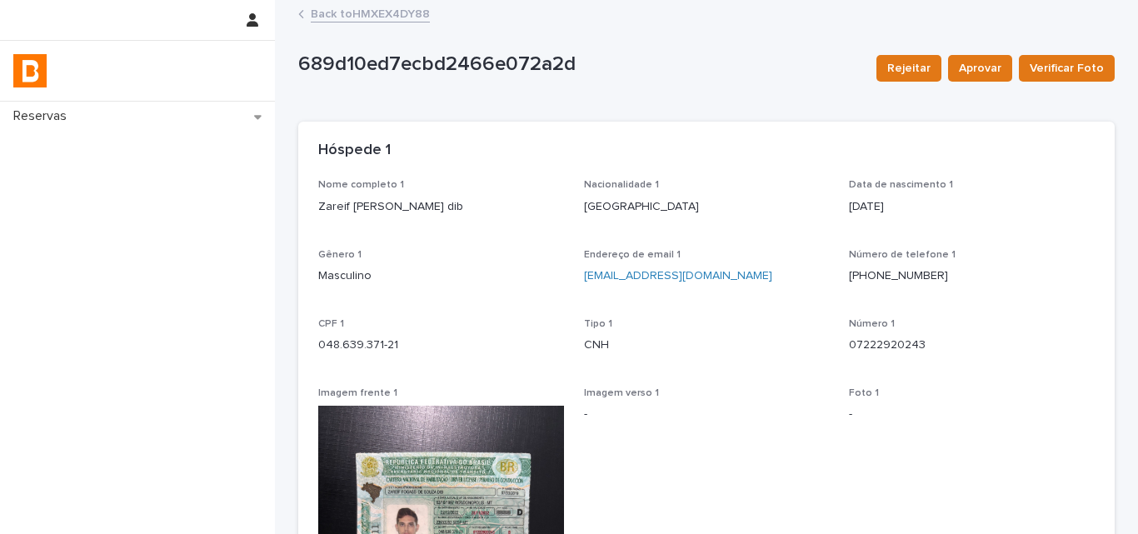
click at [712, 138] on div "Hóspede 1" at bounding box center [706, 151] width 817 height 58
click at [319, 11] on link "Back to HMXEX4DY88" at bounding box center [370, 12] width 119 height 19
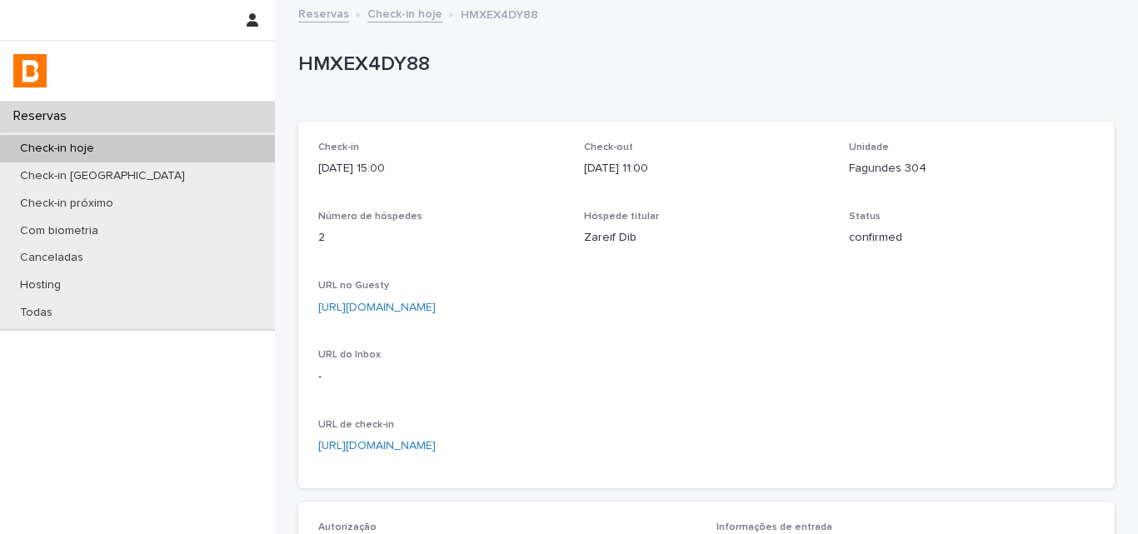
click at [523, 142] on p "Check-in" at bounding box center [441, 148] width 246 height 12
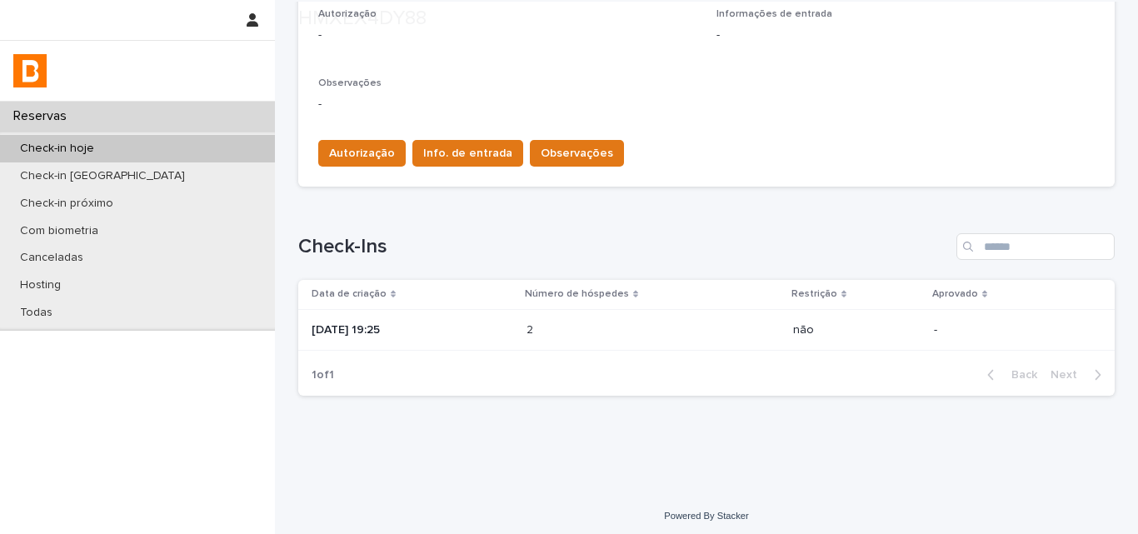
scroll to position [519, 0]
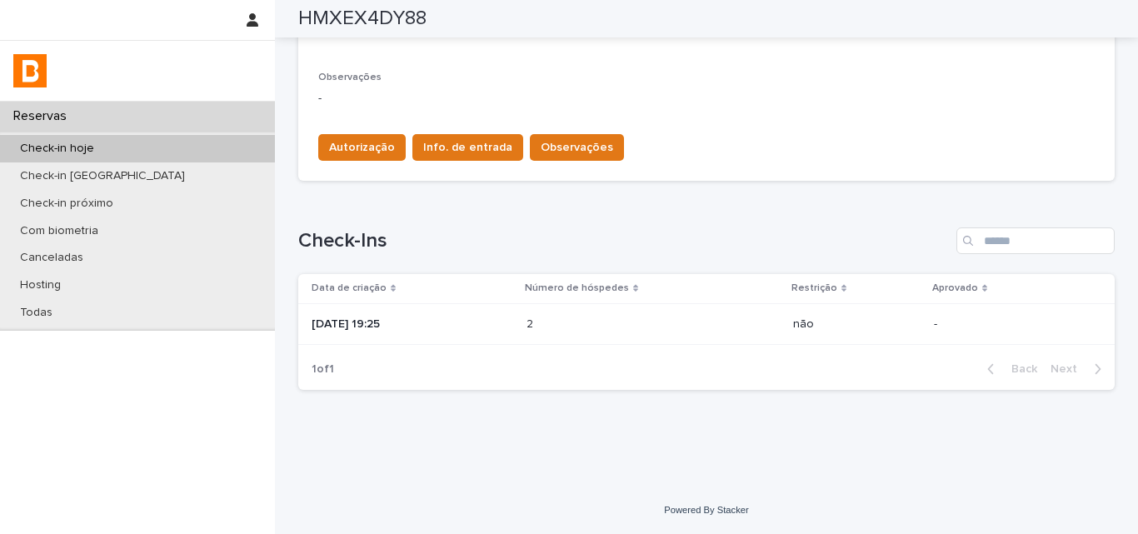
click at [465, 321] on p "[DATE] 19:25" at bounding box center [413, 324] width 202 height 14
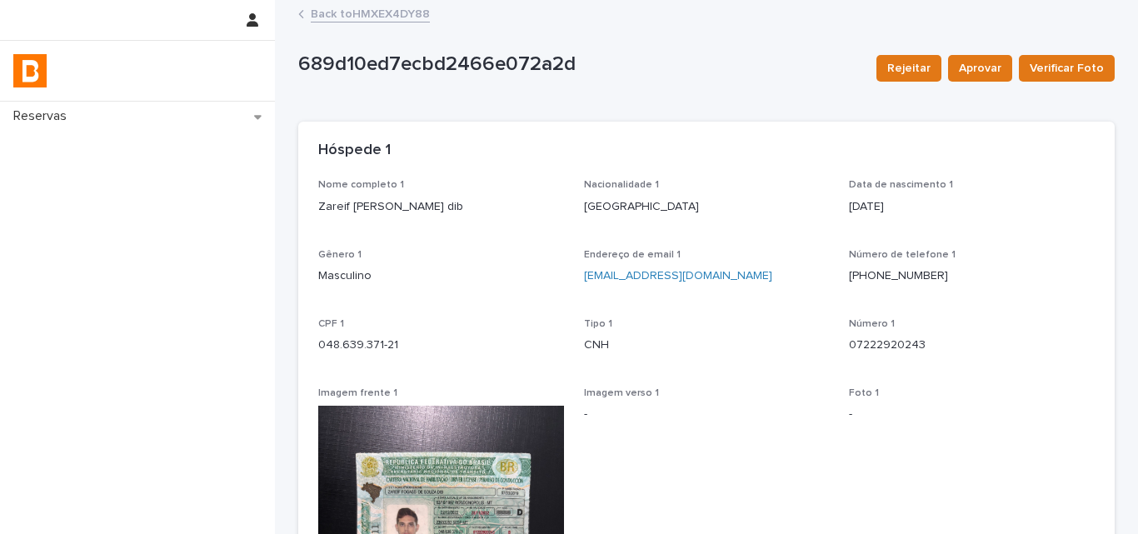
click at [409, 207] on p "Zareif [PERSON_NAME] dib" at bounding box center [441, 206] width 246 height 17
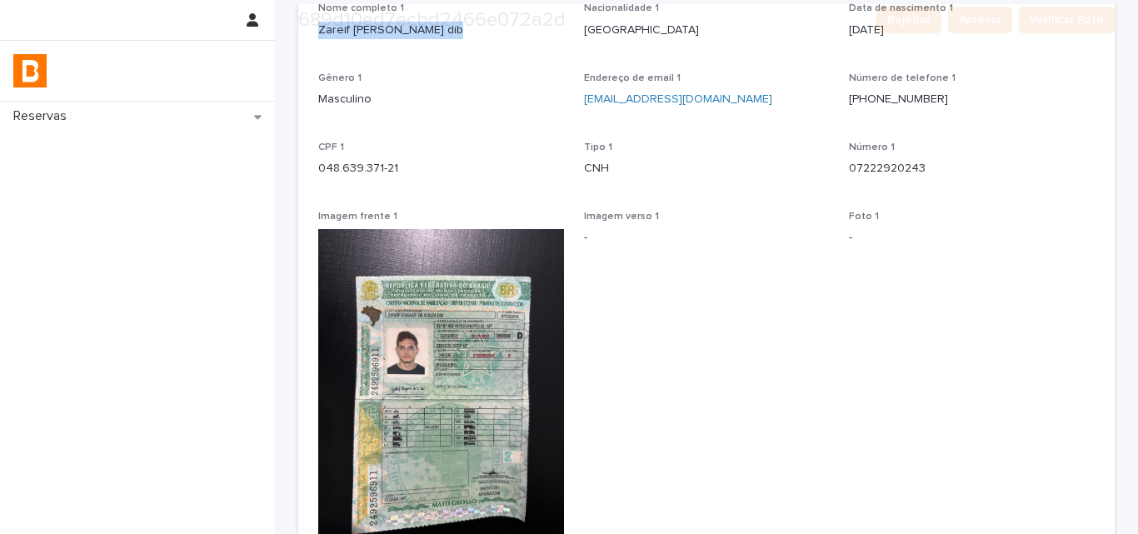
scroll to position [667, 0]
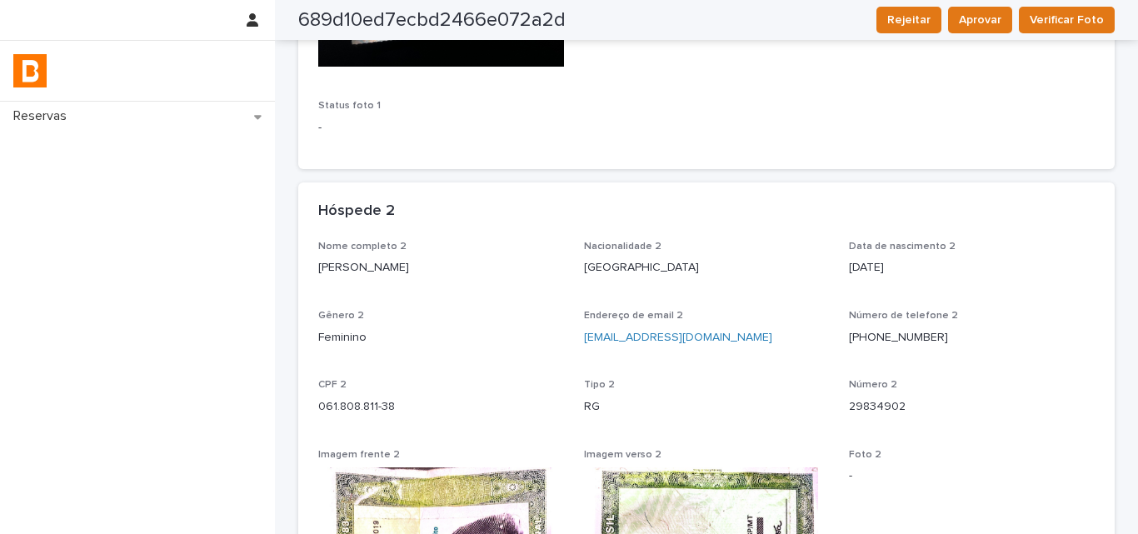
click at [392, 276] on p "[PERSON_NAME]" at bounding box center [441, 267] width 246 height 17
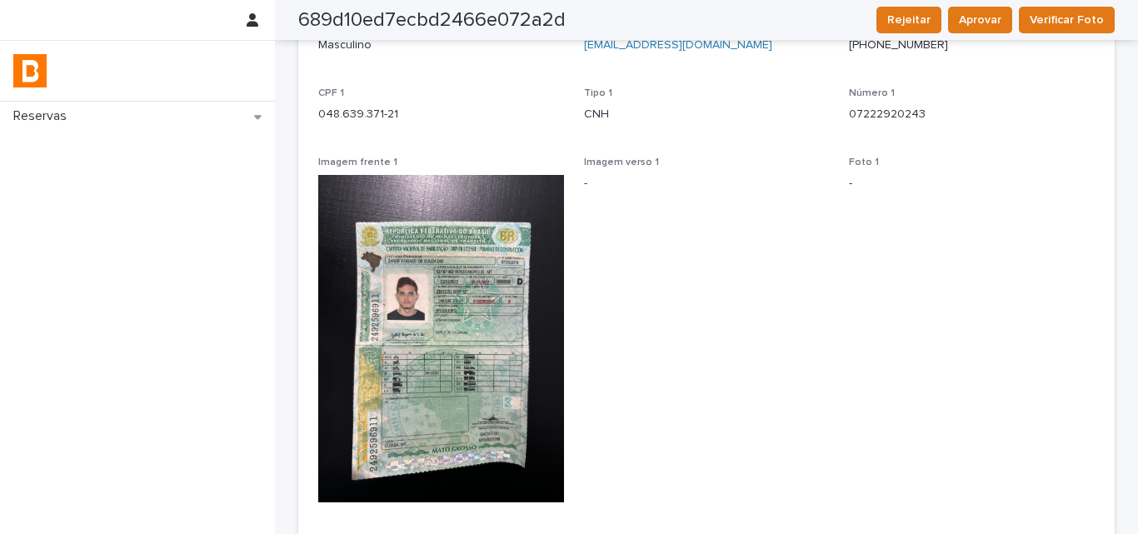
scroll to position [83, 0]
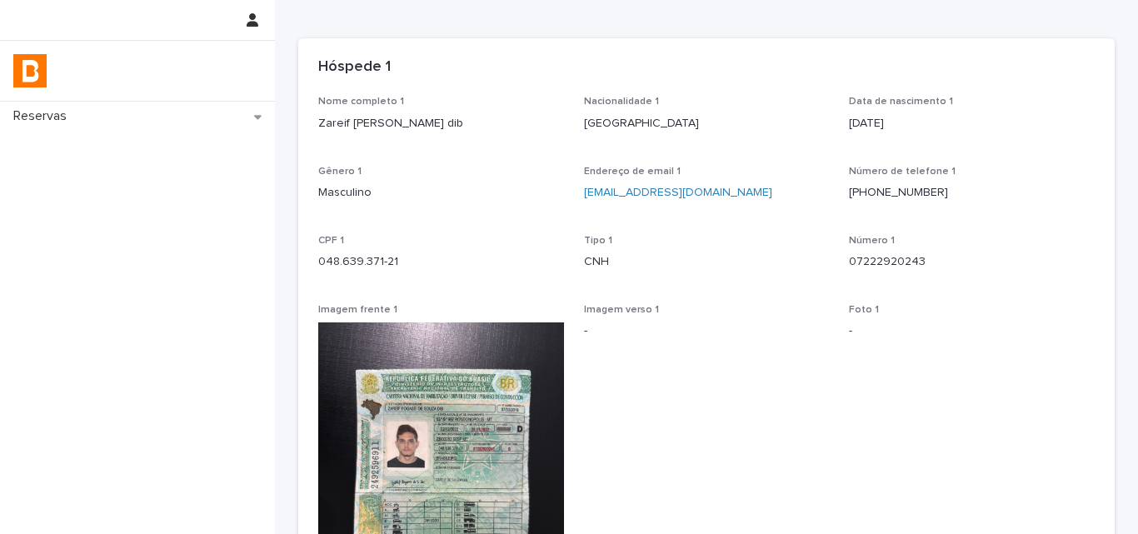
click at [353, 252] on div "048.639.371-21" at bounding box center [441, 260] width 246 height 21
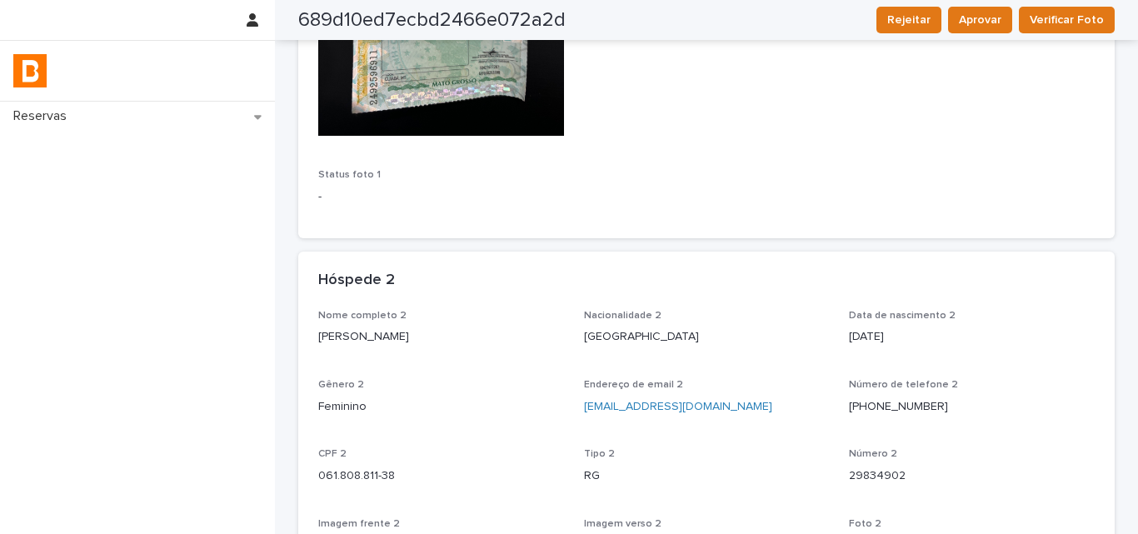
scroll to position [667, 0]
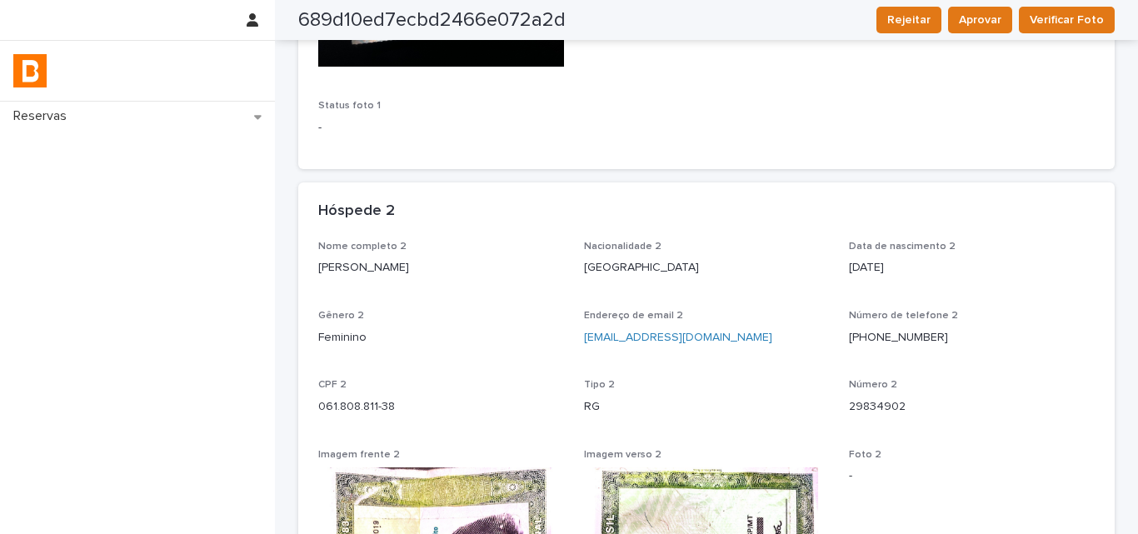
click at [352, 407] on p "061.808.811-38" at bounding box center [441, 406] width 246 height 17
click at [354, 415] on p "061.808.811-38" at bounding box center [441, 406] width 246 height 17
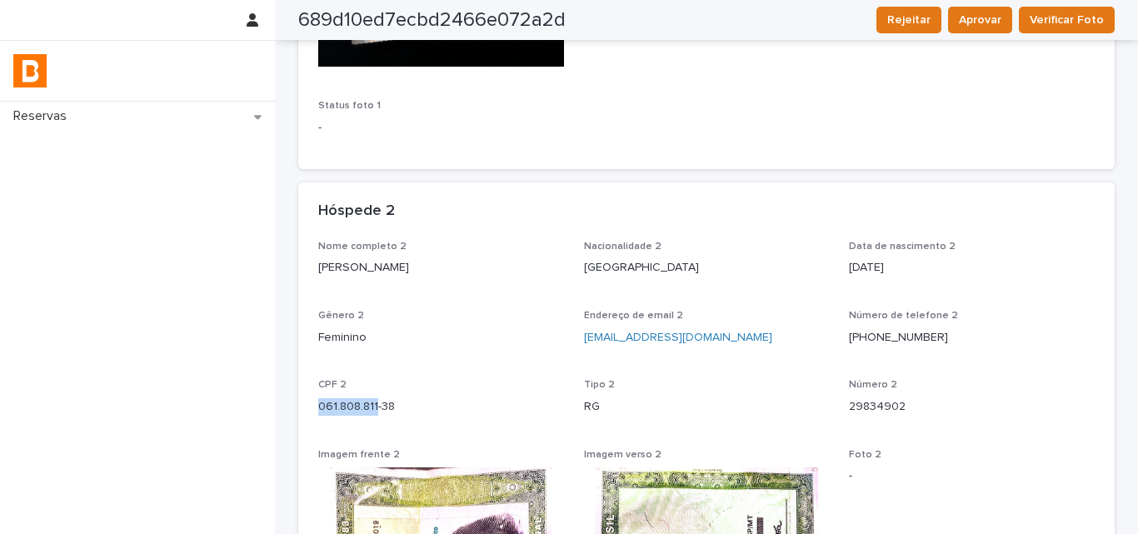
click at [354, 415] on p "061.808.811-38" at bounding box center [441, 406] width 246 height 17
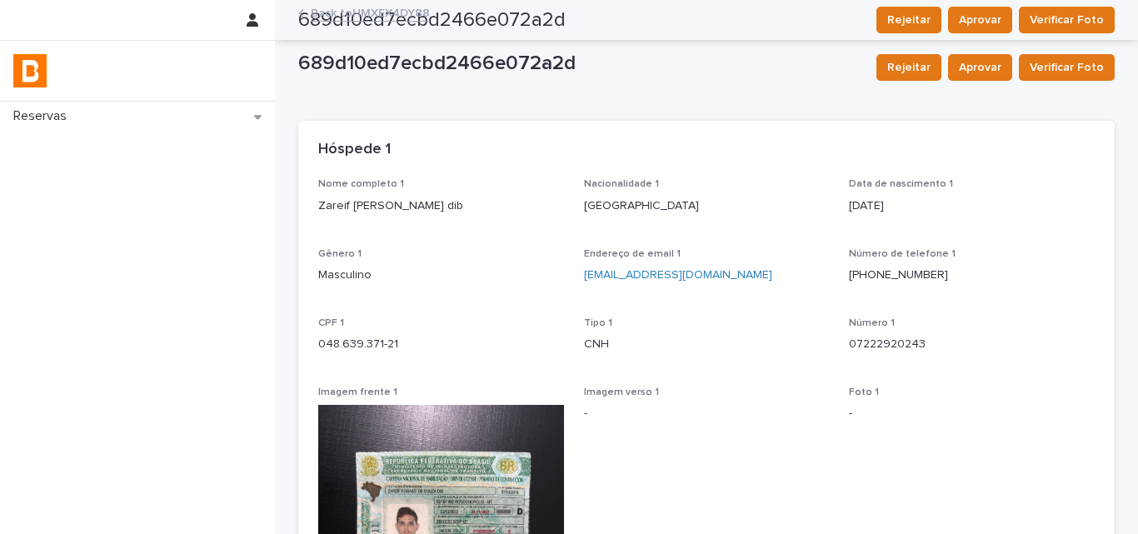
scroll to position [0, 0]
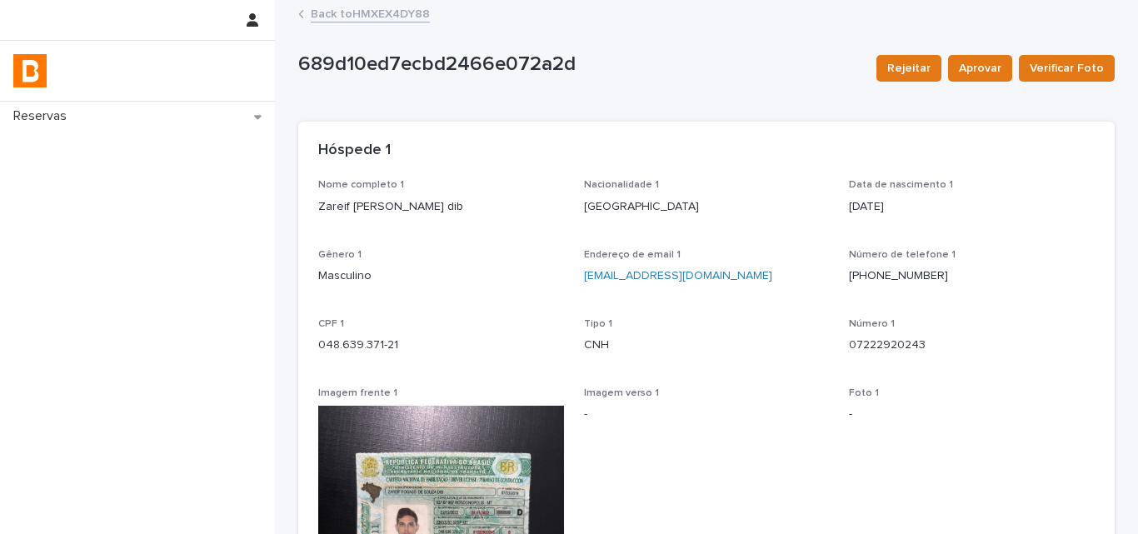
click at [339, 16] on link "Back to HMXEX4DY88" at bounding box center [370, 12] width 119 height 19
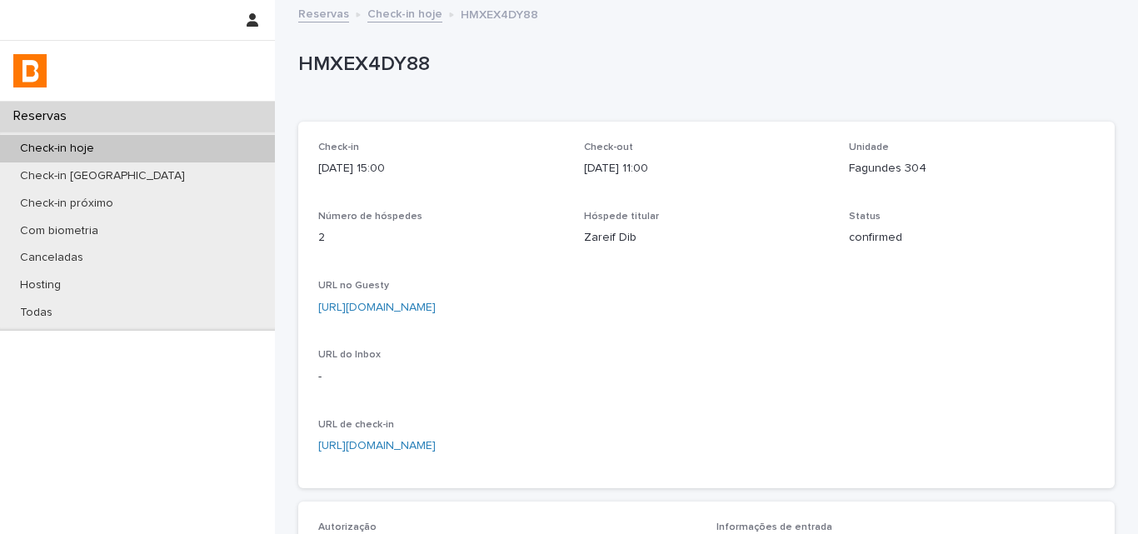
click at [193, 146] on div "Check-in hoje" at bounding box center [137, 148] width 275 height 27
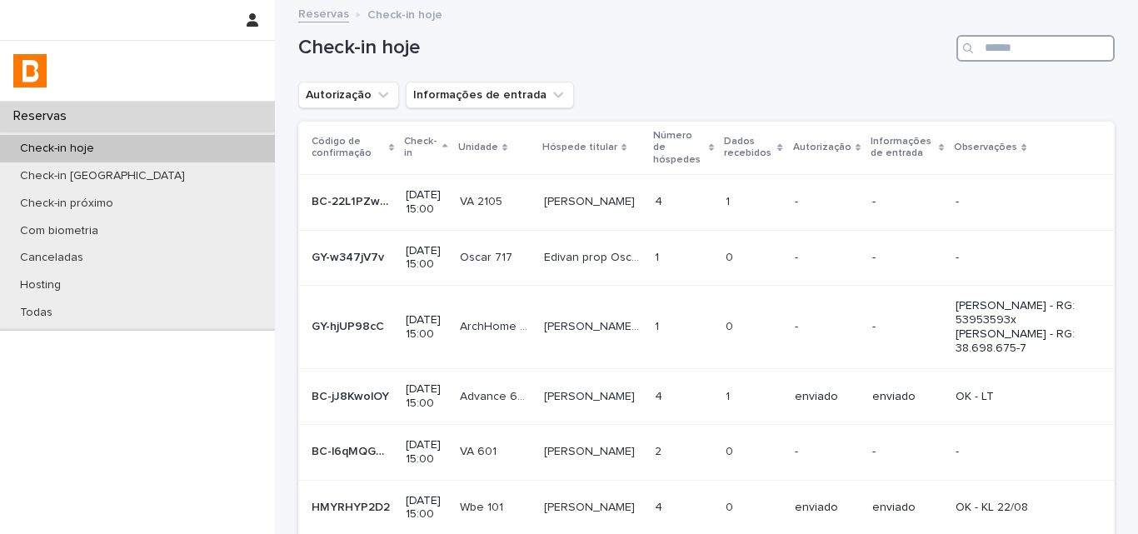
click at [992, 52] on input "Search" at bounding box center [1036, 48] width 158 height 27
type input "******"
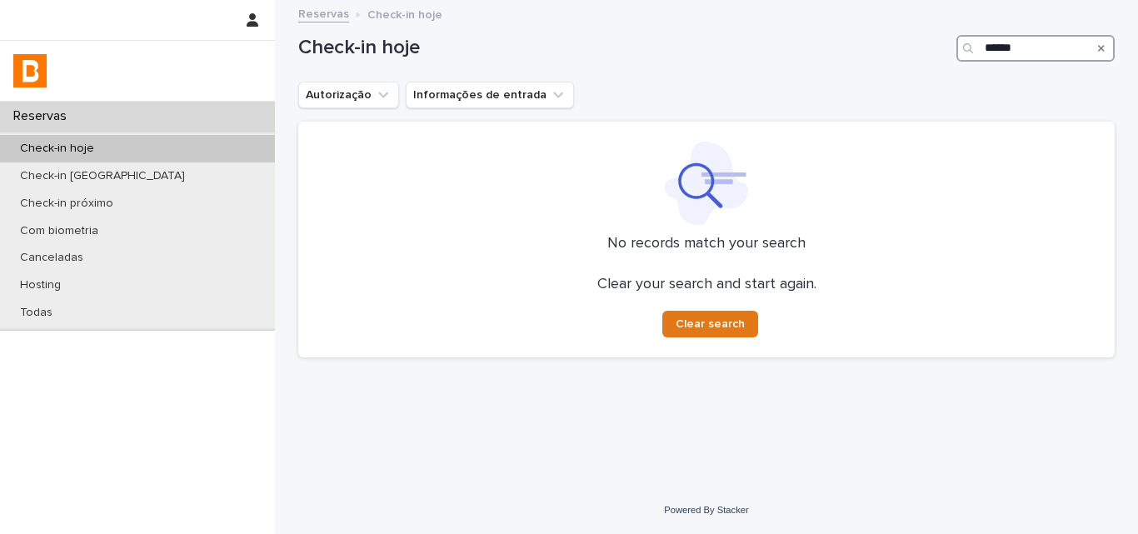
drag, startPoint x: 932, startPoint y: 59, endPoint x: 785, endPoint y: 62, distance: 146.7
click at [821, 57] on div "Check-in hoje ******" at bounding box center [706, 48] width 817 height 27
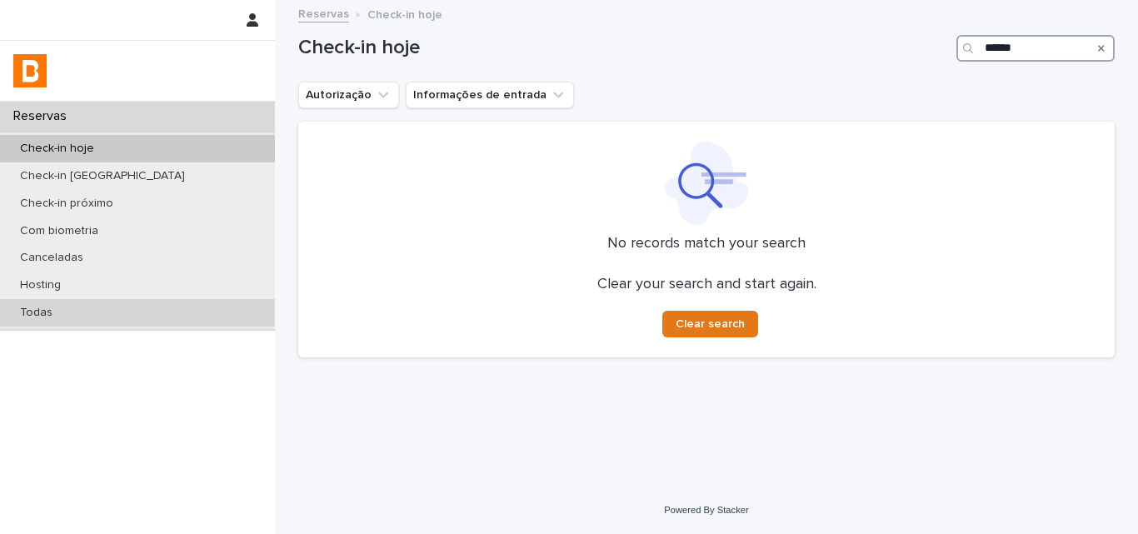
type input "******"
click at [177, 312] on div "Todas" at bounding box center [137, 312] width 275 height 27
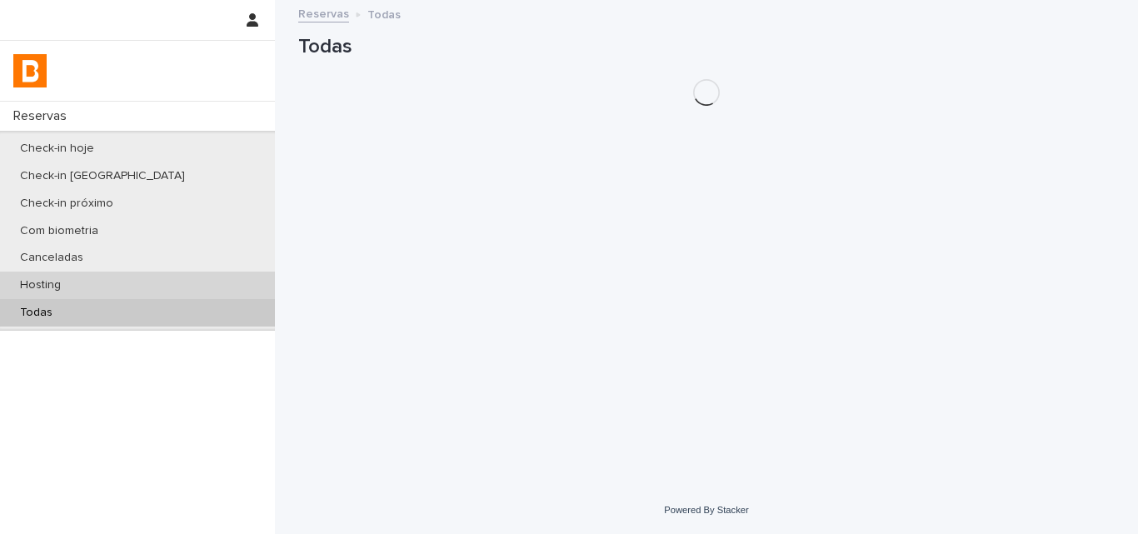
click at [193, 291] on div "Hosting" at bounding box center [137, 285] width 275 height 27
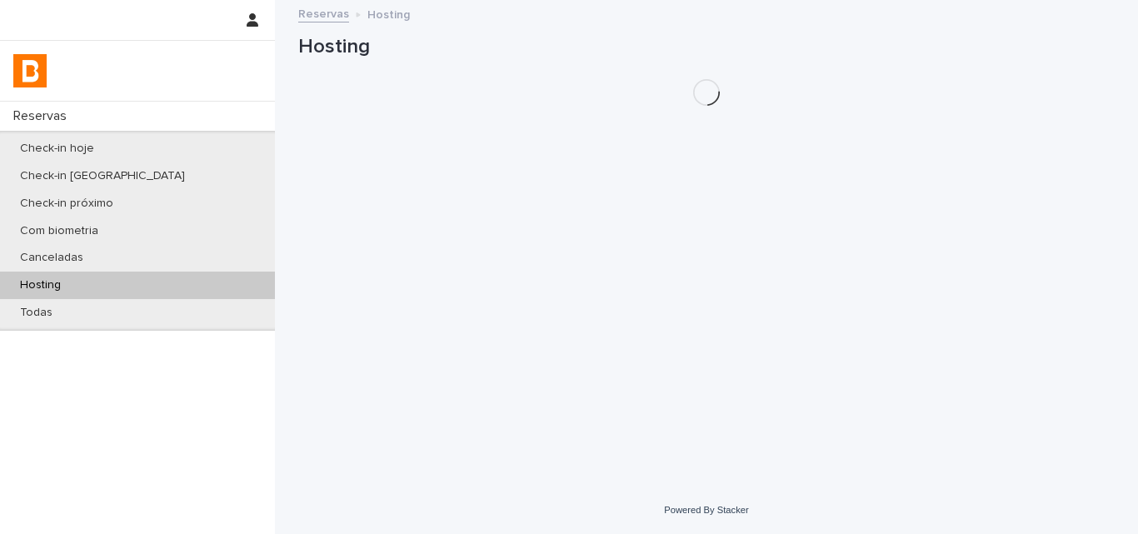
click at [193, 291] on div "Hosting" at bounding box center [137, 285] width 275 height 27
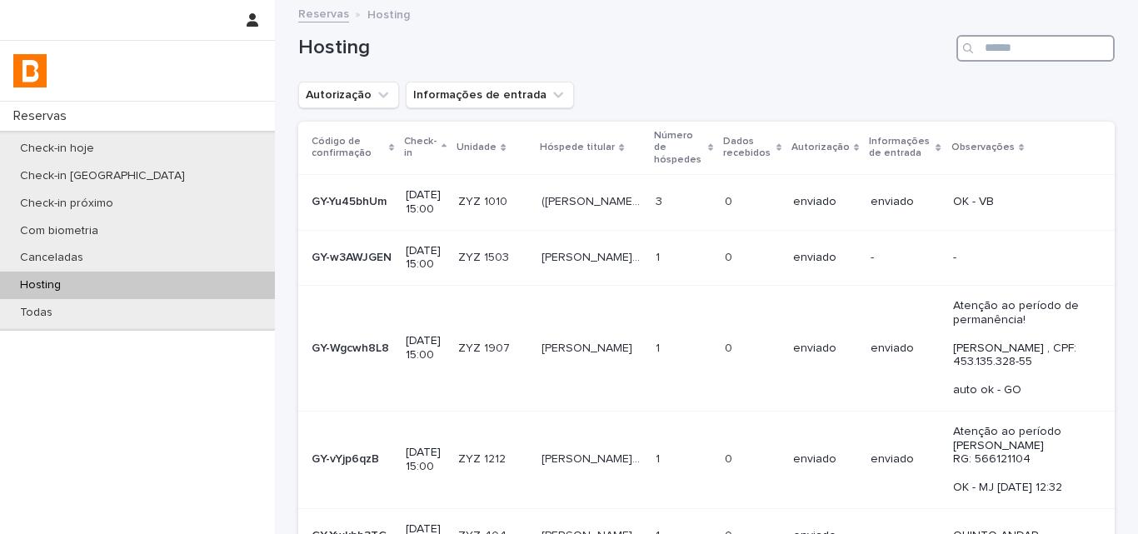
click at [1082, 49] on input "Search" at bounding box center [1036, 48] width 158 height 27
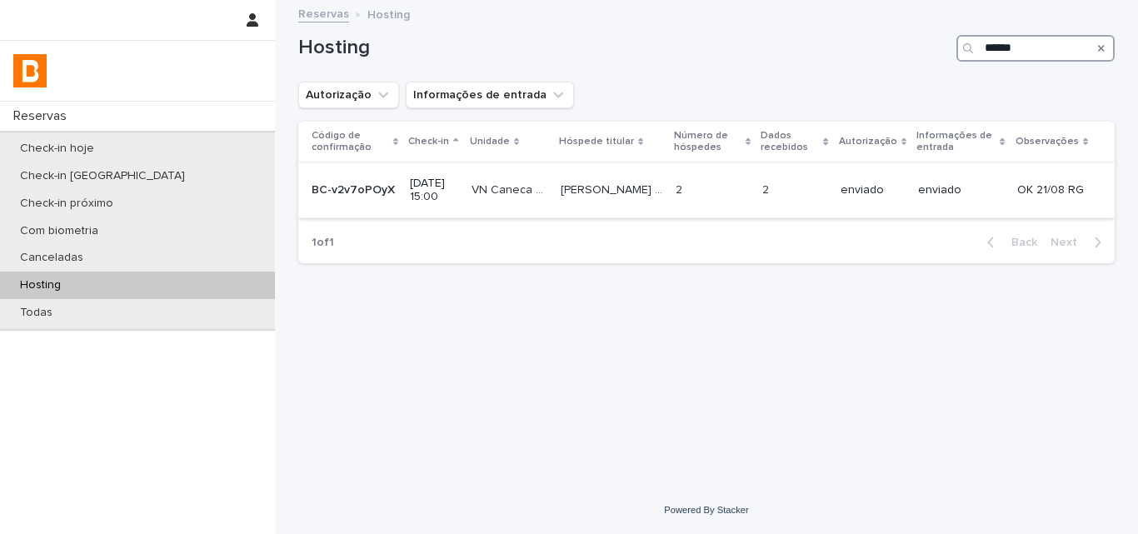
type input "******"
click at [772, 182] on p "2" at bounding box center [767, 188] width 10 height 17
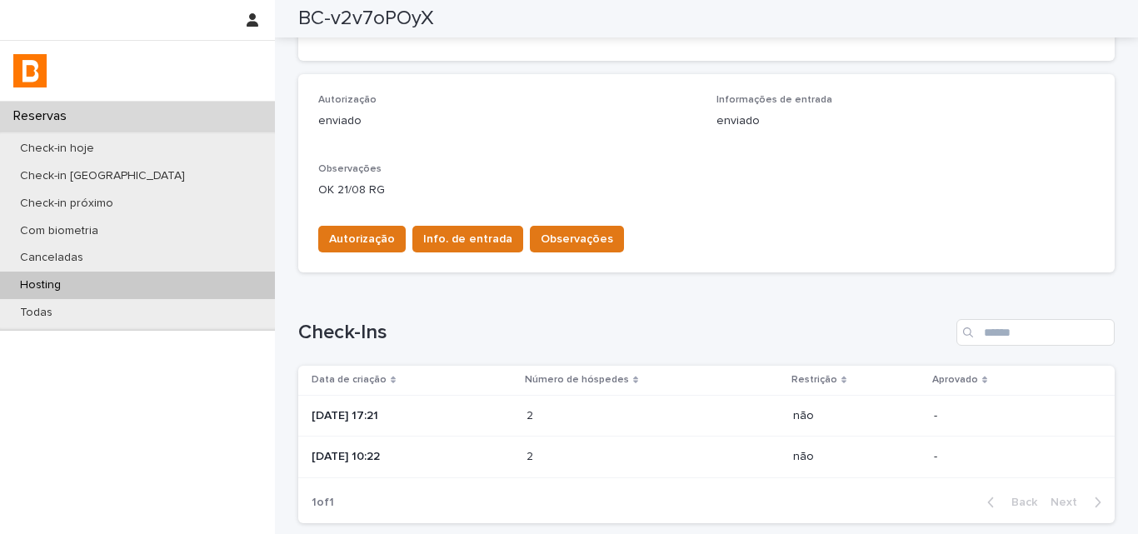
scroll to position [561, 0]
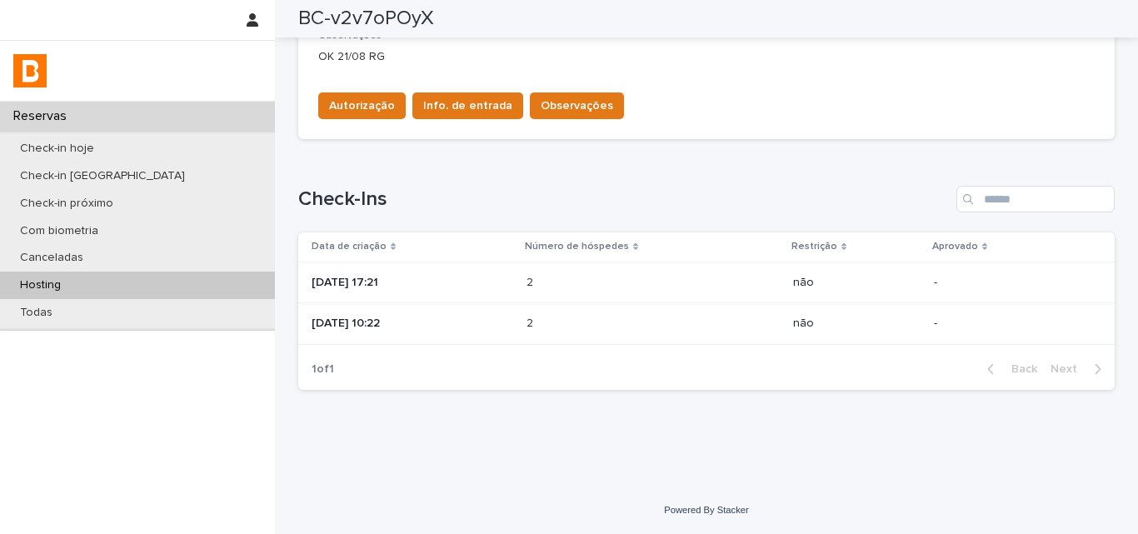
click at [502, 286] on p "[DATE] 17:21" at bounding box center [413, 283] width 202 height 14
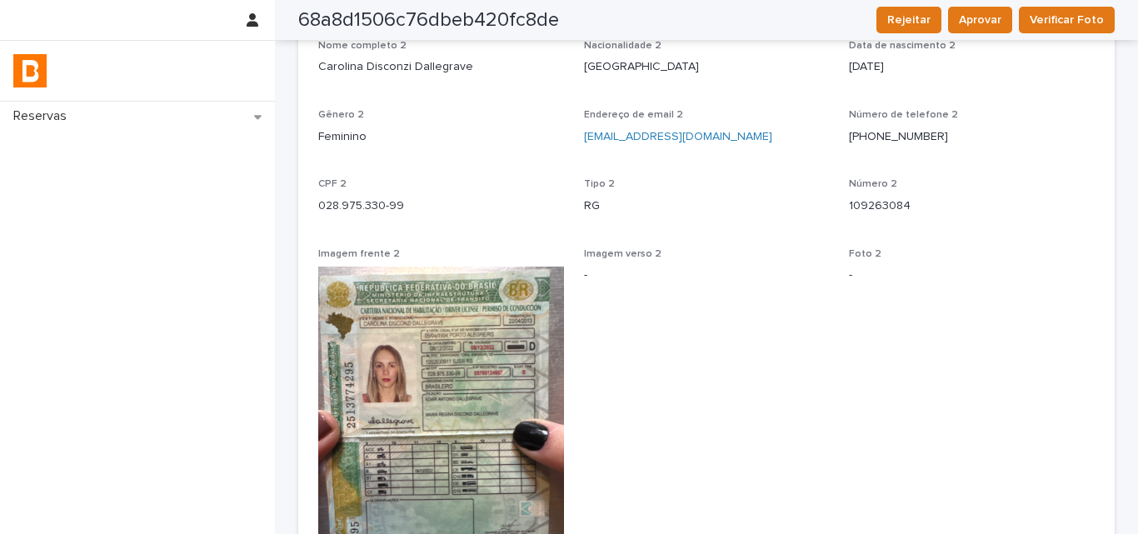
scroll to position [841, 0]
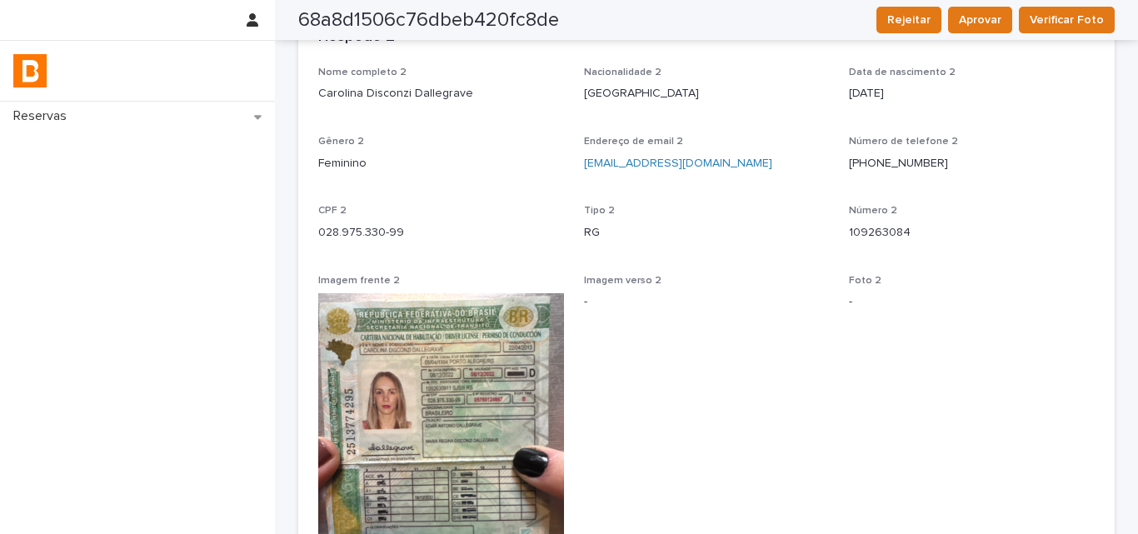
click at [372, 92] on p "Carolina Disconzi Dallegrave" at bounding box center [441, 93] width 246 height 17
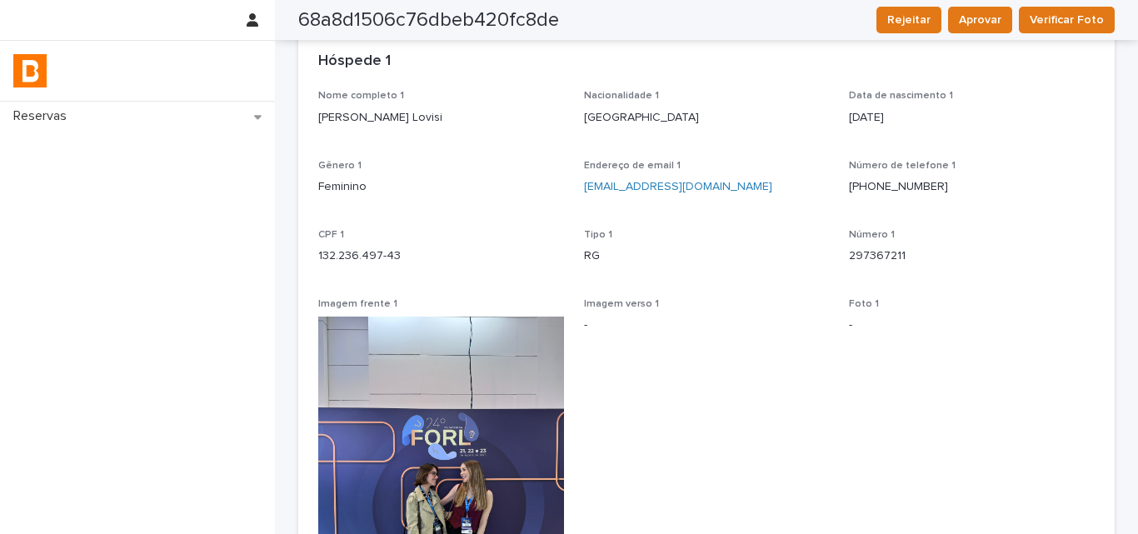
scroll to position [0, 0]
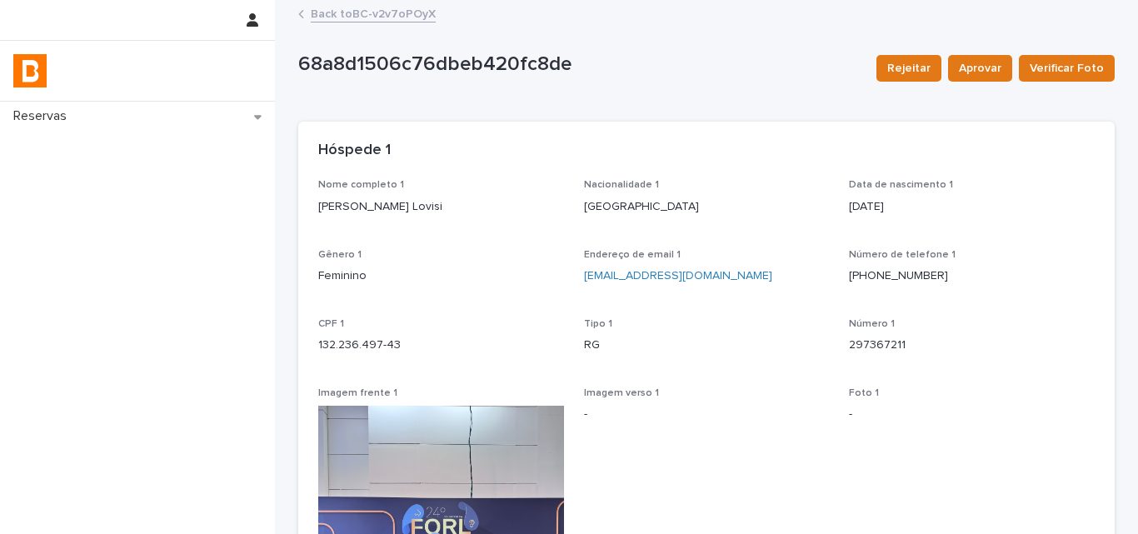
click at [331, 8] on link "Back to BC-v2v7oPOyX" at bounding box center [373, 12] width 125 height 19
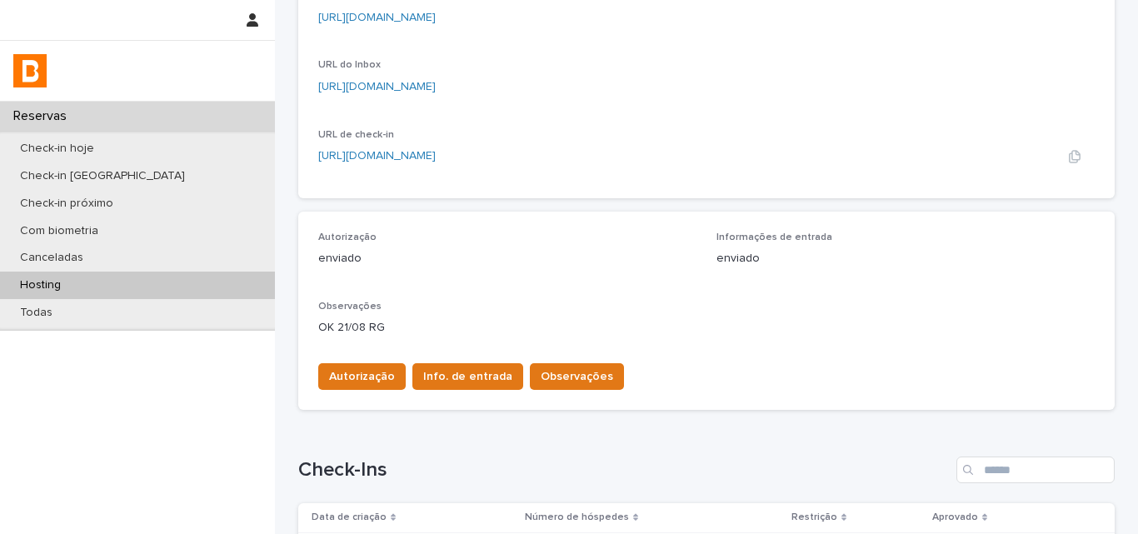
scroll to position [500, 0]
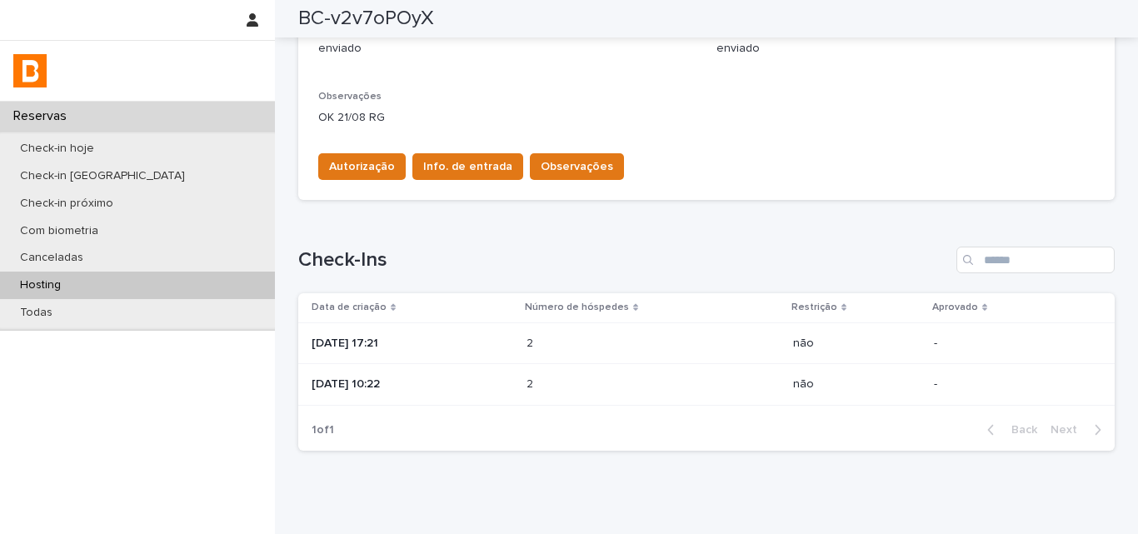
click at [469, 394] on div "[DATE] 10:22" at bounding box center [413, 384] width 202 height 27
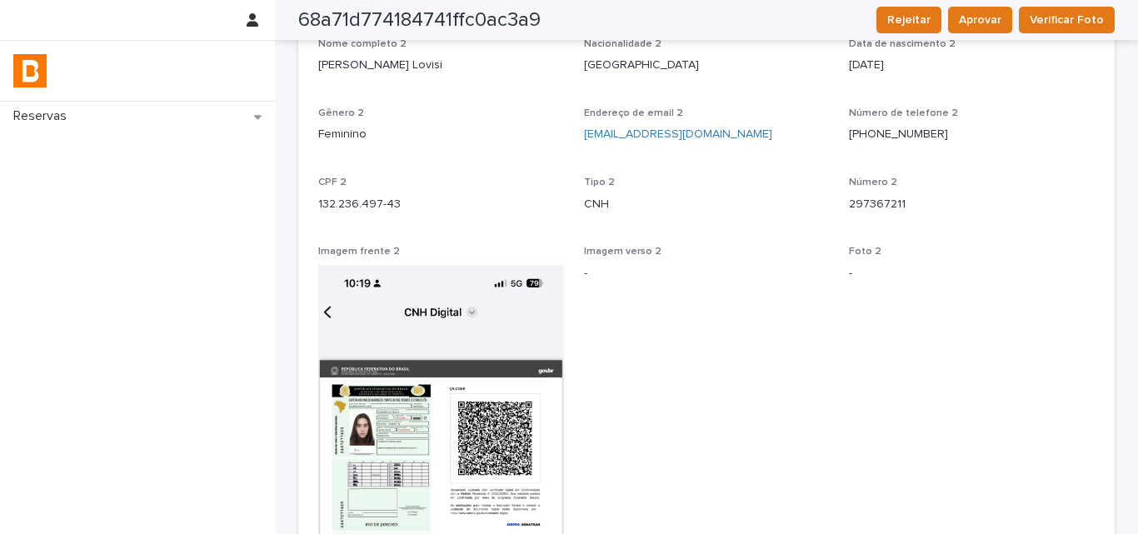
scroll to position [1083, 0]
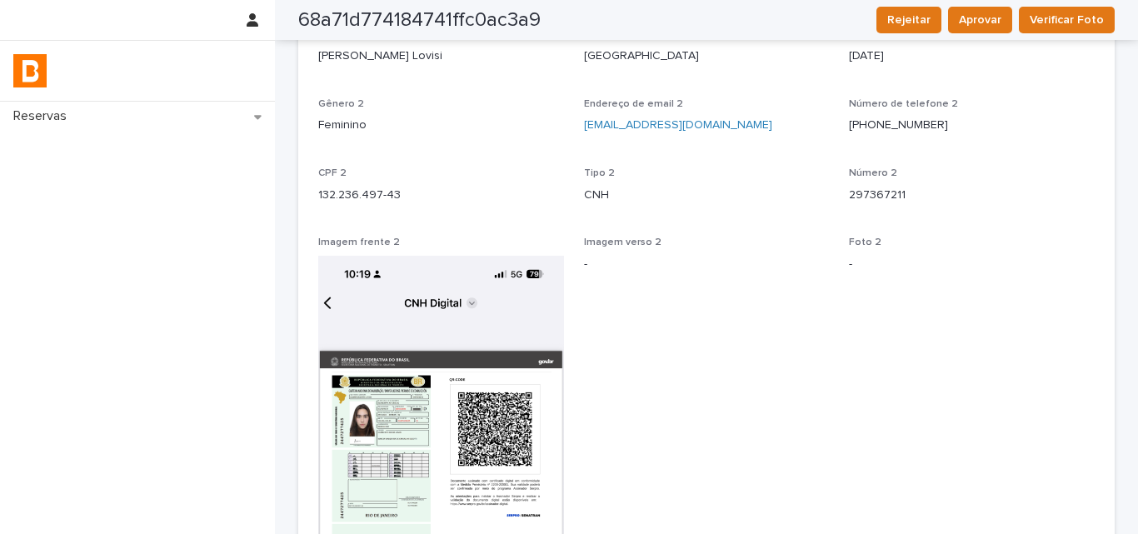
click at [839, 194] on div "Nome completo 2 [PERSON_NAME] Lovisi Nacionalidade 2 [DEMOGRAPHIC_DATA] Data de…" at bounding box center [706, 450] width 777 height 842
click at [840, 194] on div "Nome completo 2 [PERSON_NAME] Lovisi Nacionalidade 2 [DEMOGRAPHIC_DATA] Data de…" at bounding box center [706, 450] width 777 height 842
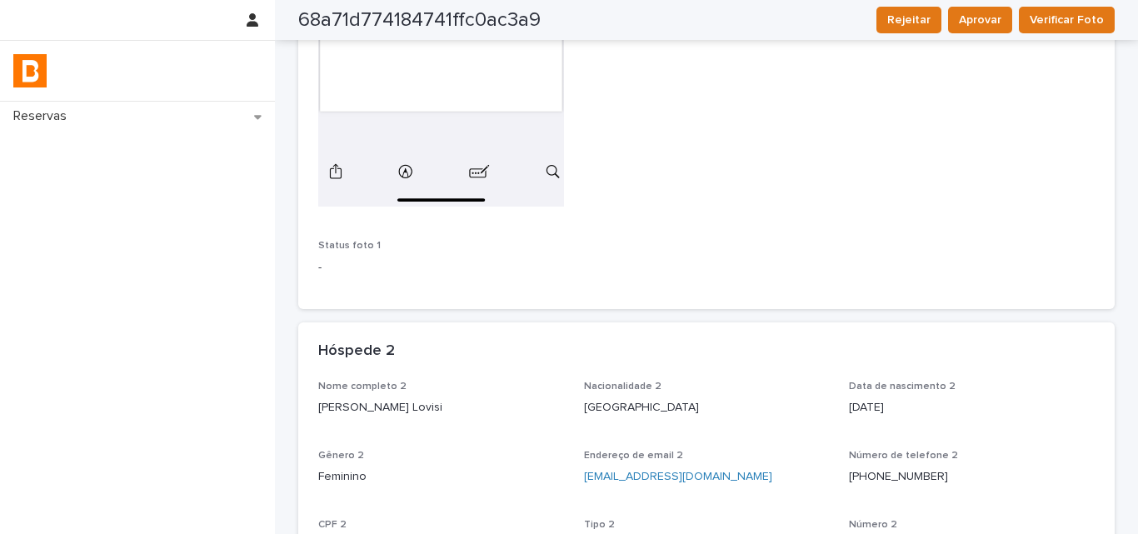
scroll to position [667, 0]
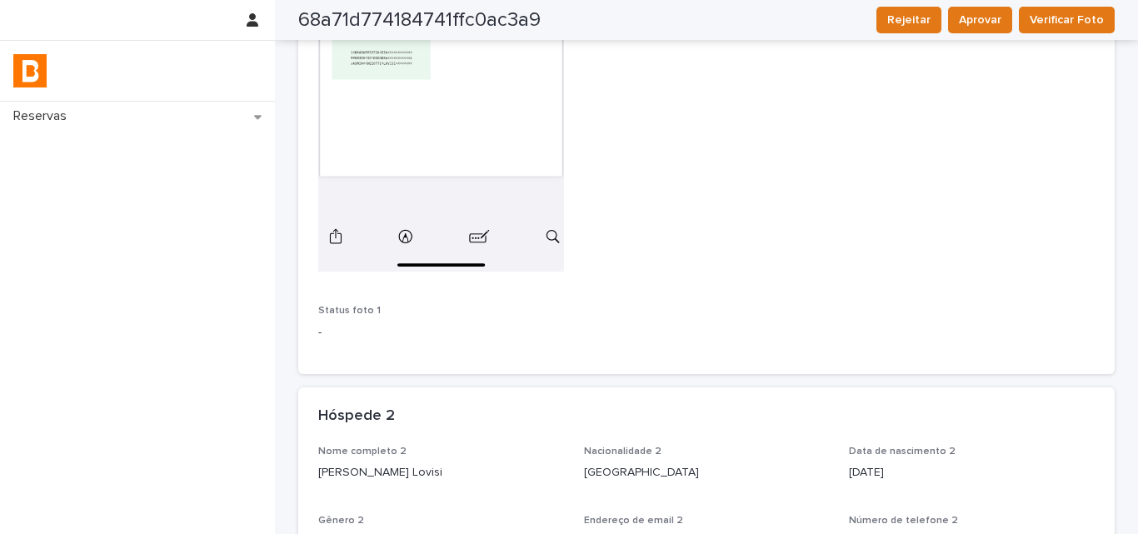
drag, startPoint x: 387, startPoint y: 133, endPoint x: 295, endPoint y: 207, distance: 118.5
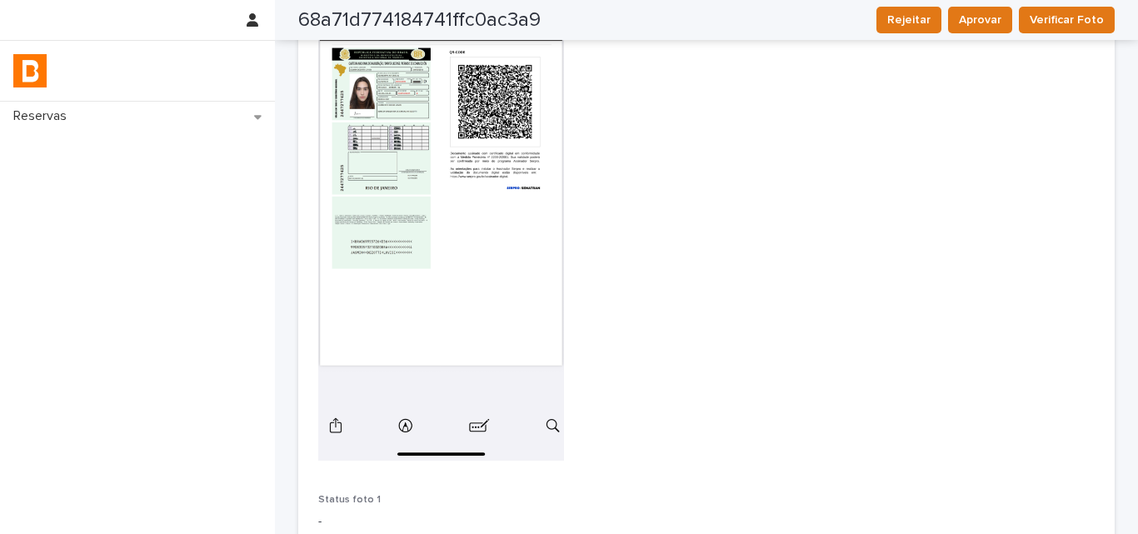
scroll to position [0, 0]
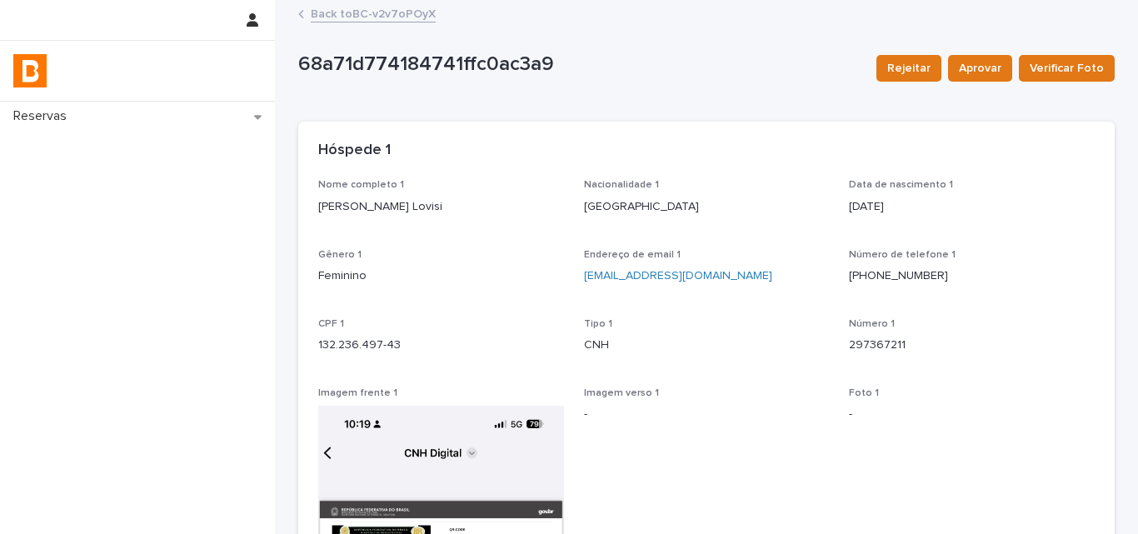
click at [322, 16] on link "Back to BC-v2v7oPOyX" at bounding box center [373, 12] width 125 height 19
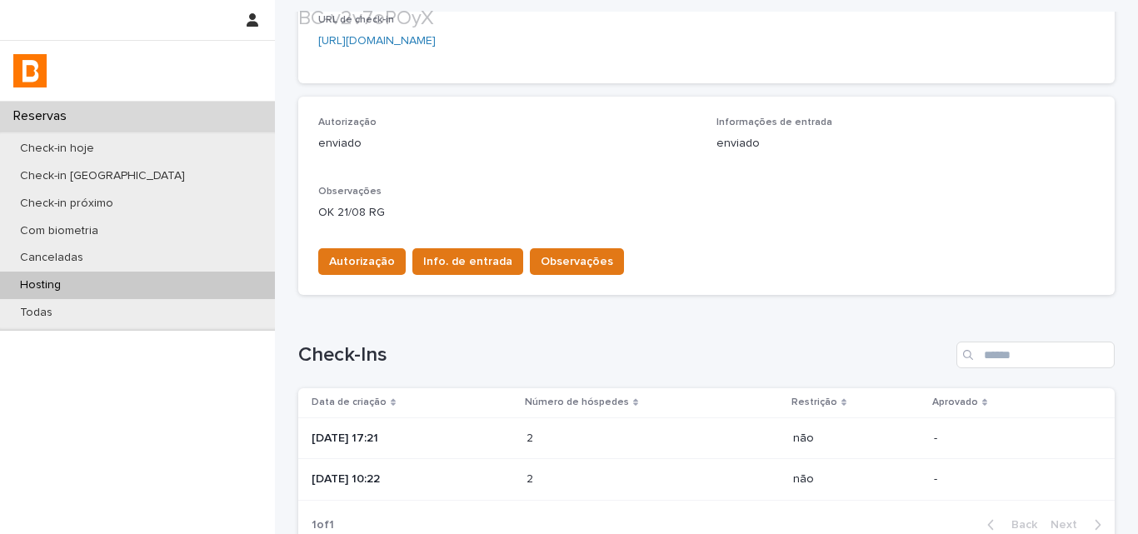
scroll to position [500, 0]
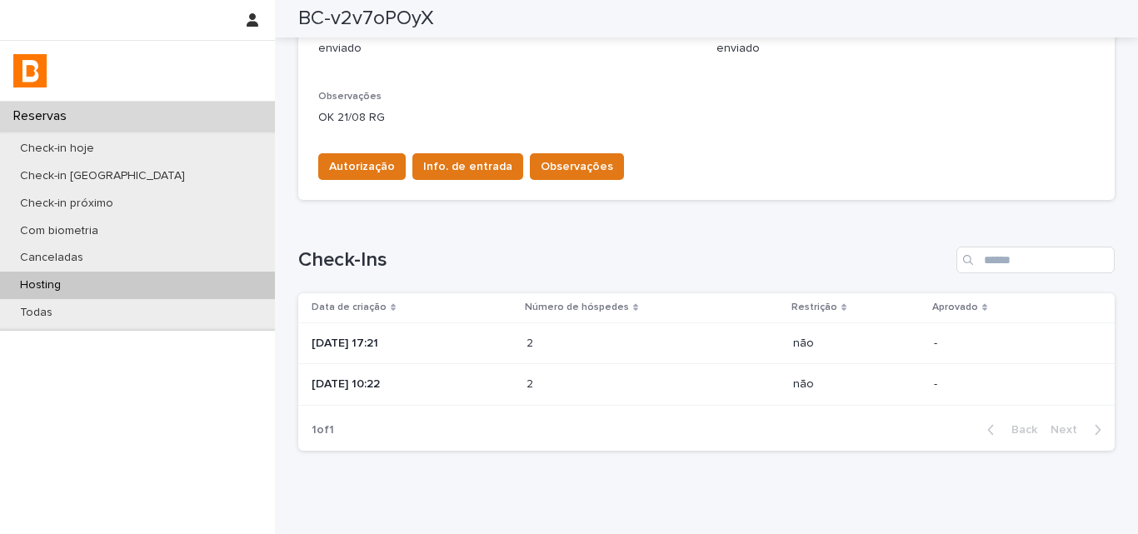
click at [397, 350] on p "[DATE] 17:21" at bounding box center [413, 344] width 202 height 14
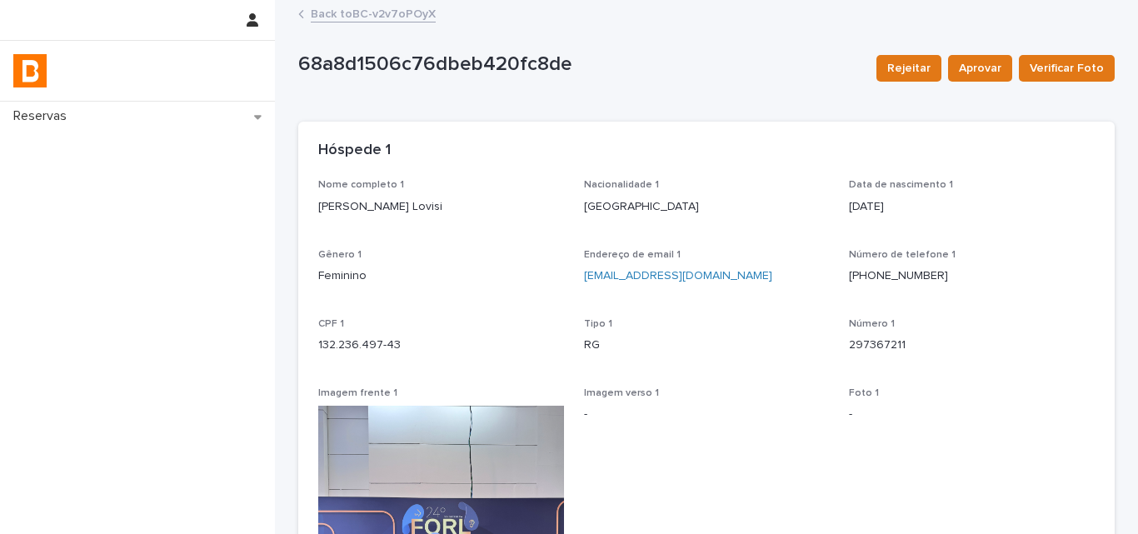
click at [367, 16] on link "Back to BC-v2v7oPOyX" at bounding box center [373, 12] width 125 height 19
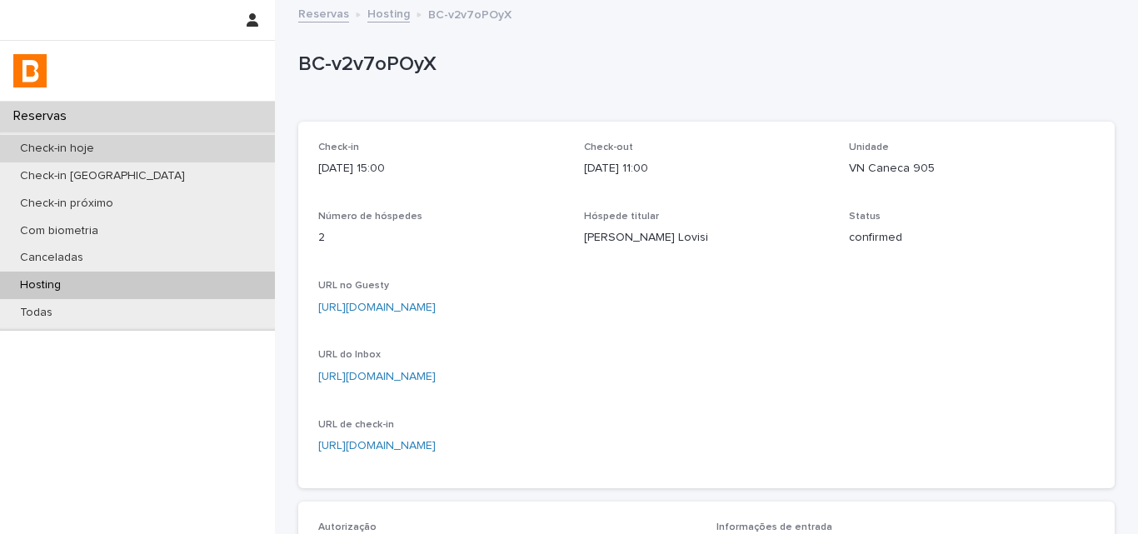
click at [52, 142] on p "Check-in hoje" at bounding box center [57, 149] width 101 height 14
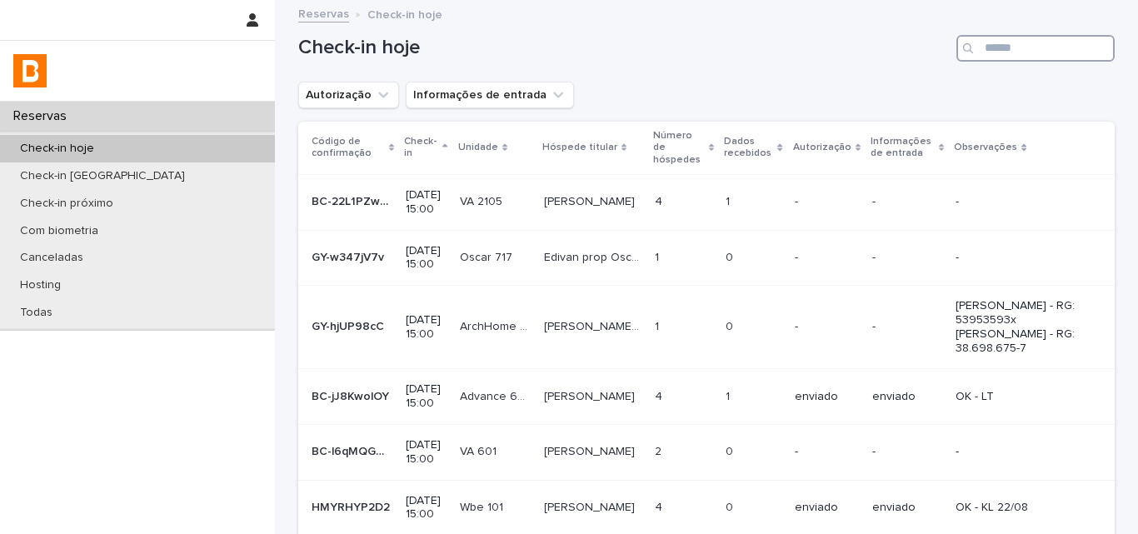
click at [1003, 60] on input "Search" at bounding box center [1036, 48] width 158 height 27
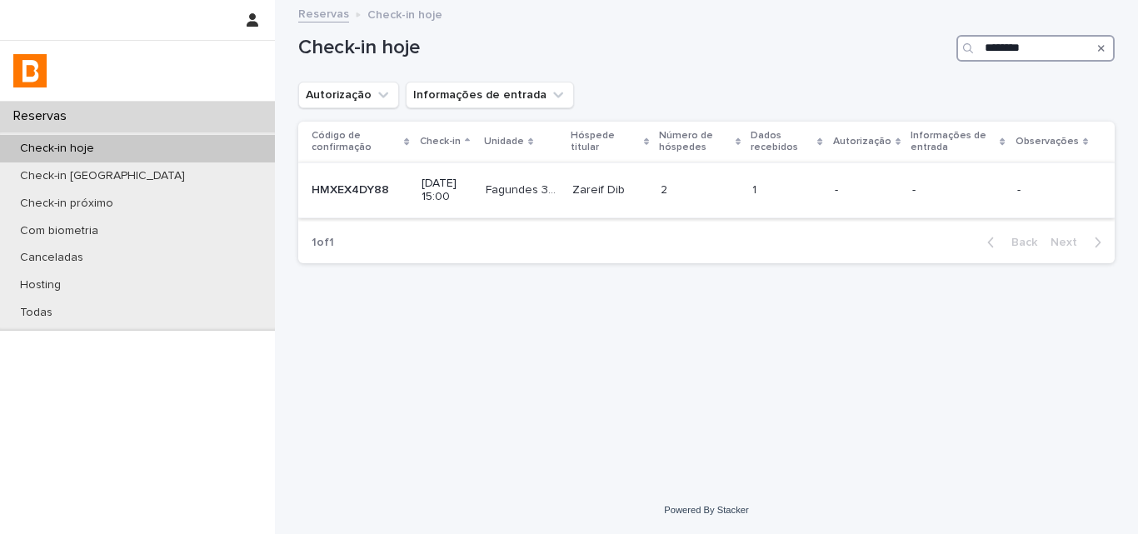
type input "********"
click at [747, 205] on td "2 2" at bounding box center [700, 190] width 92 height 56
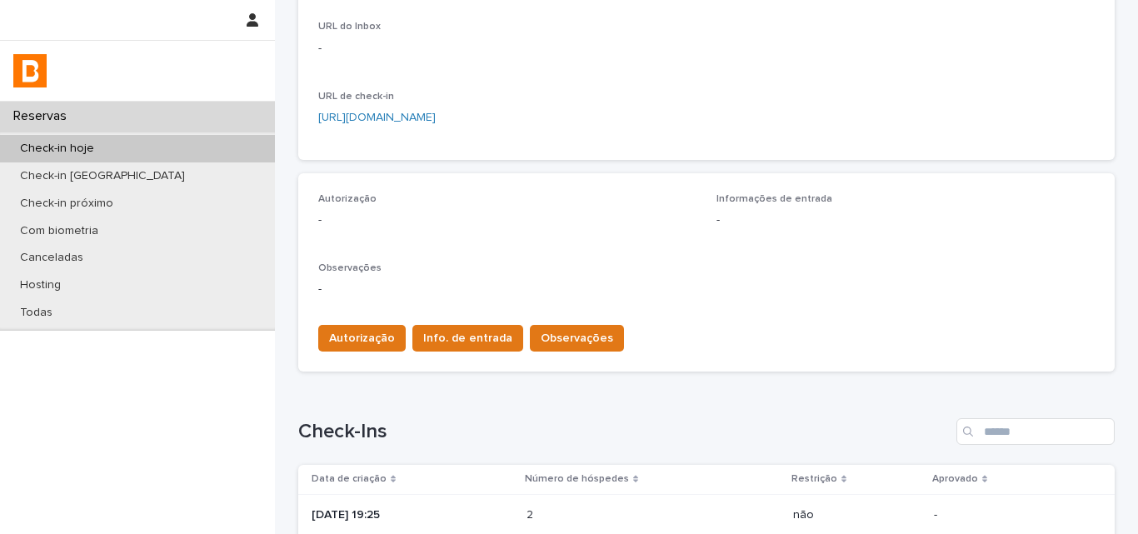
scroll to position [519, 0]
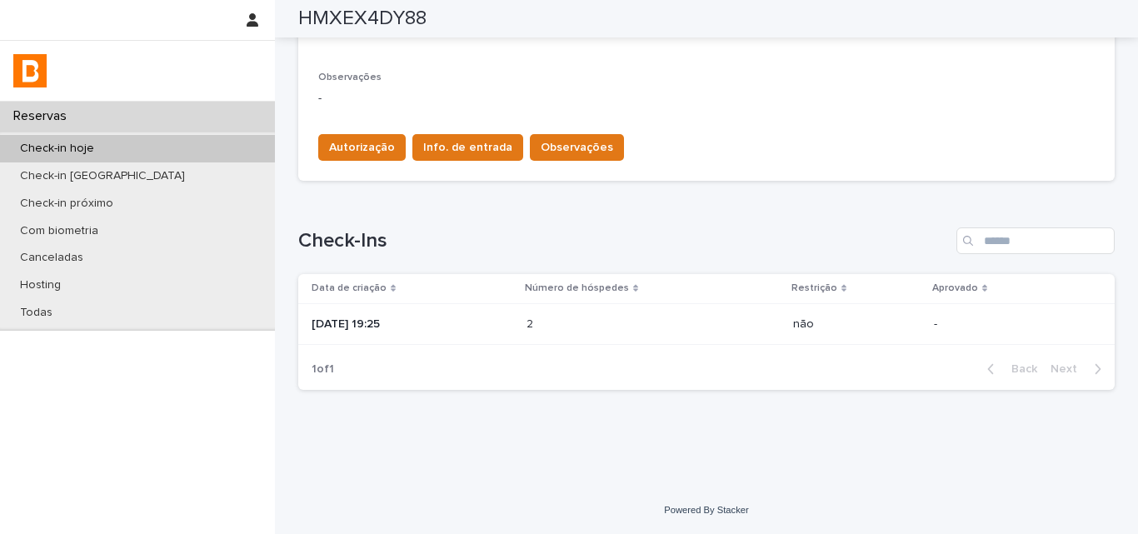
click at [557, 314] on div "2 2" at bounding box center [653, 324] width 253 height 27
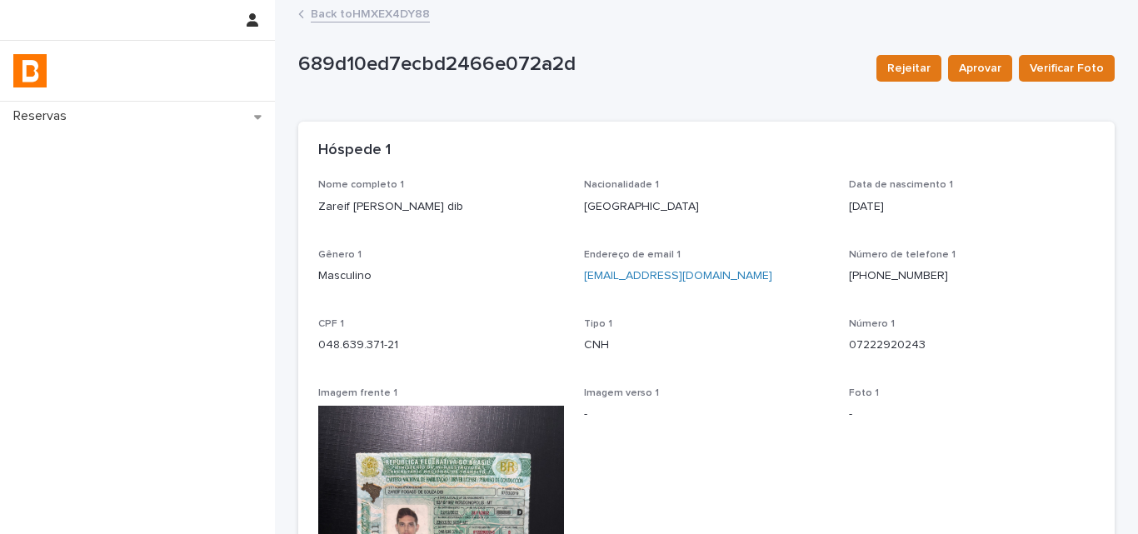
click at [407, 215] on p "Zareif [PERSON_NAME] dib" at bounding box center [441, 206] width 246 height 17
click at [407, 214] on p "Zareif [PERSON_NAME] dib" at bounding box center [441, 206] width 246 height 17
click at [363, 342] on p "048.639.371-21" at bounding box center [441, 345] width 246 height 17
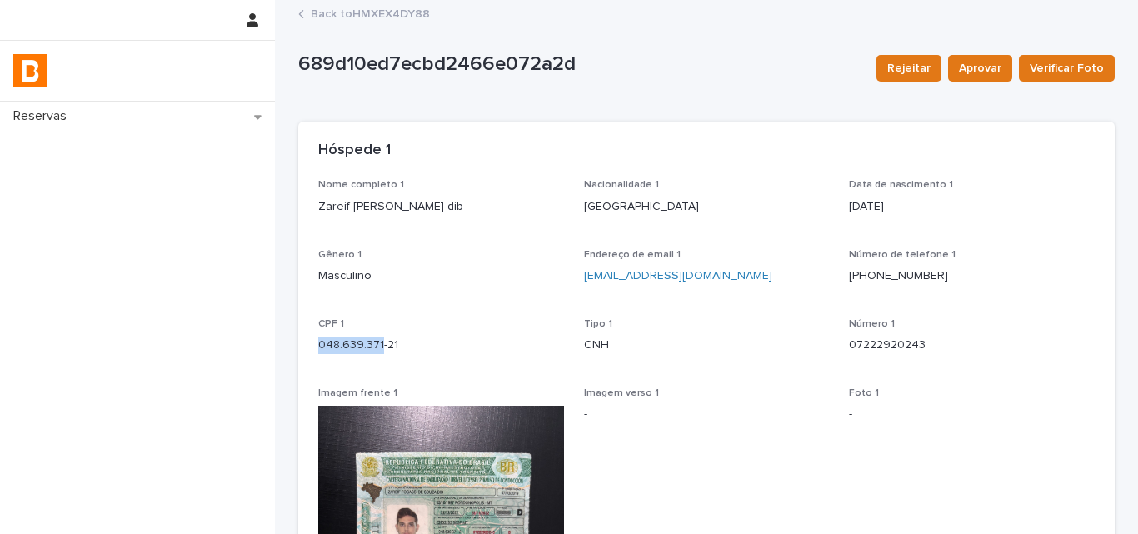
click at [363, 342] on p "048.639.371-21" at bounding box center [441, 345] width 246 height 17
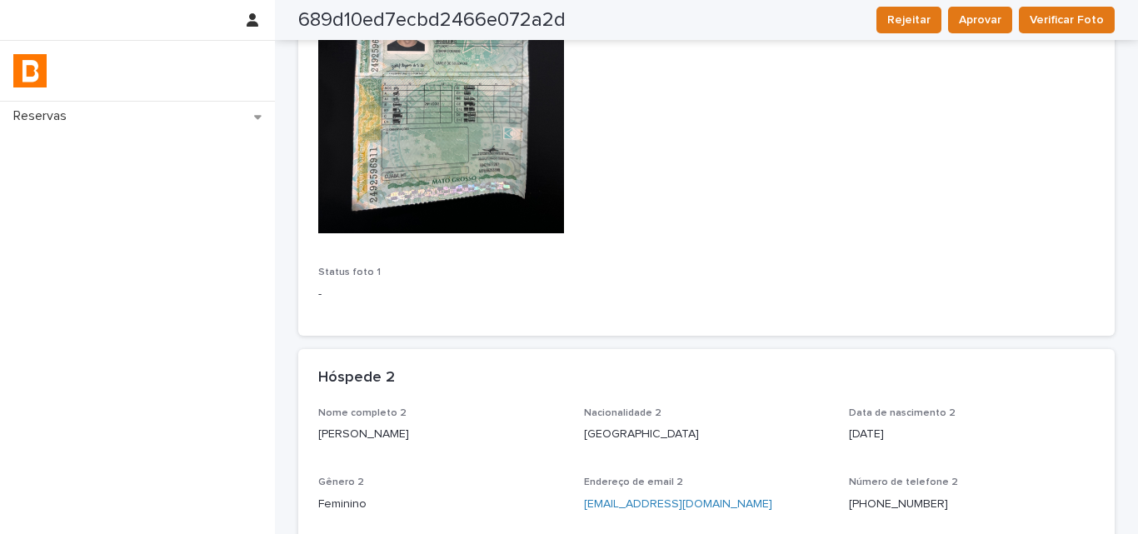
click at [387, 433] on p "[PERSON_NAME]" at bounding box center [441, 434] width 246 height 17
click at [383, 436] on p "[PERSON_NAME]" at bounding box center [441, 434] width 246 height 17
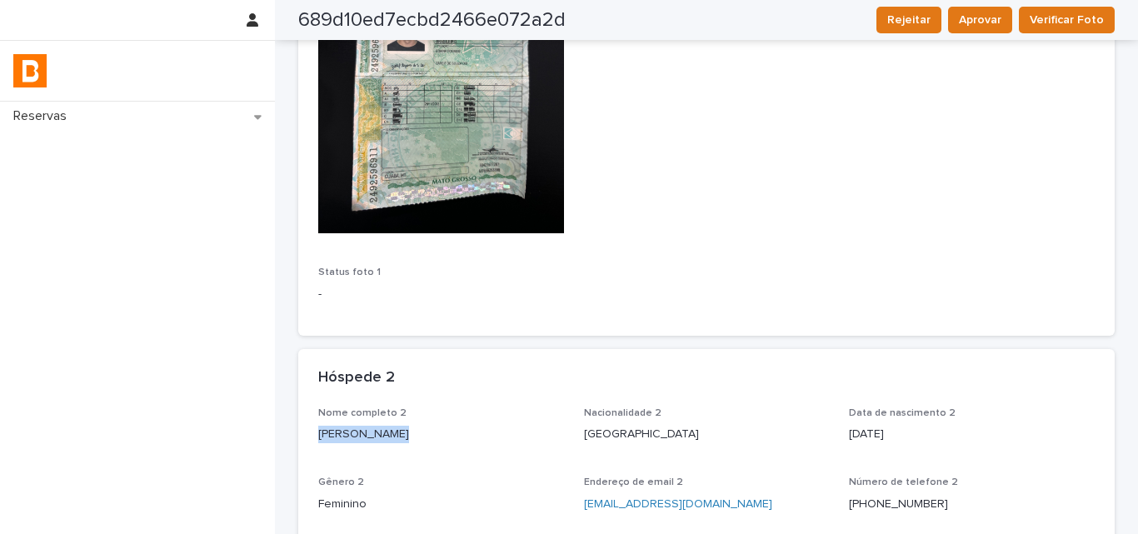
click at [383, 436] on p "[PERSON_NAME]" at bounding box center [441, 434] width 246 height 17
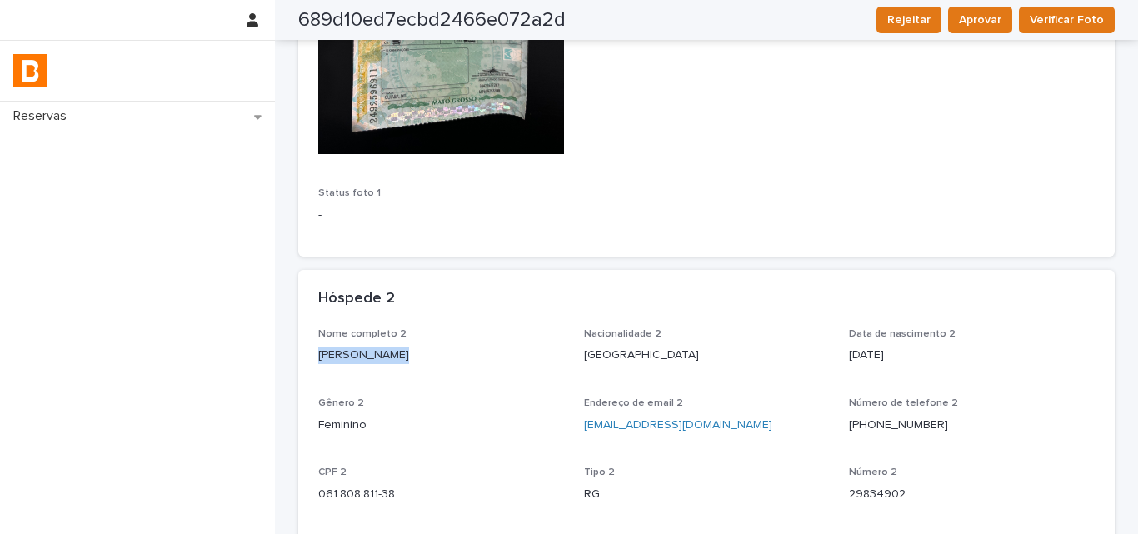
scroll to position [667, 0]
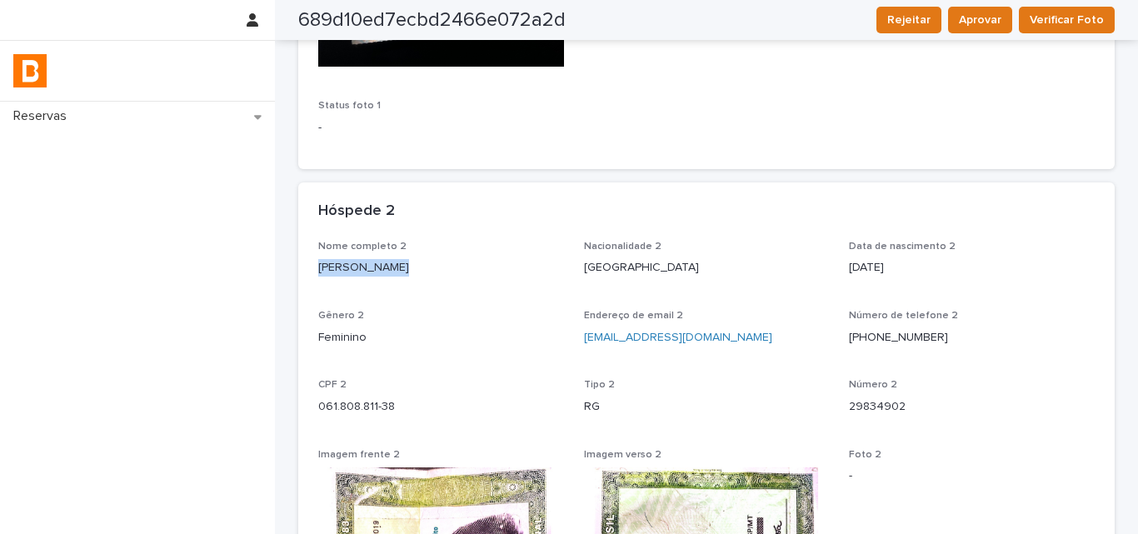
click at [357, 409] on p "061.808.811-38" at bounding box center [441, 406] width 246 height 17
drag, startPoint x: 357, startPoint y: 409, endPoint x: 523, endPoint y: 454, distance: 172.6
click at [357, 408] on p "061.808.811-38" at bounding box center [441, 406] width 246 height 17
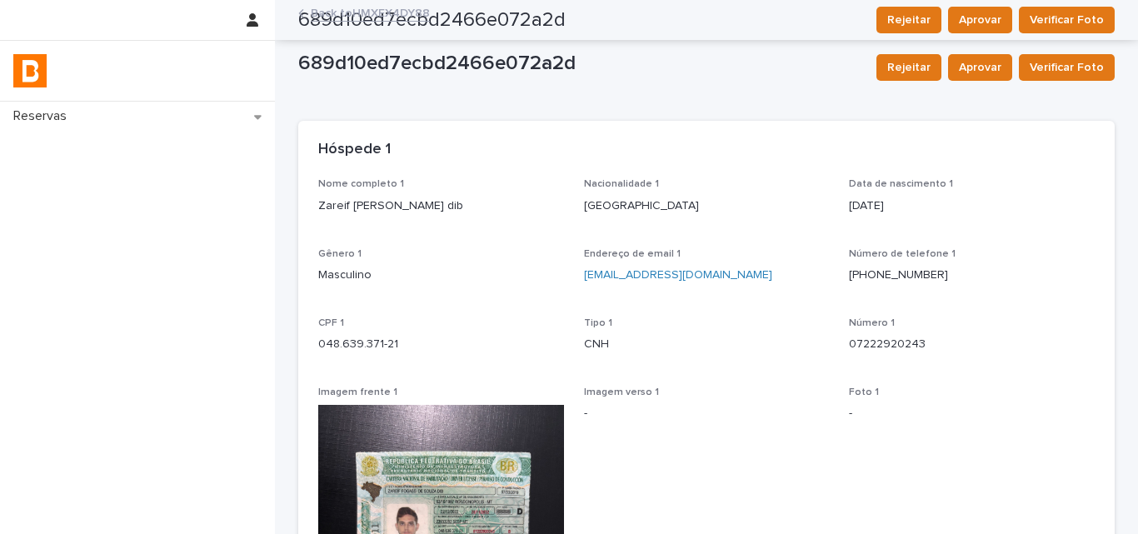
scroll to position [0, 0]
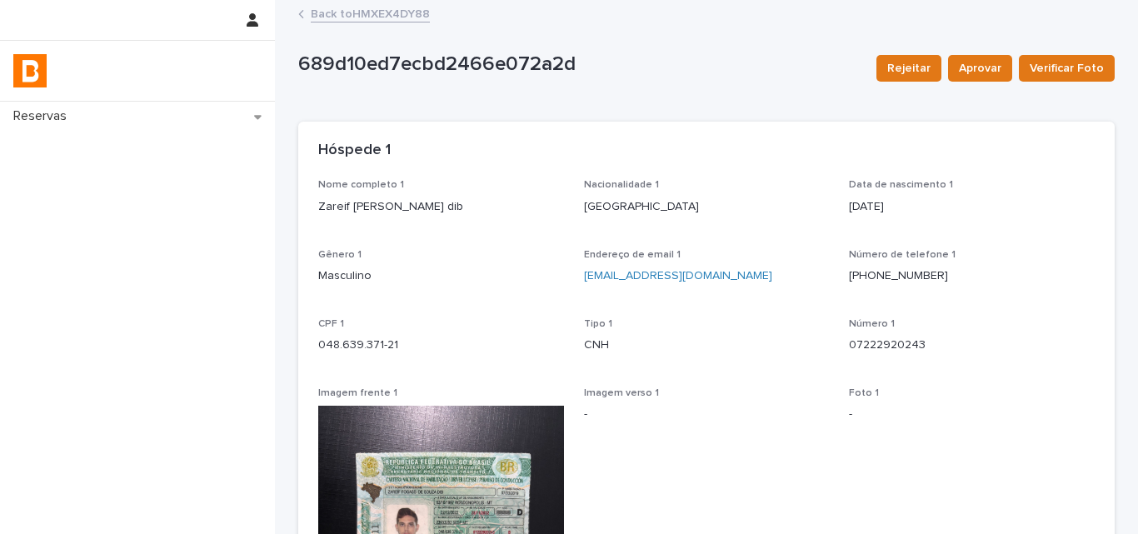
click at [350, 18] on link "Back to HMXEX4DY88" at bounding box center [370, 12] width 119 height 19
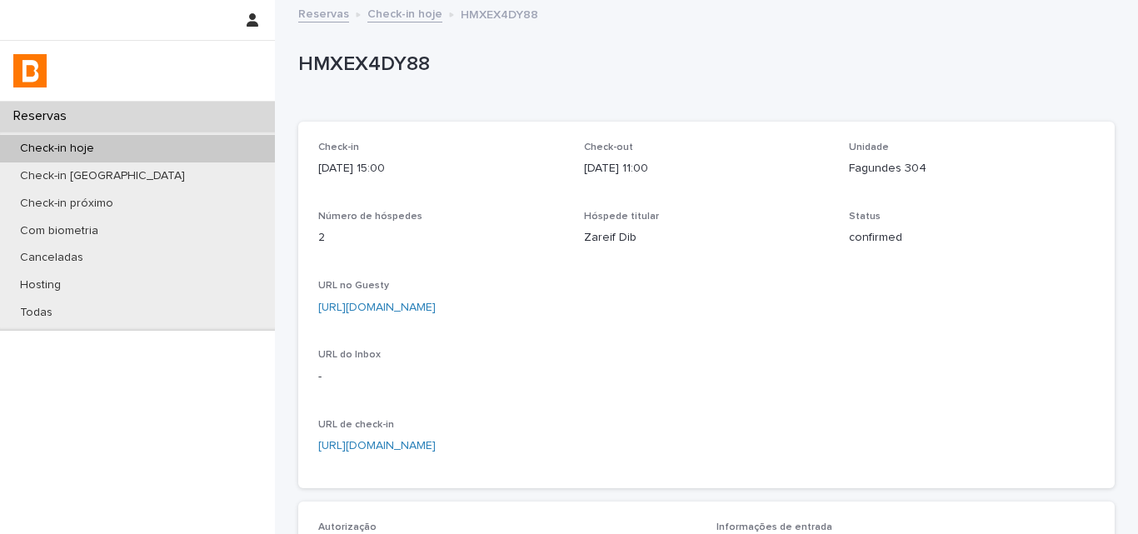
click at [194, 127] on div "Reservas" at bounding box center [137, 116] width 275 height 29
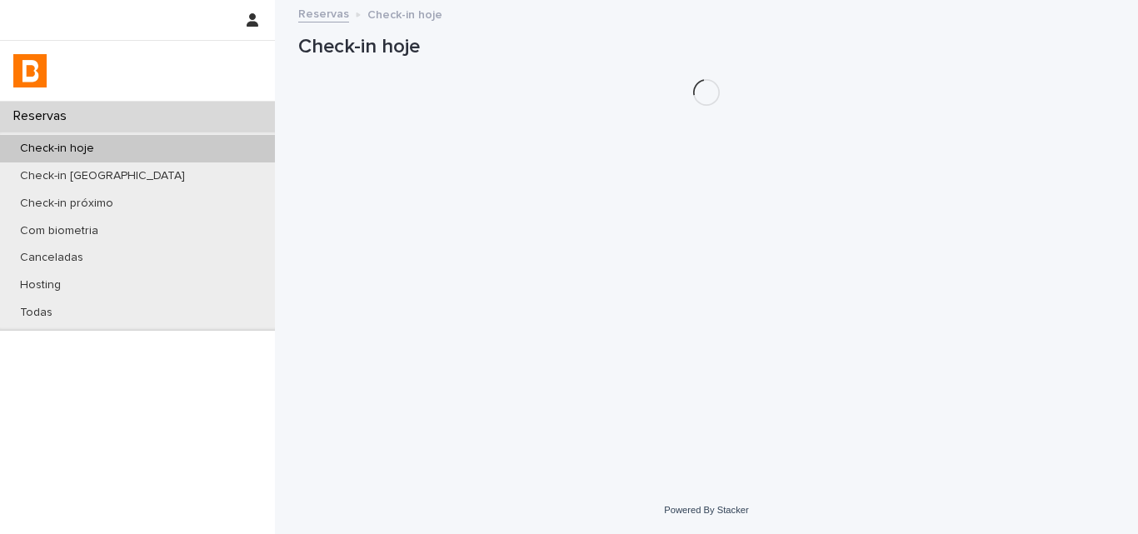
click at [192, 152] on div "Check-in hoje" at bounding box center [137, 148] width 275 height 27
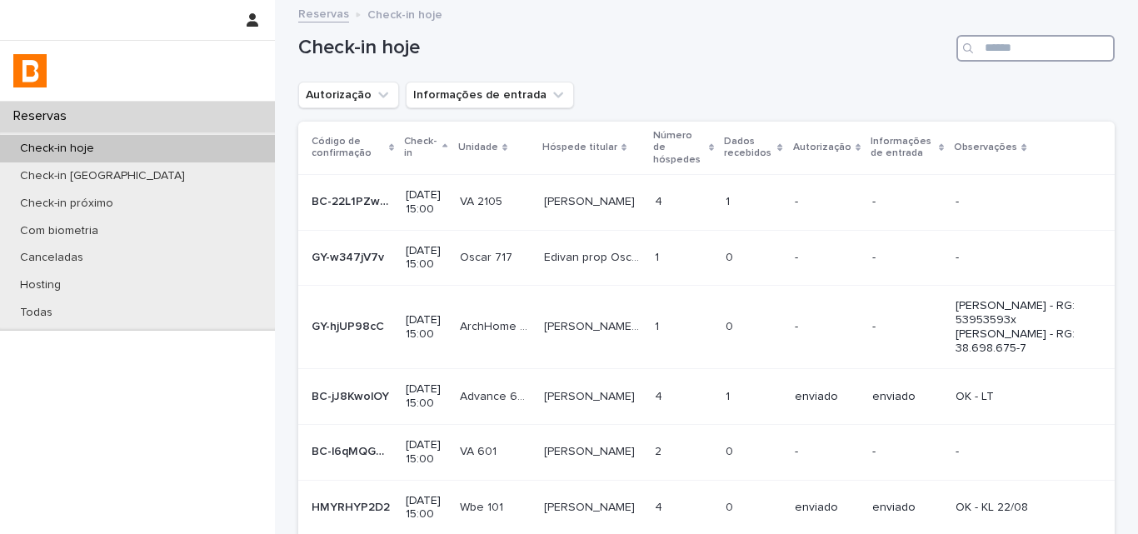
click at [982, 51] on input "Search" at bounding box center [1036, 48] width 158 height 27
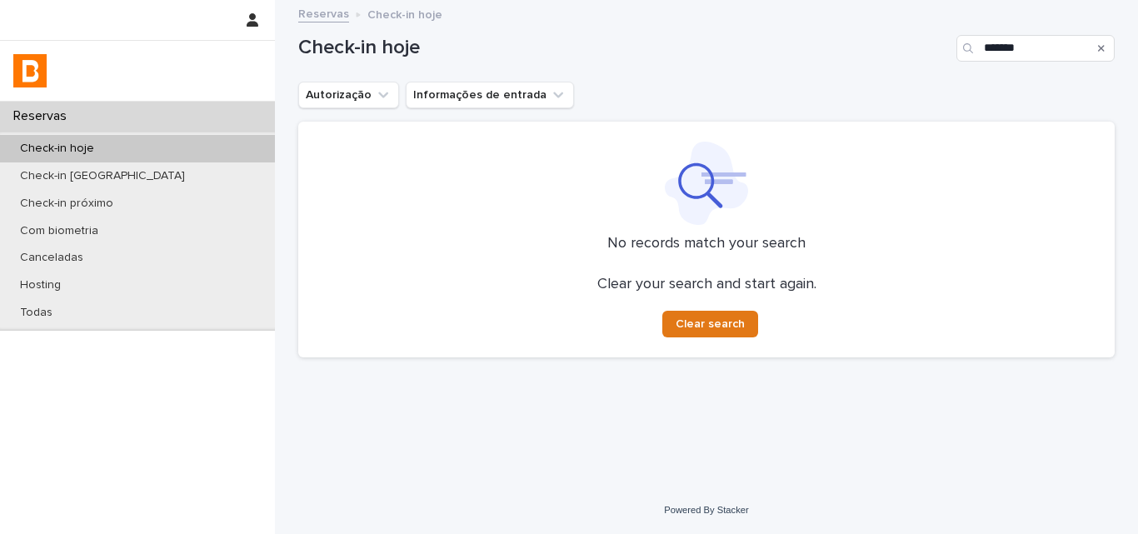
click at [715, 56] on h1 "Check-in hoje" at bounding box center [624, 48] width 652 height 24
drag, startPoint x: 1017, startPoint y: 52, endPoint x: 921, endPoint y: 48, distance: 96.7
click at [921, 48] on div "Check-in hoje *******" at bounding box center [706, 48] width 817 height 27
type input "******"
click at [771, 88] on div "Autorização Informações de entrada" at bounding box center [706, 95] width 817 height 27
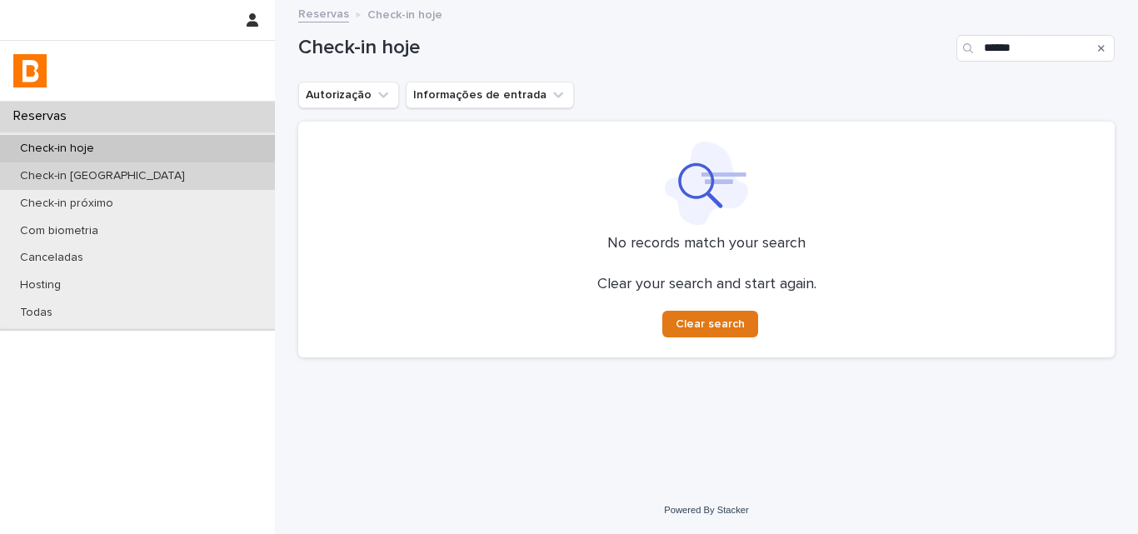
click at [112, 174] on p "Check-in [GEOGRAPHIC_DATA]" at bounding box center [103, 176] width 192 height 14
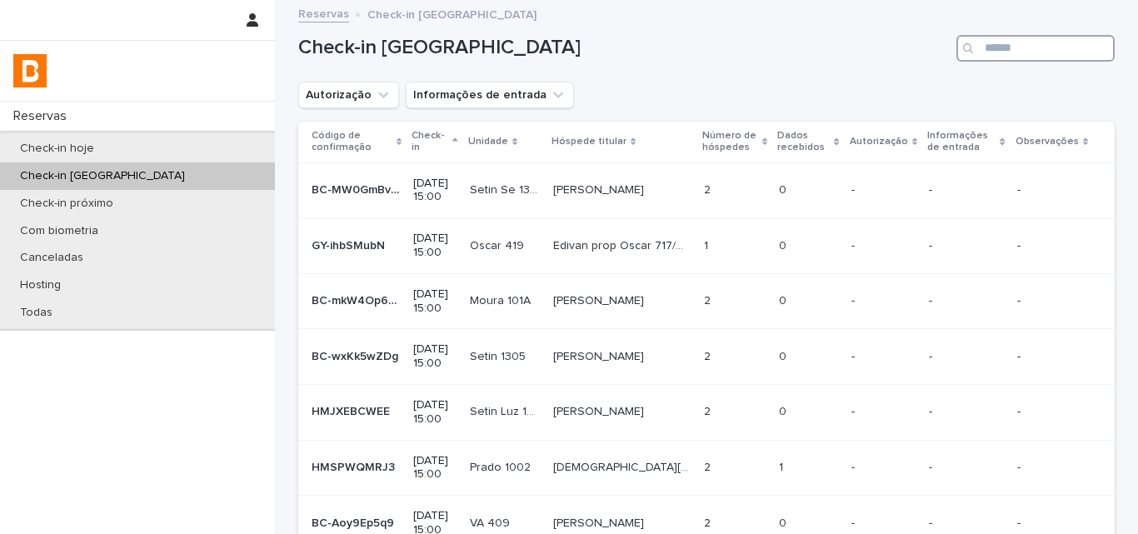
click at [1055, 52] on input "Search" at bounding box center [1036, 48] width 158 height 27
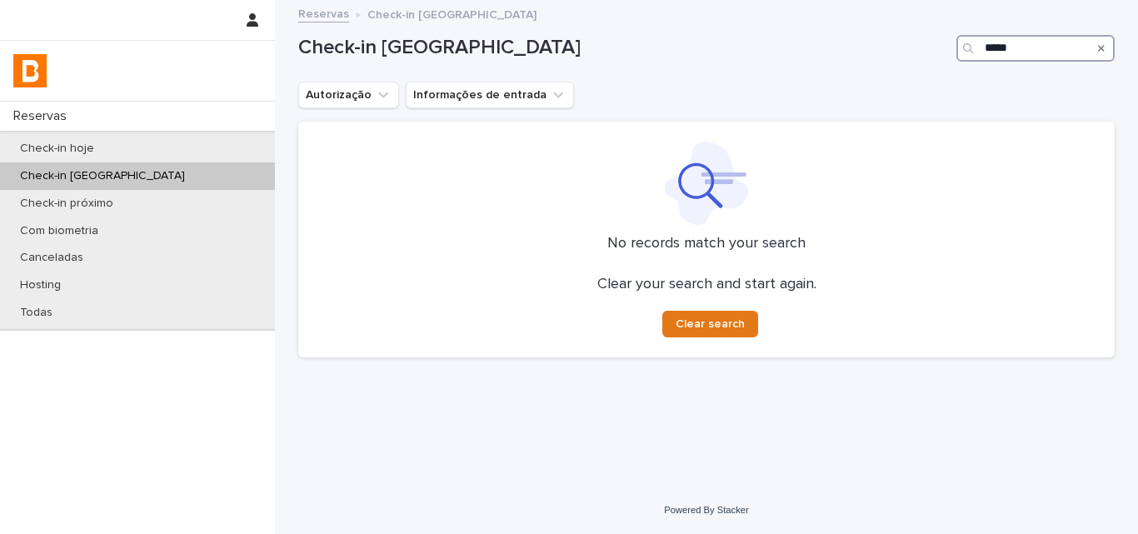
type input "******"
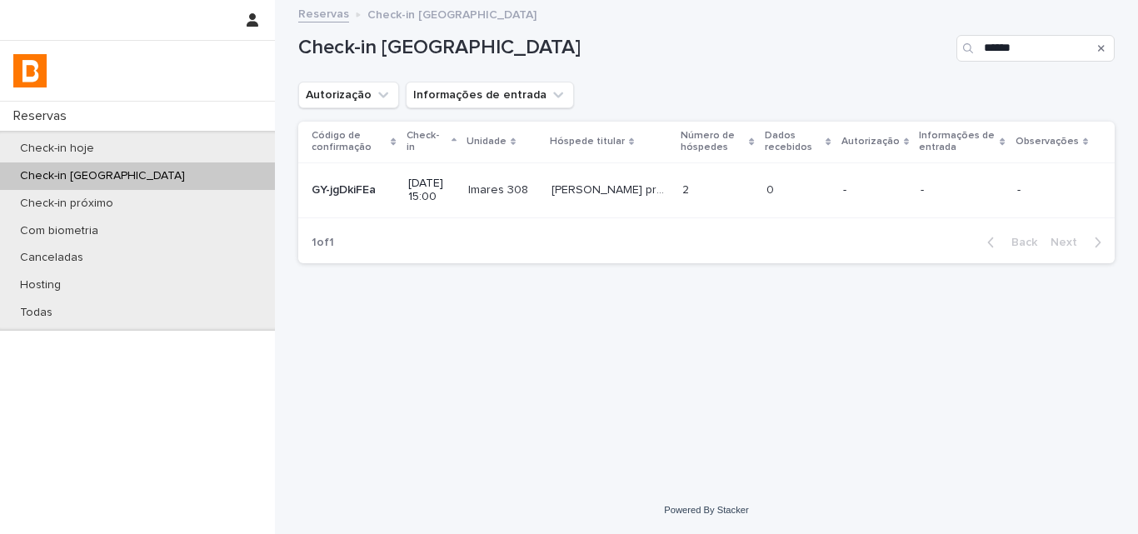
click at [801, 185] on p at bounding box center [798, 190] width 63 height 14
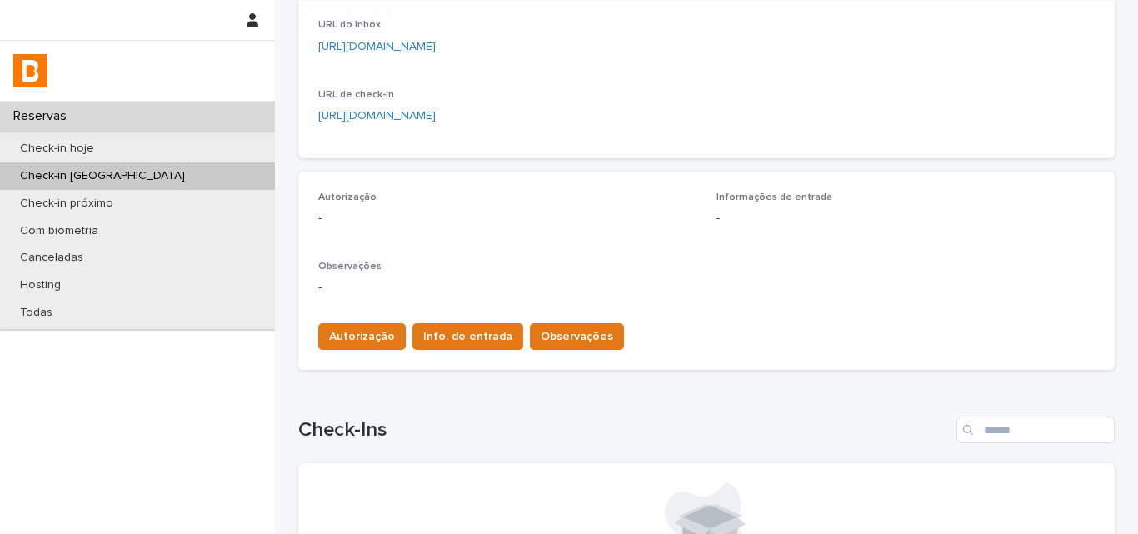
scroll to position [333, 0]
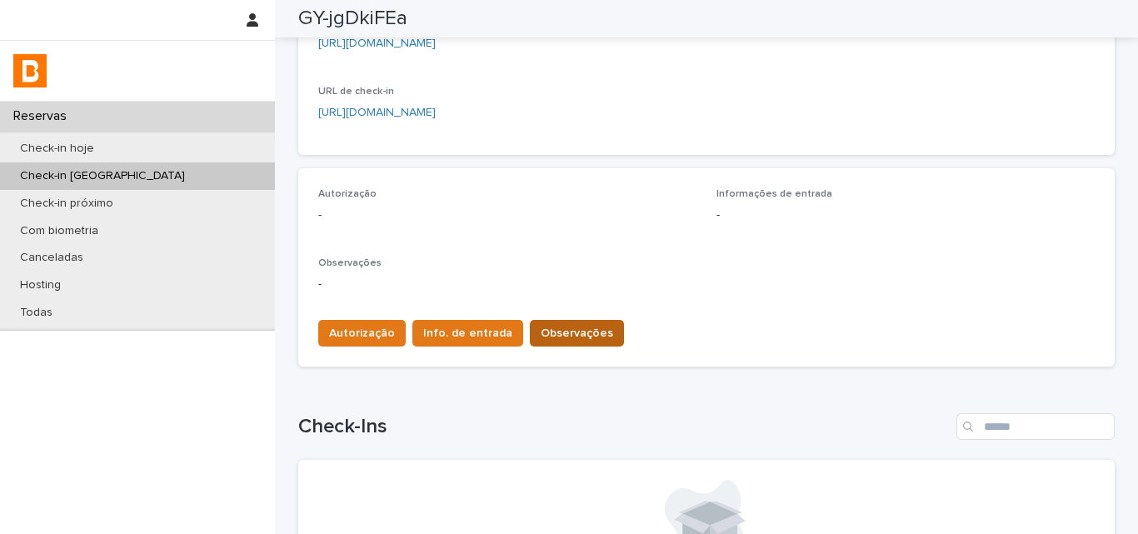
click at [555, 325] on span "Observações" at bounding box center [577, 333] width 72 height 17
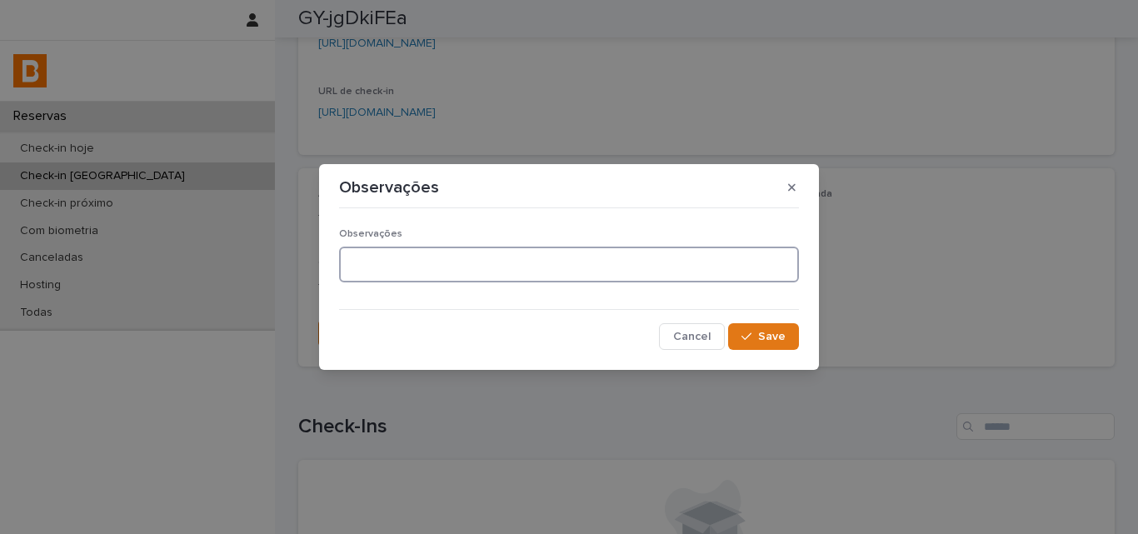
click at [533, 277] on textarea at bounding box center [569, 265] width 460 height 36
paste textarea "**********"
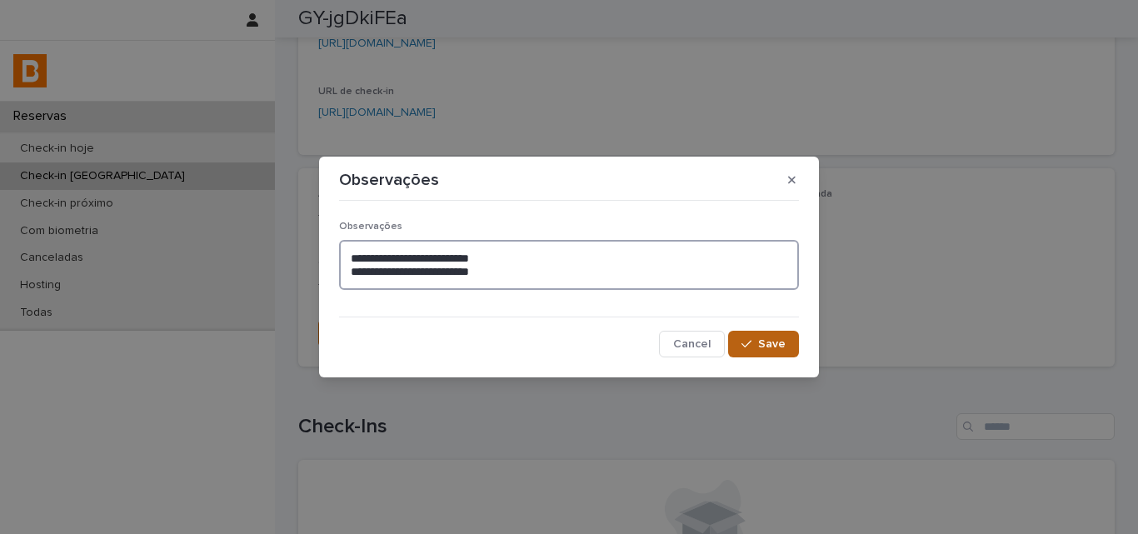
type textarea "**********"
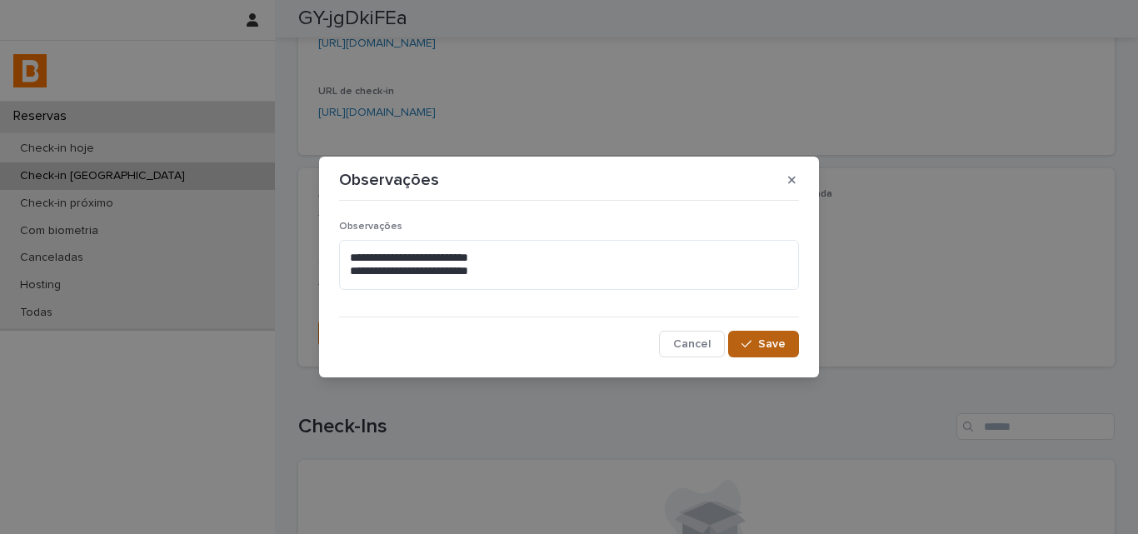
click at [770, 347] on span "Save" at bounding box center [771, 344] width 27 height 12
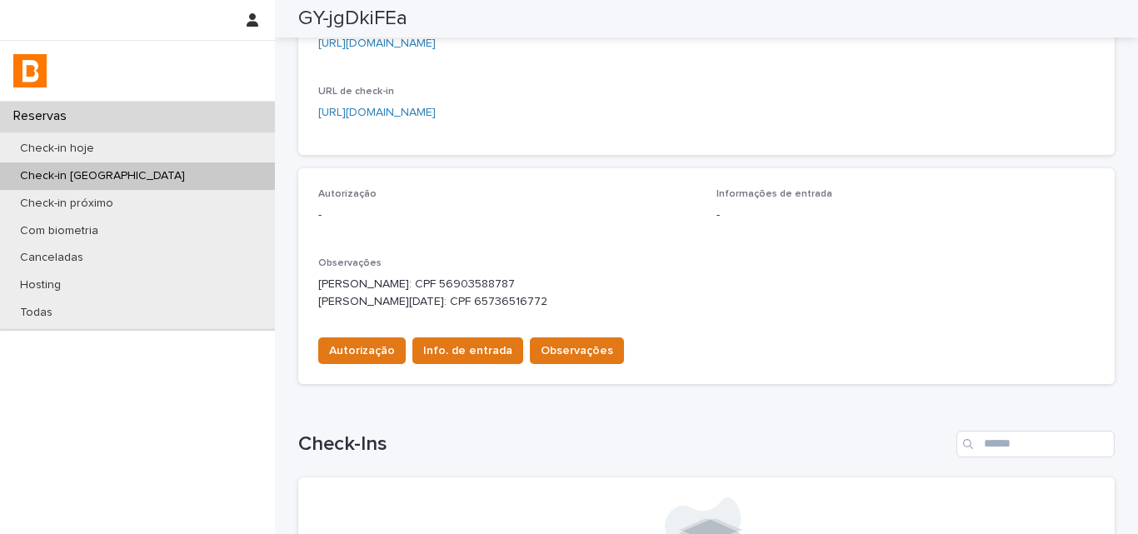
scroll to position [0, 0]
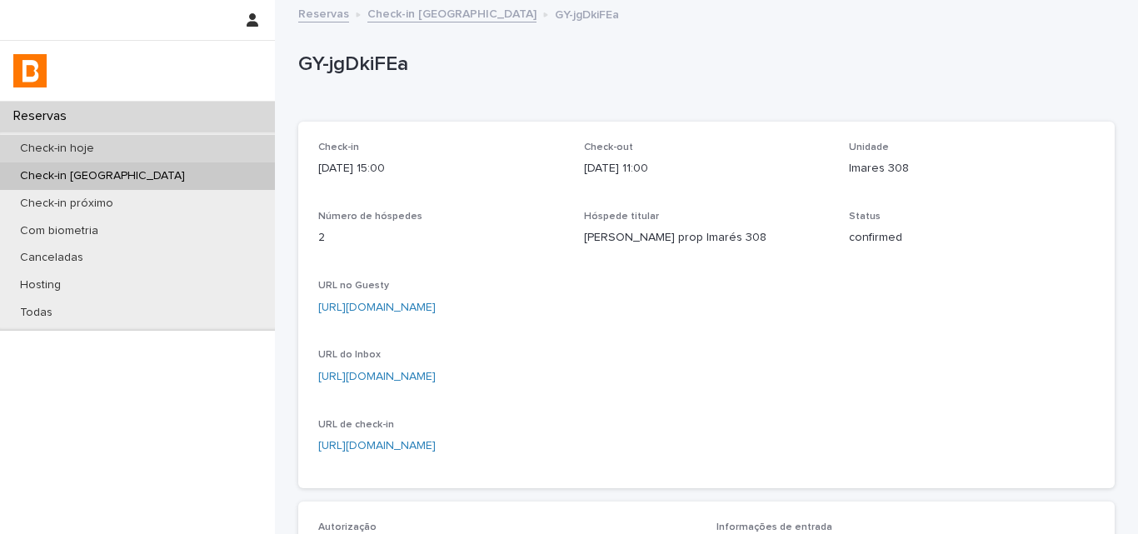
click at [152, 145] on div "Check-in hoje" at bounding box center [137, 148] width 275 height 27
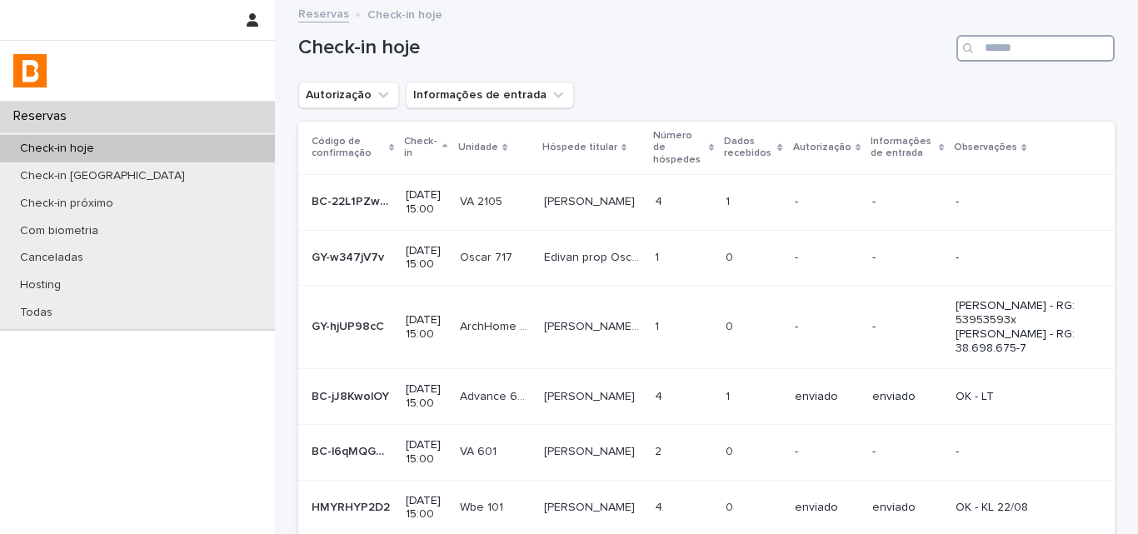
click at [986, 41] on input "Search" at bounding box center [1036, 48] width 158 height 27
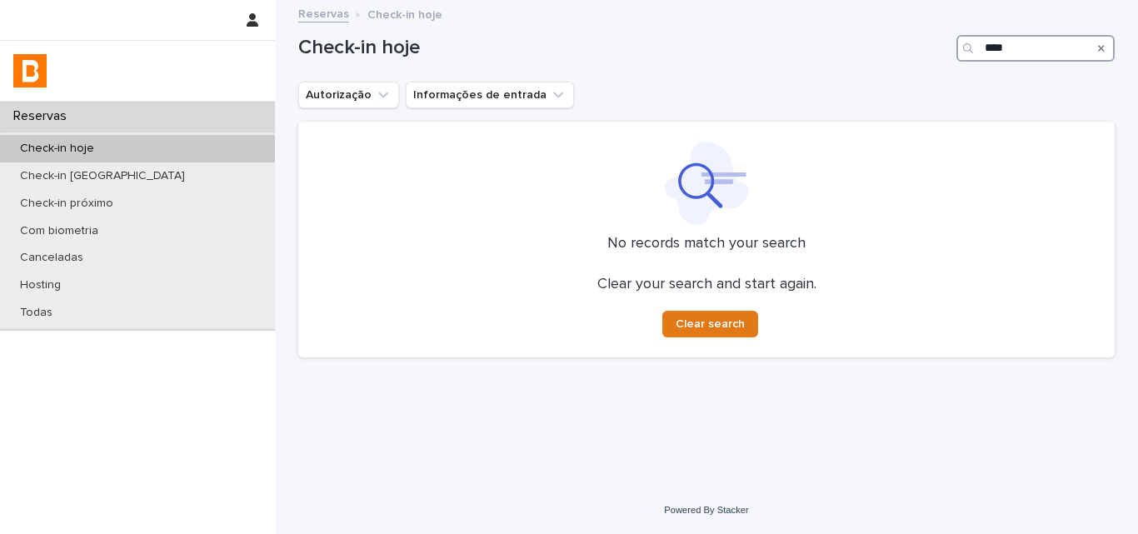
click at [1056, 55] on input "****" at bounding box center [1036, 48] width 158 height 27
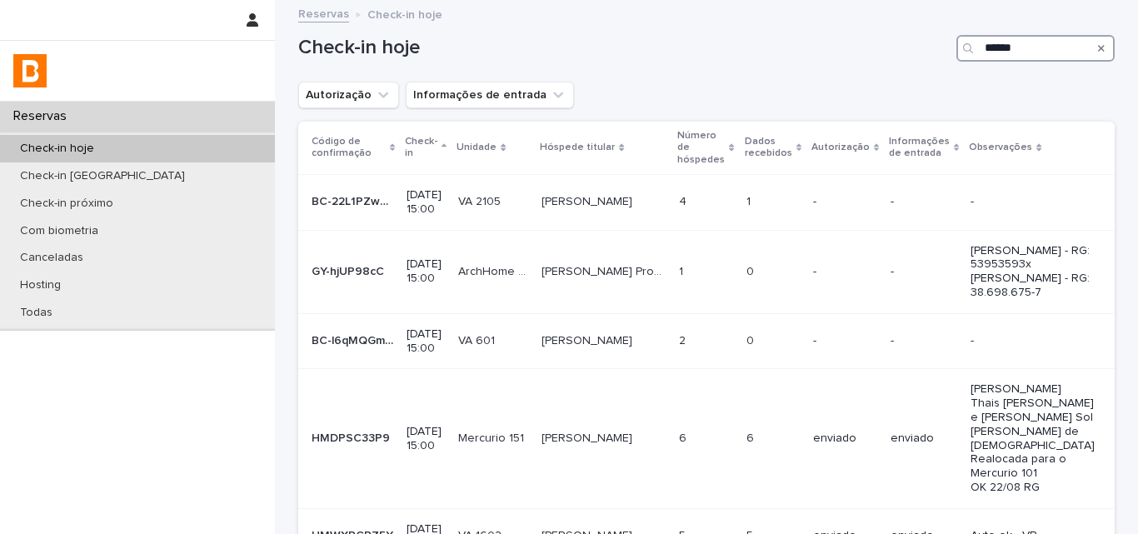
type input "*******"
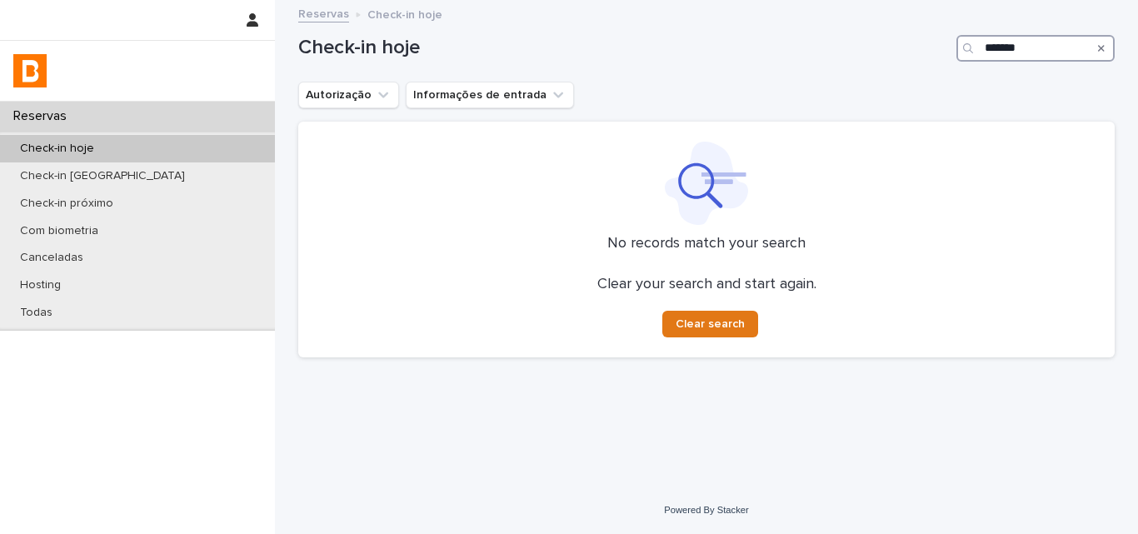
click at [998, 55] on input "*******" at bounding box center [1036, 48] width 158 height 27
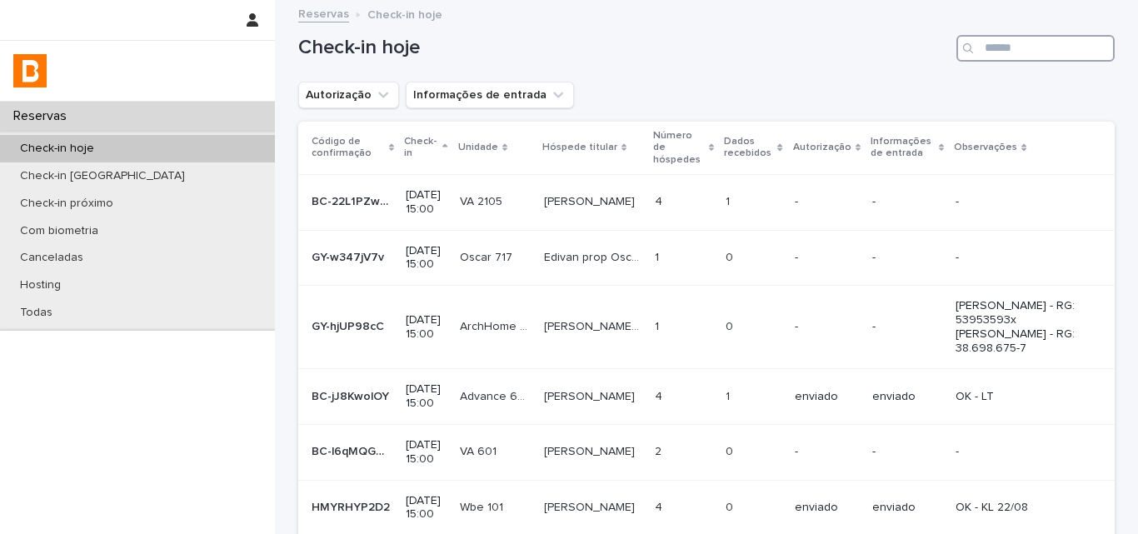
click at [1017, 57] on input "Search" at bounding box center [1036, 48] width 158 height 27
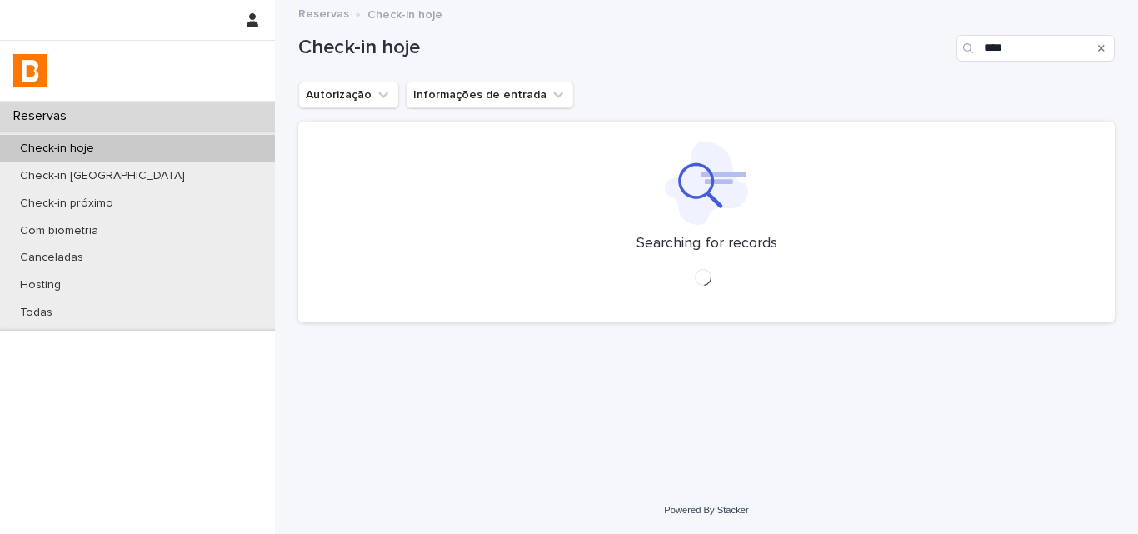
click at [927, 82] on div "Autorização Informações de entrada" at bounding box center [706, 95] width 817 height 27
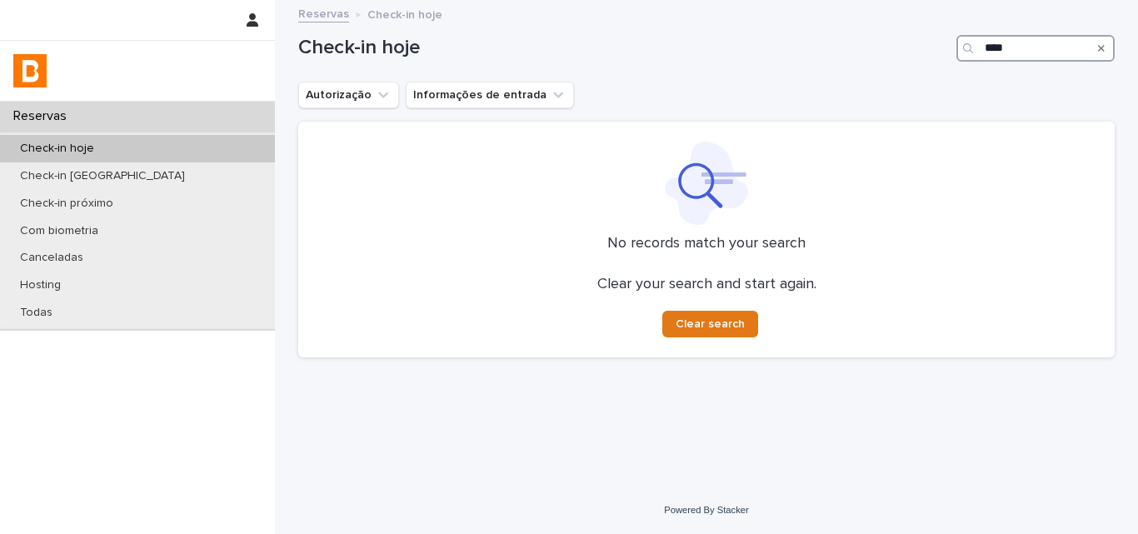
click at [922, 35] on div "Check-in hoje ****" at bounding box center [706, 48] width 817 height 27
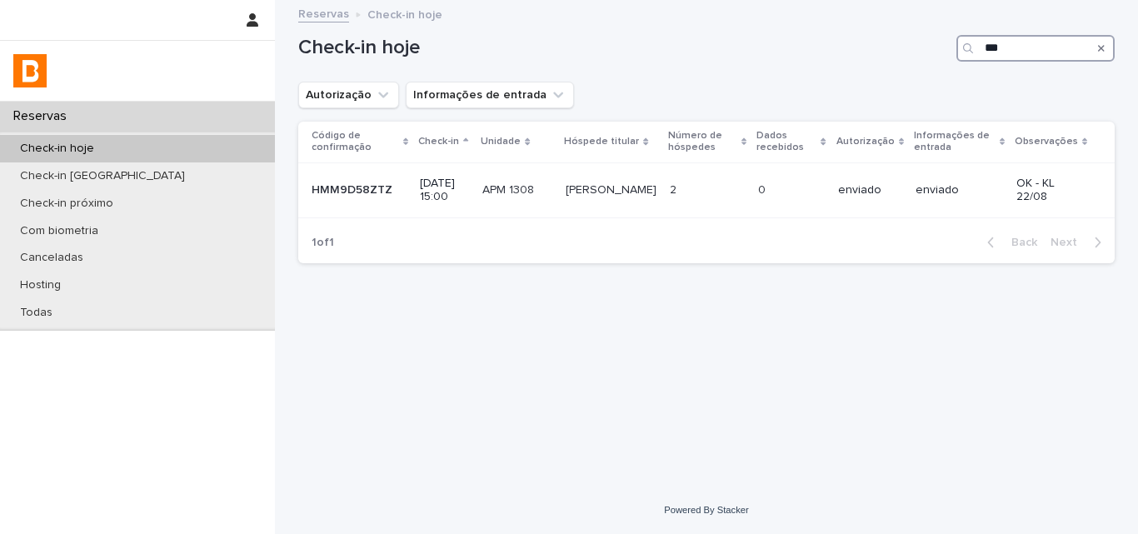
drag, startPoint x: 1045, startPoint y: 52, endPoint x: 934, endPoint y: 56, distance: 110.9
click at [956, 55] on div "Check-in hoje ***" at bounding box center [706, 48] width 817 height 27
type input "******"
click at [761, 97] on div "Autorização Informações de entrada" at bounding box center [706, 95] width 817 height 27
